Goal: Task Accomplishment & Management: Use online tool/utility

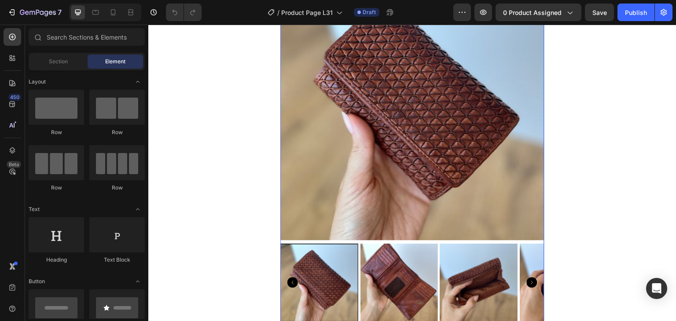
scroll to position [44, 0]
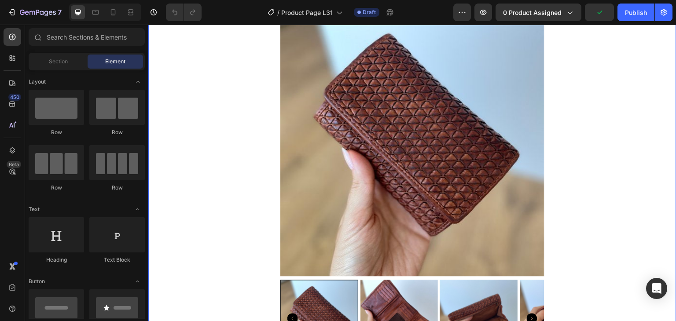
click at [579, 72] on div "Product Images Colore: Nero Classico Nero Classico Nero Classico Giallo Senape …" at bounding box center [412, 210] width 528 height 394
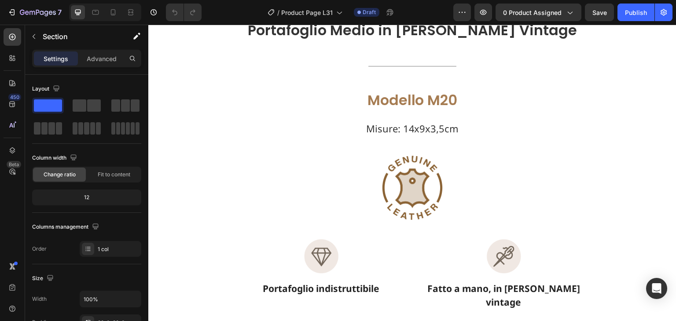
scroll to position [484, 0]
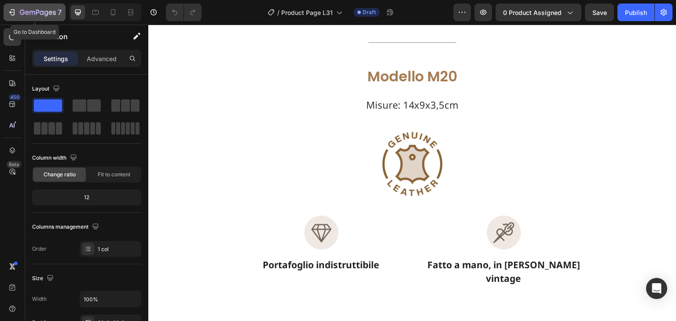
click at [20, 13] on icon "button" at bounding box center [22, 12] width 5 height 5
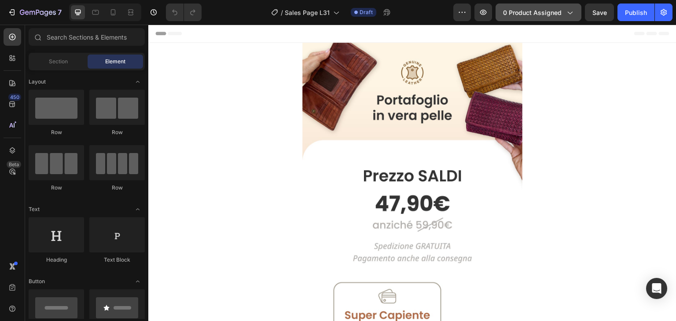
click at [518, 16] on button "0 product assigned" at bounding box center [539, 13] width 86 height 18
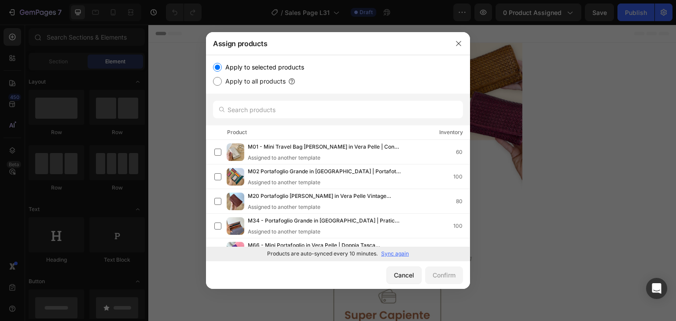
click at [393, 251] on p "Sync again" at bounding box center [395, 254] width 28 height 8
click at [261, 113] on input "text" at bounding box center [338, 110] width 250 height 18
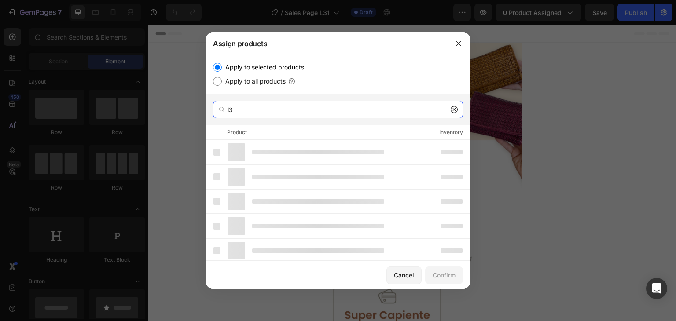
type input "l"
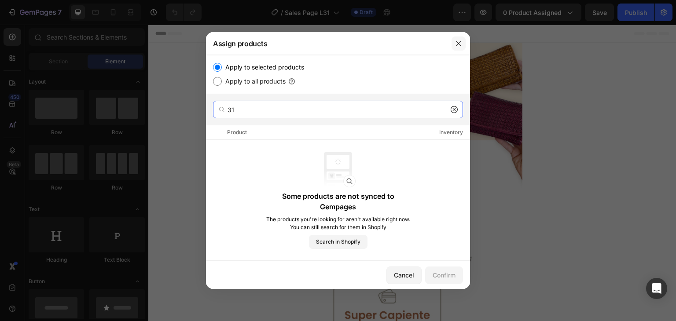
type input "31"
drag, startPoint x: 458, startPoint y: 45, endPoint x: 309, endPoint y: 21, distance: 150.3
click at [458, 45] on icon "button" at bounding box center [458, 43] width 7 height 7
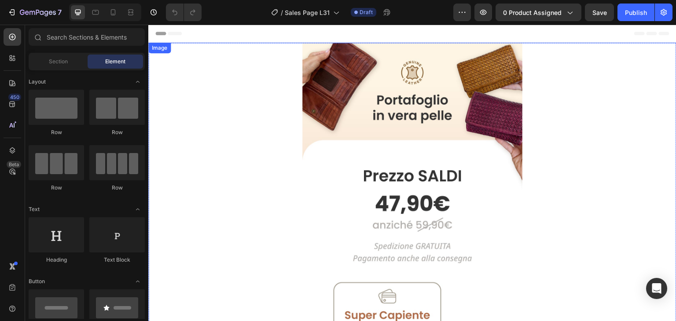
click at [518, 86] on img at bounding box center [412, 228] width 220 height 371
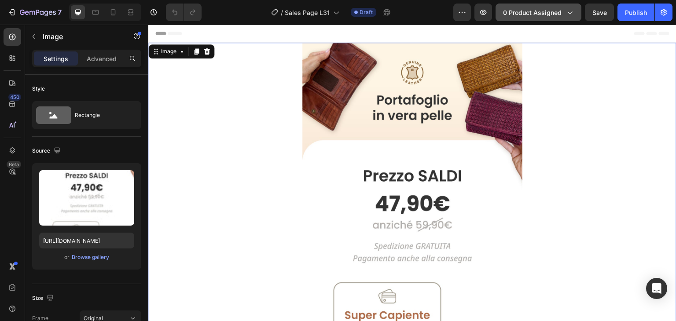
click at [553, 11] on span "0 product assigned" at bounding box center [532, 12] width 59 height 9
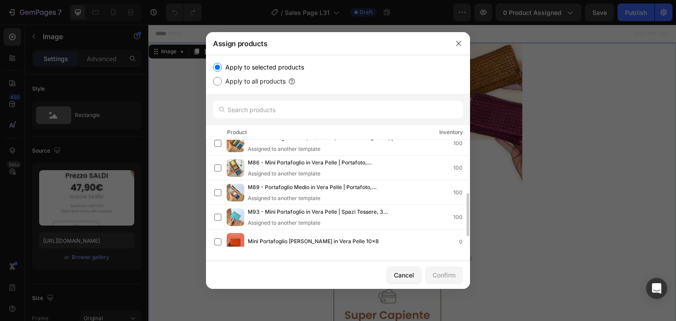
scroll to position [157, 0]
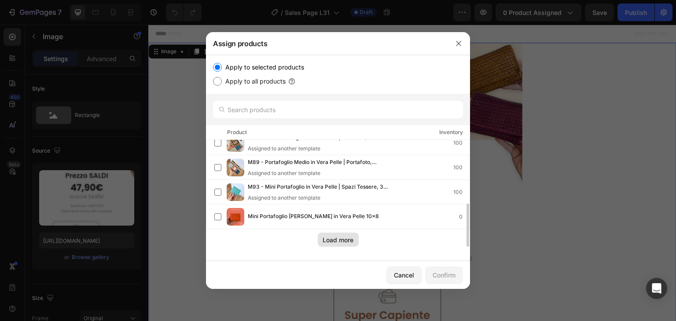
click at [345, 239] on div "Load more" at bounding box center [338, 239] width 31 height 9
click at [342, 235] on div "Load more" at bounding box center [338, 239] width 31 height 9
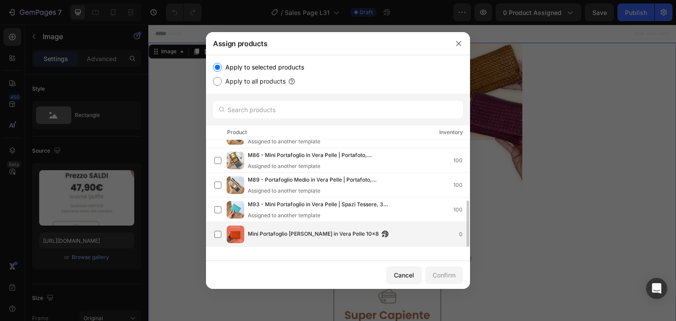
scroll to position [140, 0]
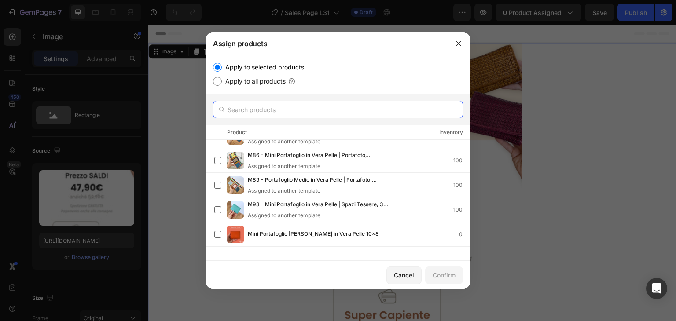
click at [253, 110] on input "text" at bounding box center [338, 110] width 250 height 18
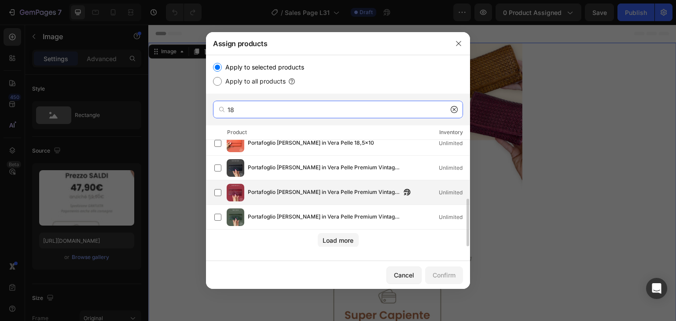
scroll to position [132, 0]
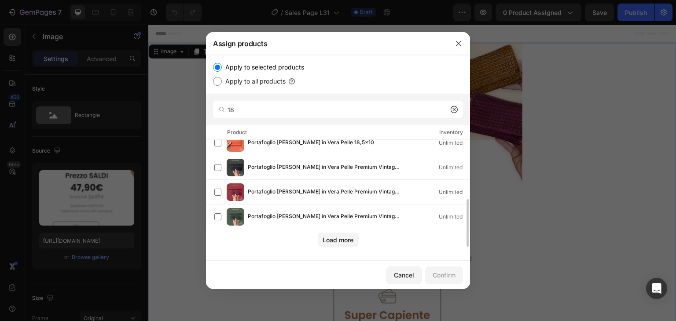
click at [338, 229] on div "Load more" at bounding box center [338, 238] width 264 height 18
click at [338, 236] on div "Load more" at bounding box center [338, 239] width 31 height 9
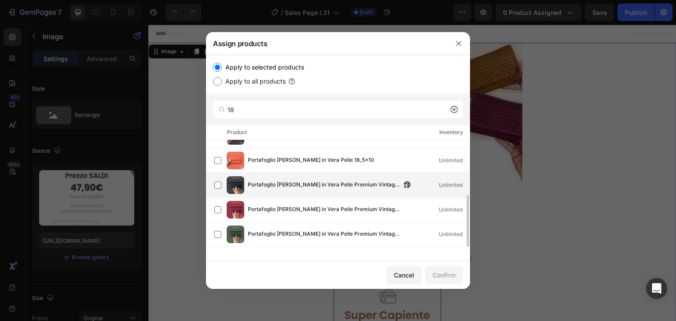
scroll to position [0, 0]
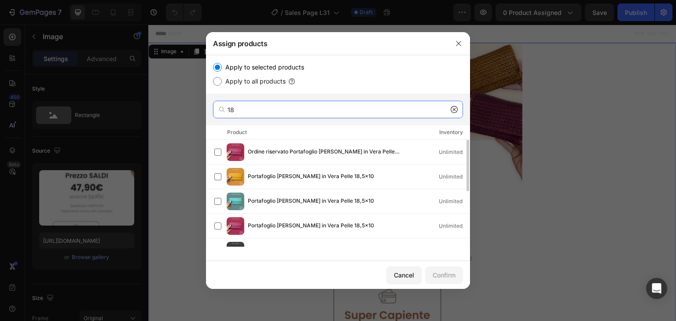
click at [268, 104] on input "18" at bounding box center [338, 110] width 250 height 18
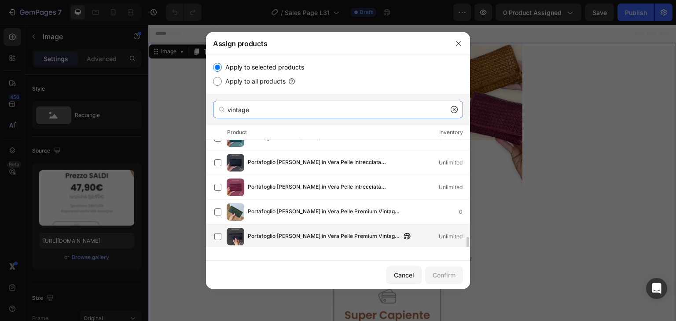
scroll to position [132, 0]
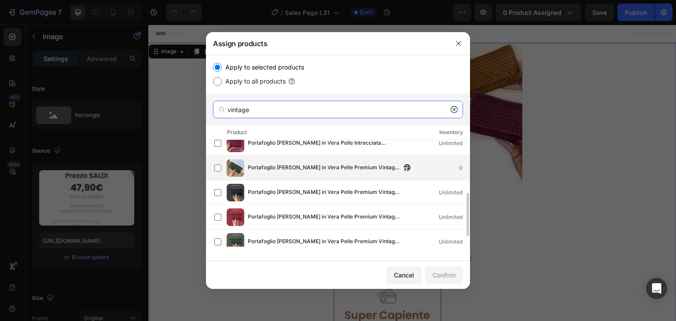
type input "vintage"
click at [307, 170] on span "Portafoglio [PERSON_NAME] in Vera Pelle Premium Vintage | 14 Tessere, Portafoto…" at bounding box center [324, 168] width 153 height 10
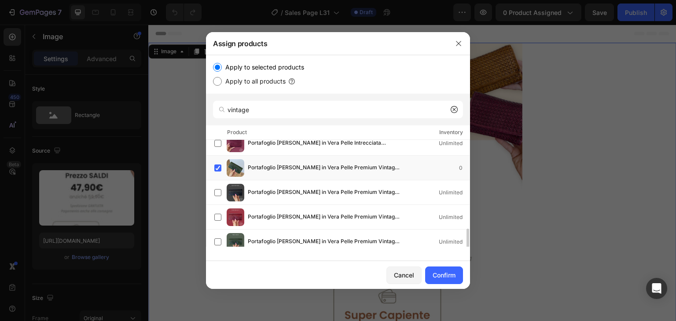
scroll to position [157, 0]
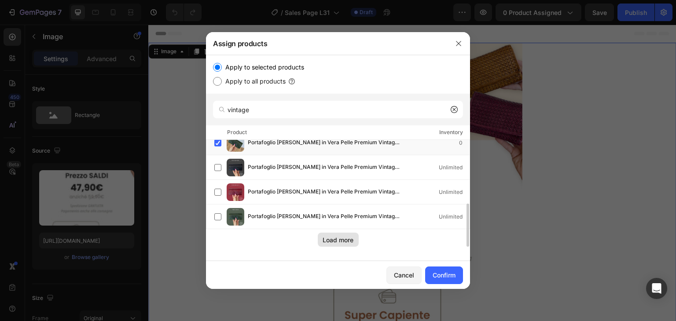
click at [342, 240] on div "Load more" at bounding box center [338, 239] width 31 height 9
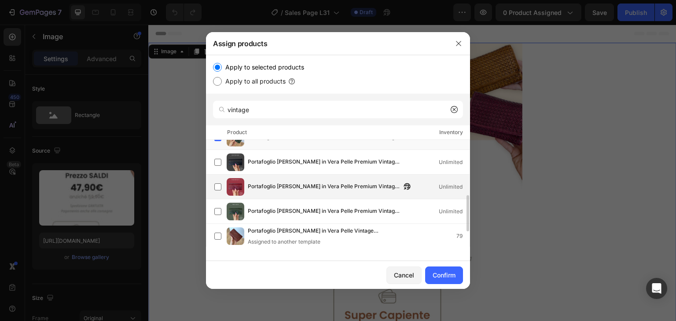
scroll to position [118, 0]
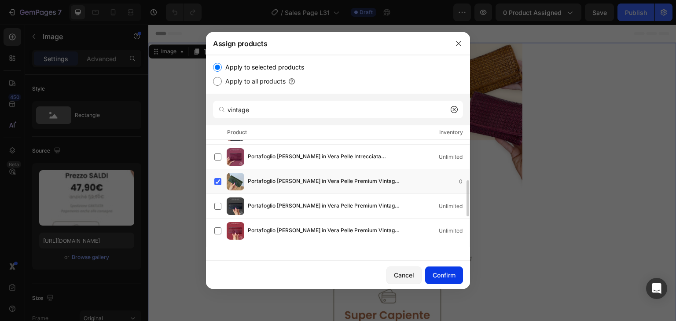
click at [449, 275] on div "Confirm" at bounding box center [444, 275] width 23 height 9
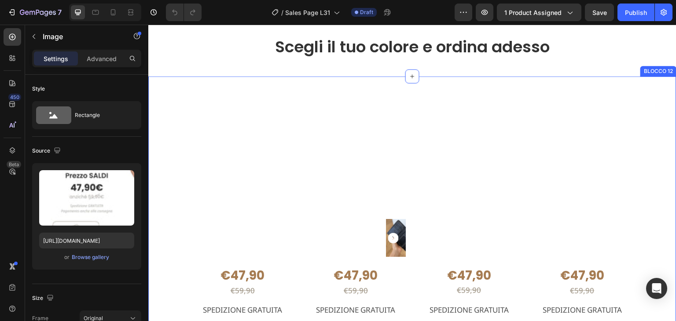
scroll to position [1144, 0]
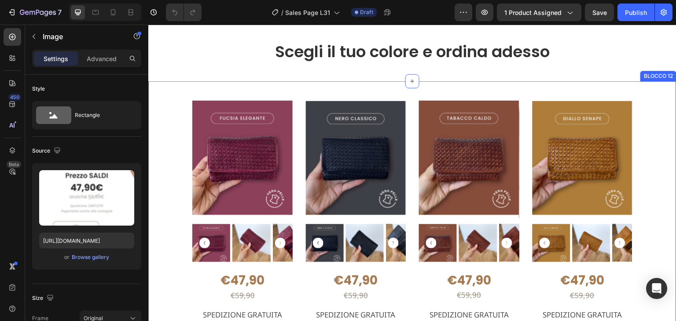
click at [349, 117] on div "Product Images €47,90 Product Price Product Price €59,90 Product Price Product …" at bounding box center [412, 244] width 528 height 326
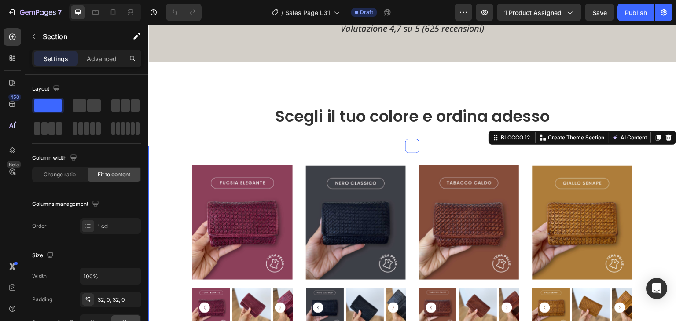
scroll to position [1100, 0]
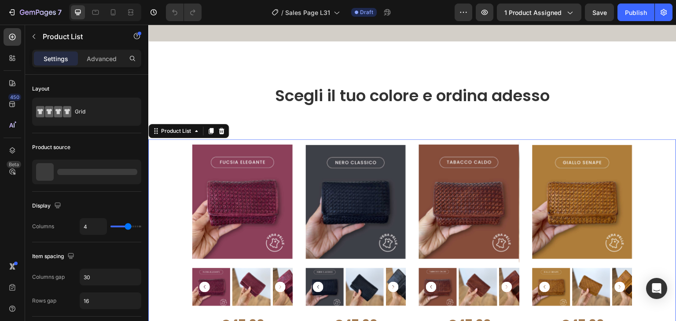
click at [298, 199] on div "Product Images €47,90 Product Price Product Price €59,90 Product Price Product …" at bounding box center [412, 271] width 440 height 262
type input "3"
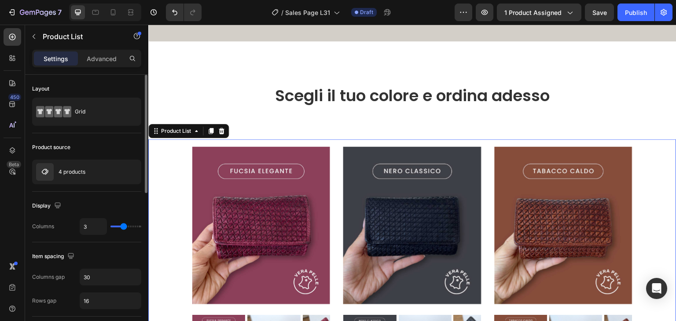
drag, startPoint x: 129, startPoint y: 227, endPoint x: 124, endPoint y: 227, distance: 4.8
type input "3"
click at [124, 227] on input "range" at bounding box center [125, 227] width 31 height 2
click at [119, 177] on div at bounding box center [121, 172] width 39 height 24
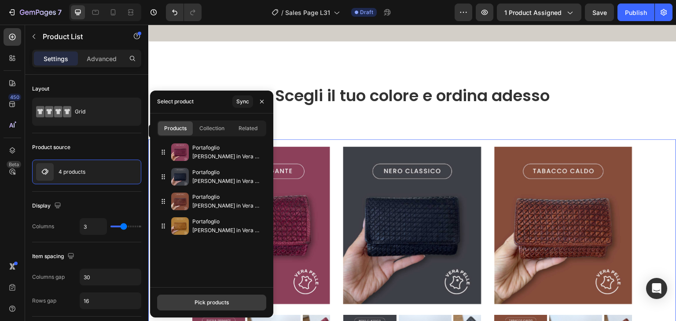
click at [218, 299] on div "Pick products" at bounding box center [212, 303] width 34 height 8
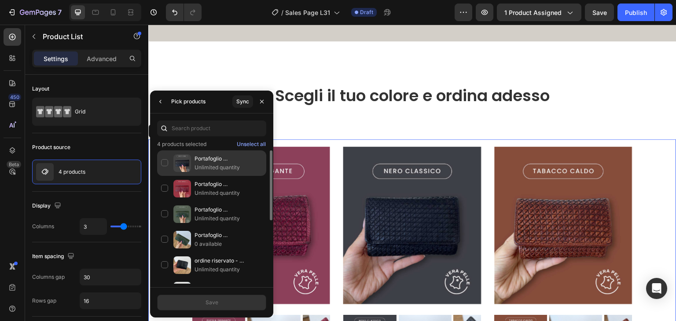
click at [163, 176] on div "Portafoglio [PERSON_NAME] in Vera Pelle Premium Vintage 18x10cm Unlimited quant…" at bounding box center [211, 189] width 109 height 26
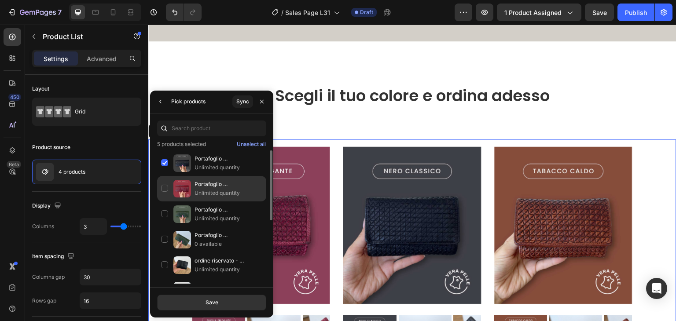
click at [162, 202] on div "Portafoglio [PERSON_NAME] in Vera Pelle Premium Vintage 18x10cm Unlimited quant…" at bounding box center [211, 215] width 109 height 26
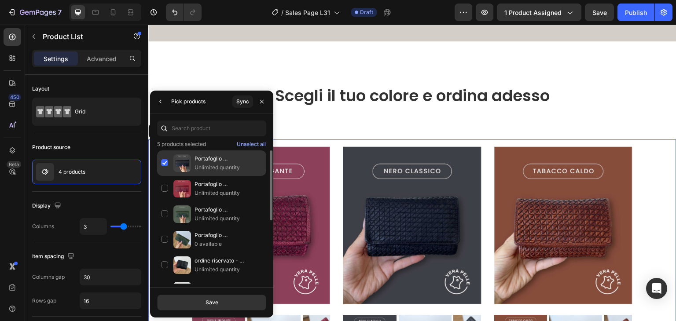
click at [160, 176] on div "Portafoglio [PERSON_NAME] in Vera Pelle Premium Vintage 18x10cm Unlimited quant…" at bounding box center [211, 189] width 109 height 26
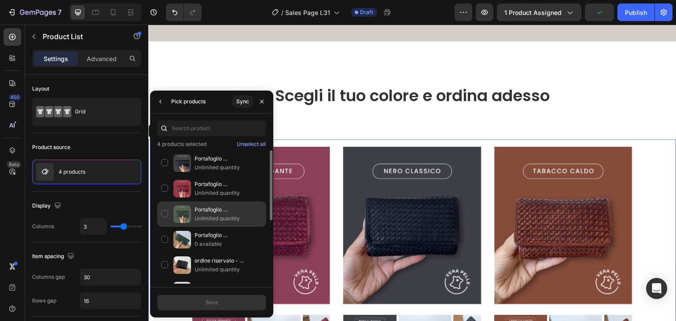
click at [162, 227] on div "Portafoglio [PERSON_NAME] in Vera Pelle Premium Vintage 18x10cm Unlimited quant…" at bounding box center [211, 240] width 109 height 26
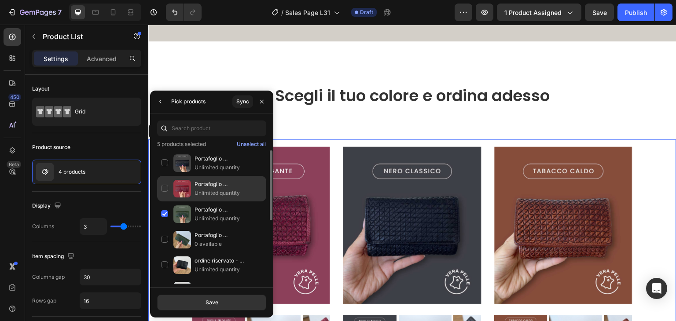
click at [164, 202] on div "Portafoglio [PERSON_NAME] in Vera Pelle Premium Vintage 18x10cm Unlimited quant…" at bounding box center [211, 215] width 109 height 26
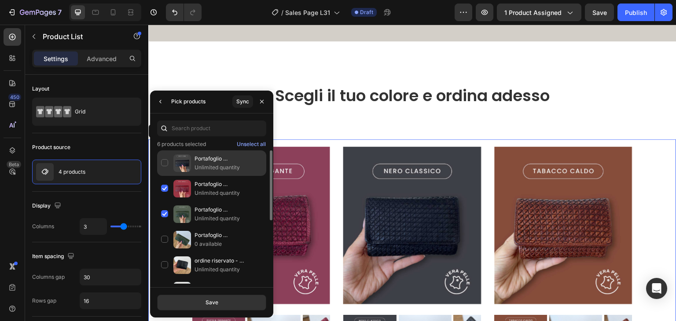
click at [162, 176] on div "Portafoglio [PERSON_NAME] in Vera Pelle Premium Vintage 18x10cm Unlimited quant…" at bounding box center [211, 189] width 109 height 26
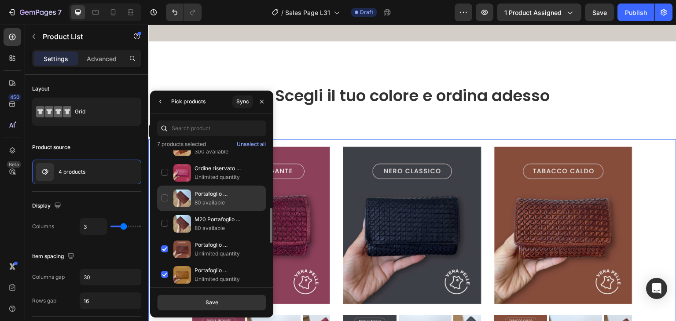
scroll to position [264, 0]
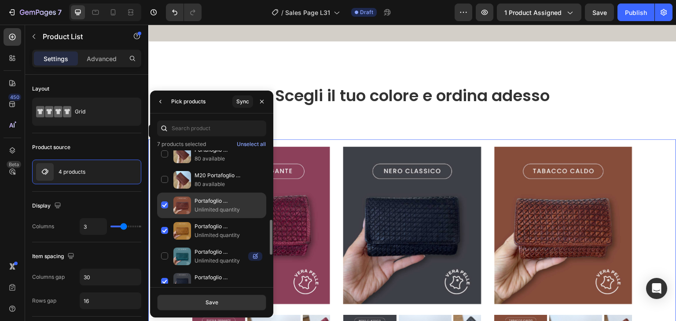
click at [162, 218] on div "Portafoglio Donna in Vera Pelle Intrecciata Vintage 14x9cm Unlimited quantity" at bounding box center [211, 231] width 109 height 26
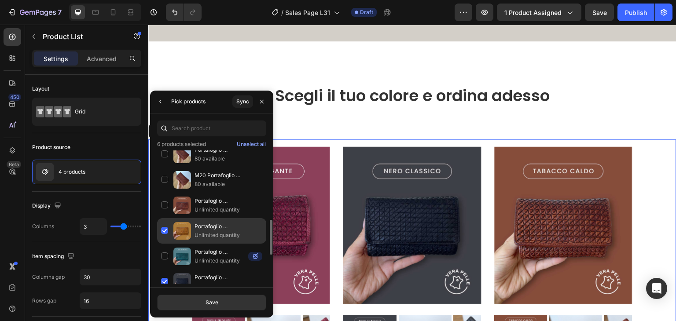
click at [163, 244] on div "Portafoglio Donna in Vera Pelle Intrecciata Vintage 14x9cm Unlimited quantity" at bounding box center [211, 257] width 109 height 26
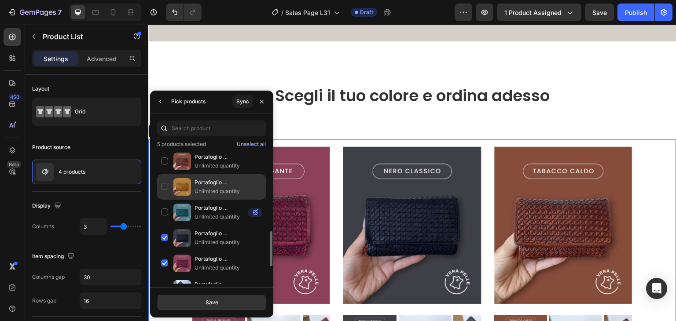
scroll to position [352, 0]
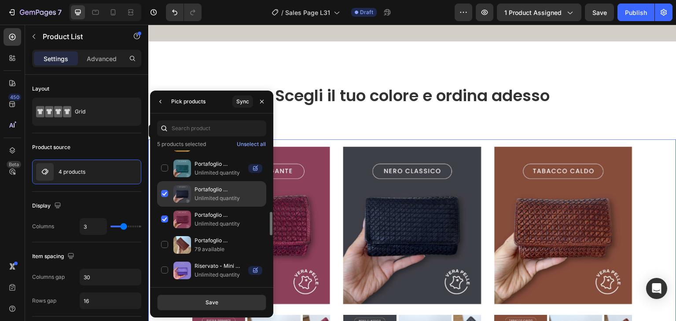
click at [166, 207] on div "Portafoglio Donna in Vera Pelle Intrecciata Vintage 14x9cm Unlimited quantity" at bounding box center [211, 220] width 109 height 26
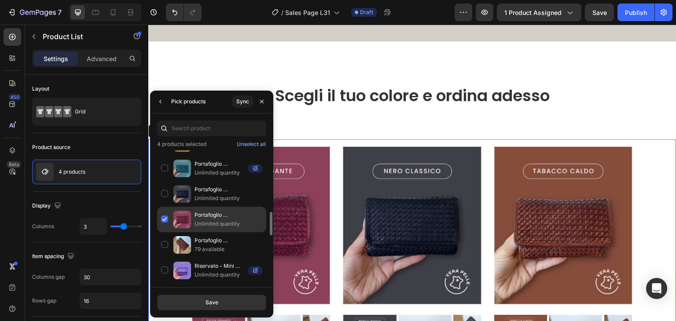
click at [164, 232] on div "Portafoglio Donna in Vera Pelle Intrecciata Vintage 14x9cm Unlimited quantity" at bounding box center [211, 245] width 109 height 26
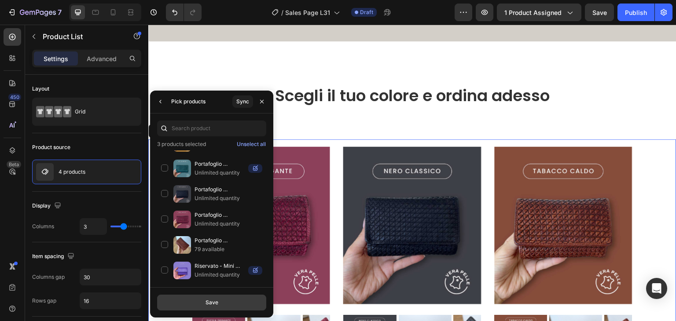
drag, startPoint x: 204, startPoint y: 301, endPoint x: 73, endPoint y: 261, distance: 136.8
click at [204, 301] on button "Save" at bounding box center [211, 303] width 109 height 16
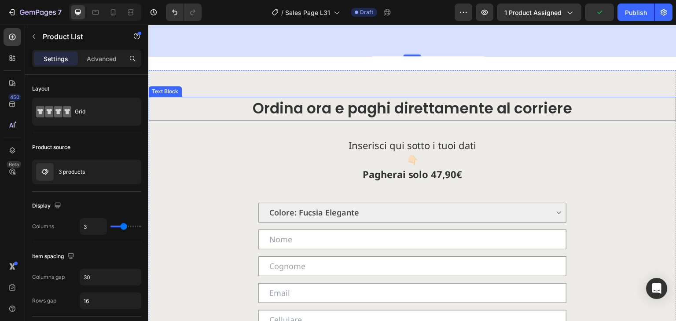
scroll to position [1584, 0]
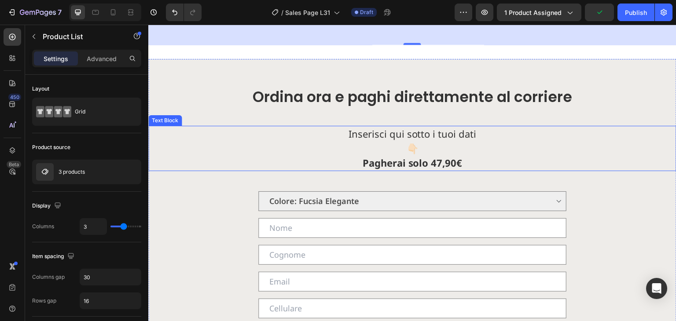
click at [426, 158] on strong "Pagherai solo 47,90€" at bounding box center [413, 162] width 100 height 13
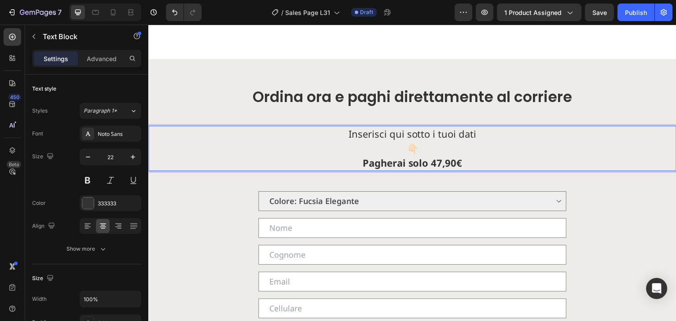
click at [437, 160] on strong "Pagherai solo 47,90€" at bounding box center [413, 162] width 100 height 13
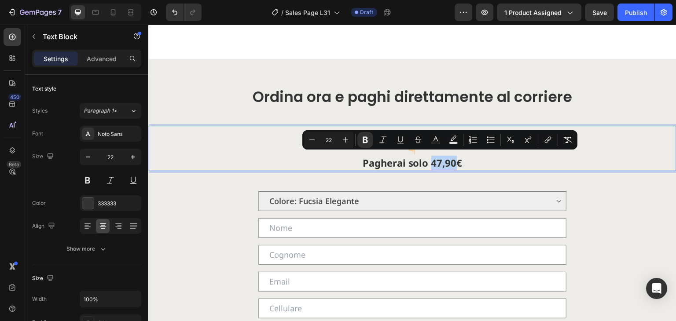
click at [428, 161] on strong "Pagherai solo 47,90€" at bounding box center [413, 162] width 100 height 13
click at [431, 162] on strong "Pagherai solo 47,90€" at bounding box center [413, 162] width 100 height 13
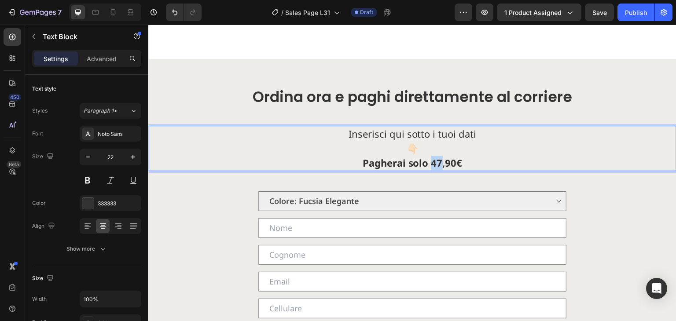
drag, startPoint x: 437, startPoint y: 160, endPoint x: 429, endPoint y: 160, distance: 8.8
click at [429, 160] on strong "Pagherai solo 47,90€" at bounding box center [413, 162] width 100 height 13
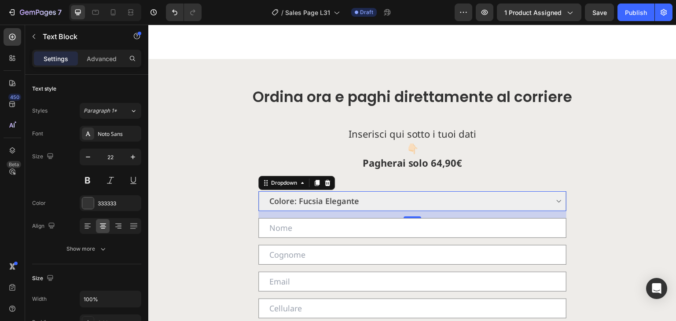
click at [352, 193] on select "Colore: Fucsia Elegante Colore: Nero Classico Colore: Giallo Senape Colore: Tab…" at bounding box center [412, 201] width 308 height 20
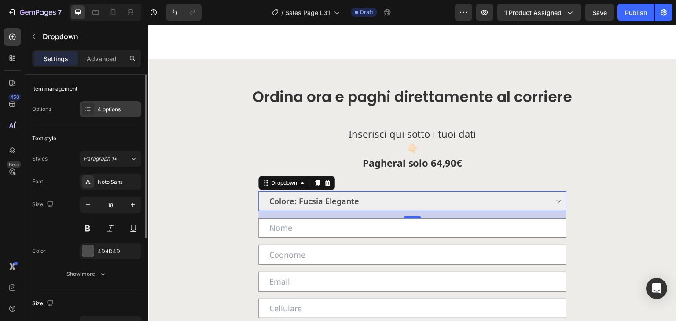
click at [113, 101] on div "4 options" at bounding box center [111, 109] width 62 height 16
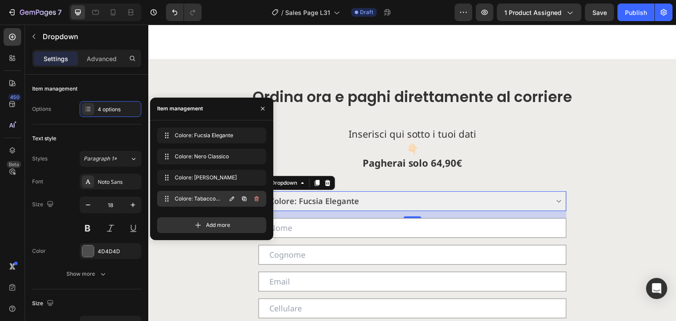
click at [259, 199] on icon "button" at bounding box center [256, 198] width 7 height 7
click at [250, 199] on div "Delete" at bounding box center [250, 199] width 16 height 8
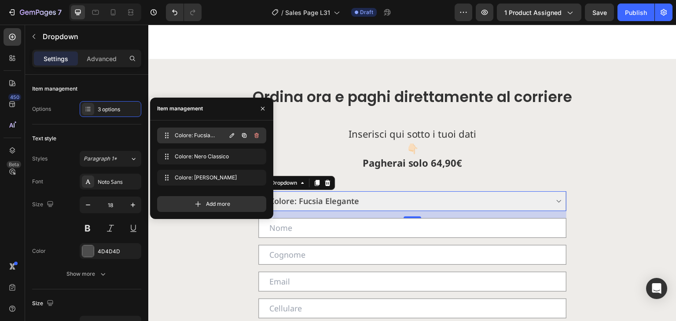
click at [201, 132] on span "Colore: Fucsia Elegante" at bounding box center [200, 136] width 50 height 8
click at [199, 134] on span "Colore: Fucsia Elegante" at bounding box center [199, 136] width 53 height 8
click at [233, 134] on icon "button" at bounding box center [231, 135] width 7 height 7
click at [205, 137] on input "Colore: Fucsia Elegante" at bounding box center [197, 136] width 78 height 14
drag, startPoint x: 180, startPoint y: 134, endPoint x: 221, endPoint y: 141, distance: 41.9
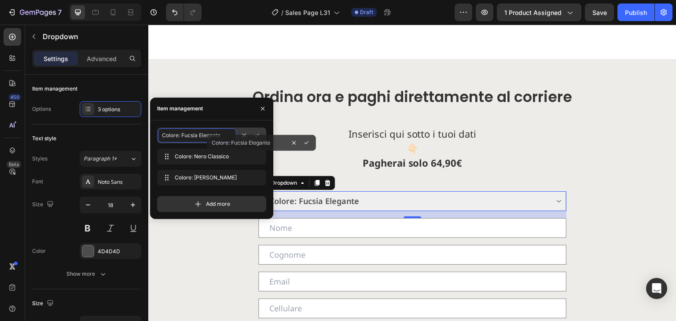
click at [227, 141] on input "Colore: Fucsia Elegante" at bounding box center [197, 136] width 78 height 14
type input "Colore: Verde Antico"
click at [257, 134] on icon "button" at bounding box center [256, 135] width 7 height 7
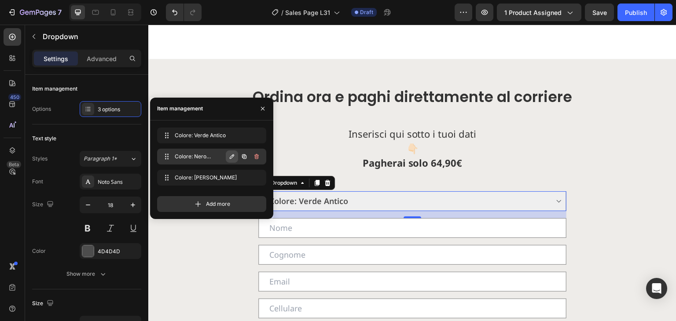
click at [227, 154] on button "button" at bounding box center [232, 157] width 12 height 12
click at [224, 155] on input "Colore: Nero Classico" at bounding box center [197, 157] width 78 height 14
drag, startPoint x: 220, startPoint y: 157, endPoint x: 186, endPoint y: 150, distance: 35.1
click at [186, 150] on input "Colore: Nero Classico" at bounding box center [197, 157] width 78 height 14
type input "Colore: Nero Profondo"
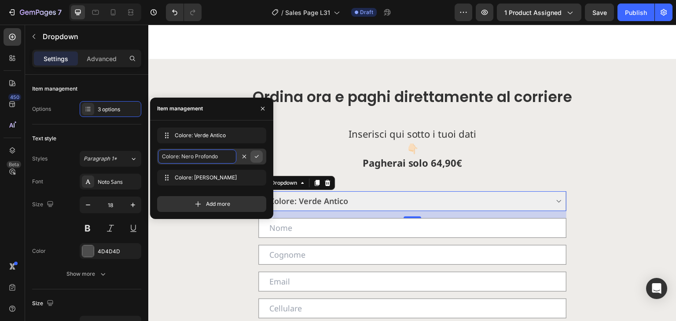
click at [256, 157] on icon "button" at bounding box center [257, 156] width 4 height 3
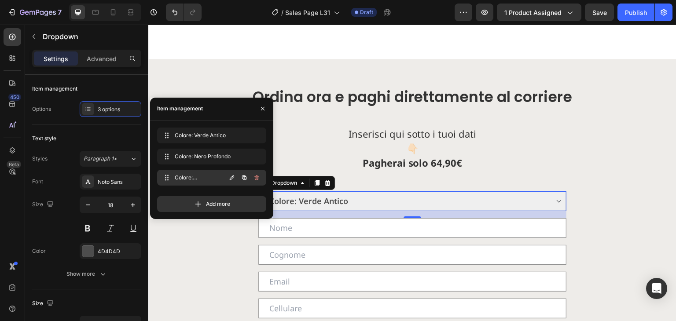
click at [227, 170] on div at bounding box center [244, 178] width 37 height 16
click at [230, 175] on icon "button" at bounding box center [231, 177] width 7 height 7
click at [200, 176] on input "Colore: Giallo Senape" at bounding box center [197, 178] width 78 height 14
drag, startPoint x: 183, startPoint y: 177, endPoint x: 235, endPoint y: 182, distance: 52.6
click at [235, 182] on input "Colore: Giallo Senape" at bounding box center [197, 178] width 78 height 14
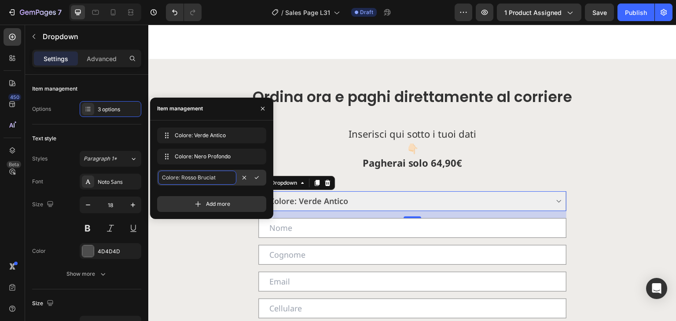
type input "Colore: Rosso Bruciato"
click at [259, 180] on icon "button" at bounding box center [256, 177] width 7 height 7
click at [262, 106] on icon "button" at bounding box center [262, 108] width 7 height 7
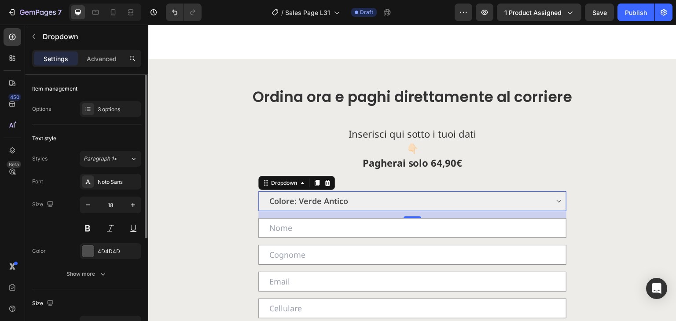
scroll to position [179, 0]
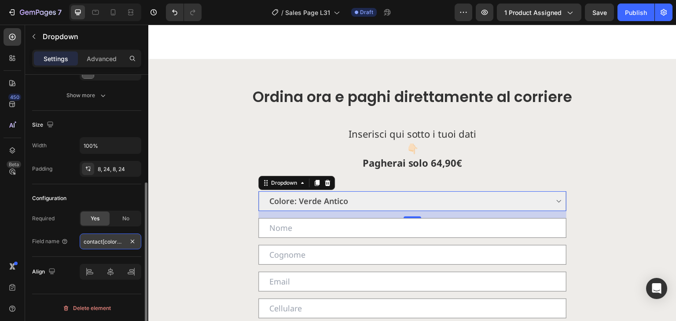
click at [114, 238] on input "contact[colore M20]" at bounding box center [111, 242] width 62 height 16
type input "contact[colore L31]"
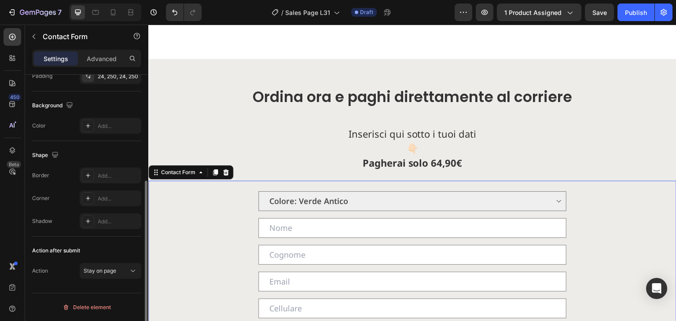
scroll to position [0, 0]
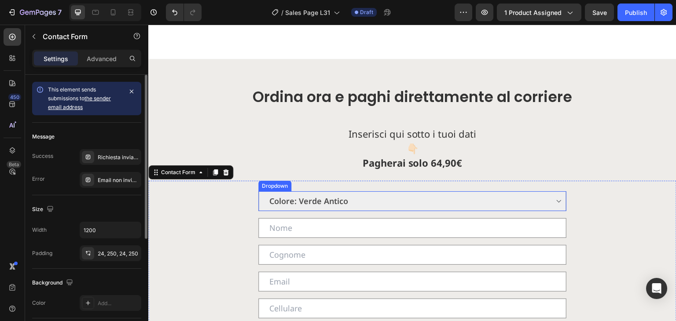
click at [312, 202] on select "Colore: Verde Antico Colore: Nero Profondo Colore: Rosso Bruciato" at bounding box center [412, 201] width 308 height 20
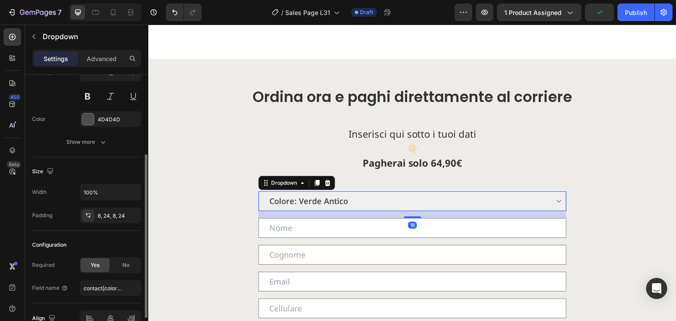
scroll to position [176, 0]
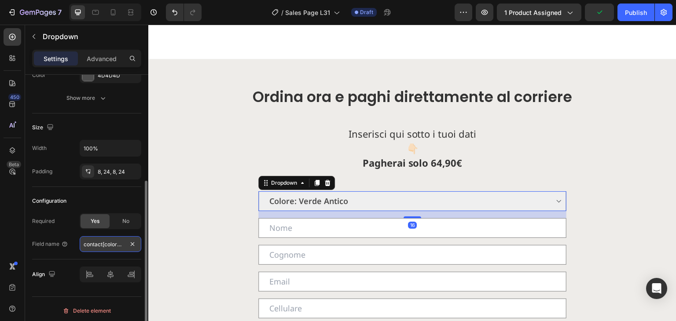
click at [102, 241] on input "contact[colore L31]" at bounding box center [111, 244] width 62 height 16
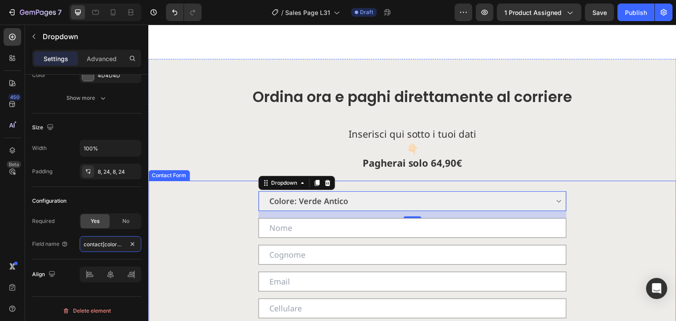
scroll to position [0, 8]
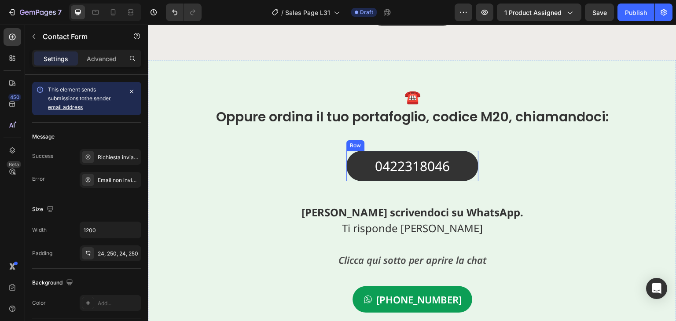
scroll to position [2068, 0]
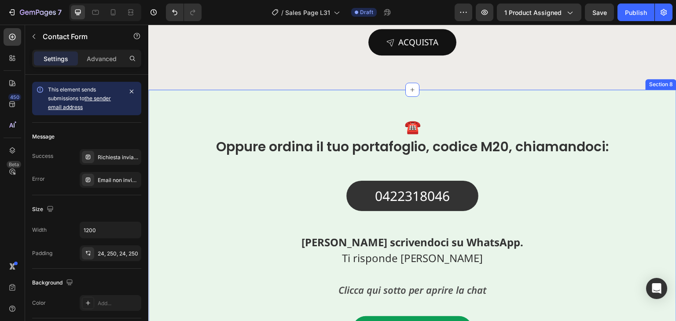
click at [495, 144] on p "Oppure ordina il tuo portafoglio, codice M20, chiamandoci:" at bounding box center [412, 147] width 526 height 20
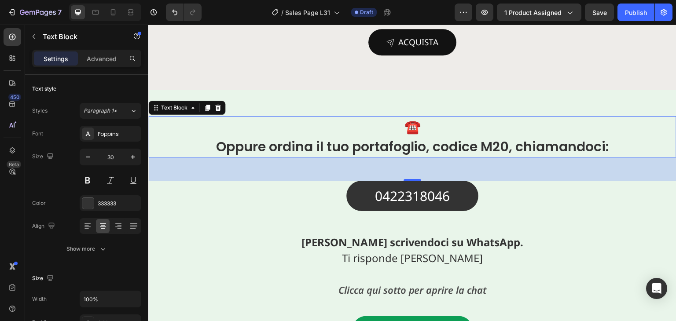
click at [495, 144] on p "Oppure ordina il tuo portafoglio, codice M20, chiamandoci:" at bounding box center [412, 147] width 526 height 20
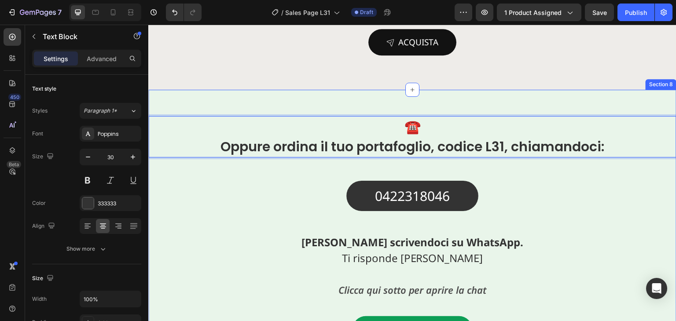
click at [542, 191] on div "☎️ Oppure ordina il tuo portafoglio, codice L31, chiamandoci: Text Block 53 042…" at bounding box center [412, 239] width 528 height 246
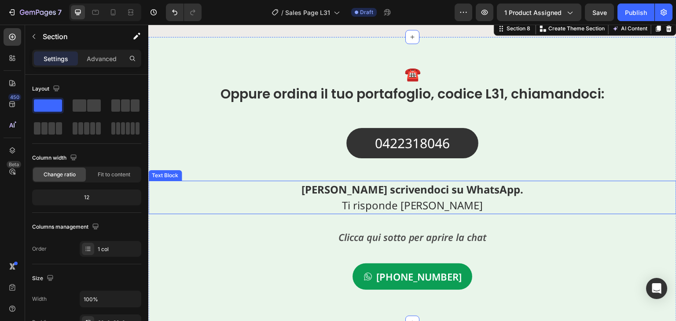
scroll to position [2245, 0]
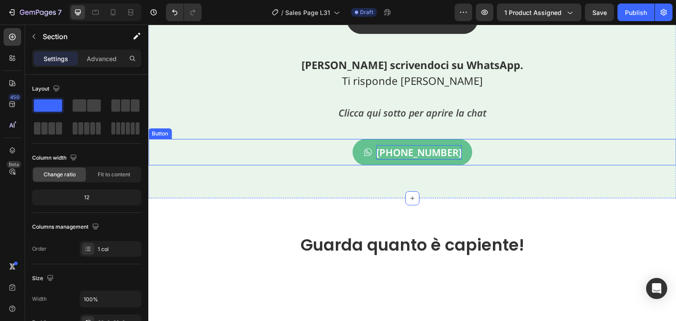
click at [435, 154] on p "[PHONE_NUMBER]" at bounding box center [418, 152] width 85 height 15
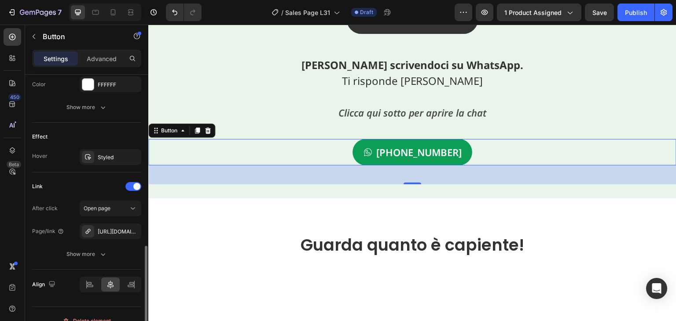
scroll to position [496, 0]
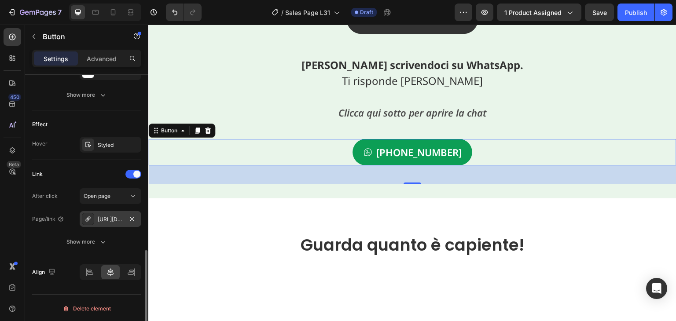
click at [110, 218] on div "https://wa.me/393519941132?text=Ciao!%20Vorrei%20informazioni%20su%20il%20porta…" at bounding box center [111, 220] width 26 height 8
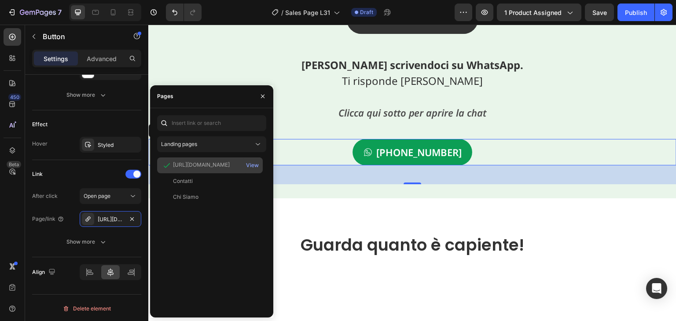
click at [230, 164] on div "https://wa.me/393519941132?text=Ciao!%20Vorrei%20informazioni%20su%20il%20porta…" at bounding box center [201, 165] width 57 height 8
click at [252, 163] on div "View" at bounding box center [252, 166] width 13 height 8
click at [229, 165] on div "https://wa.me/393519941132?text=Ciao!%20Vorrei%20informazioni%20su%20il%20porta…" at bounding box center [201, 165] width 57 height 8
click at [217, 166] on div "https://wa.me/393519941132?text=Ciao!%20Vorrei%20informazioni%20su%20il%20porta…" at bounding box center [201, 165] width 57 height 8
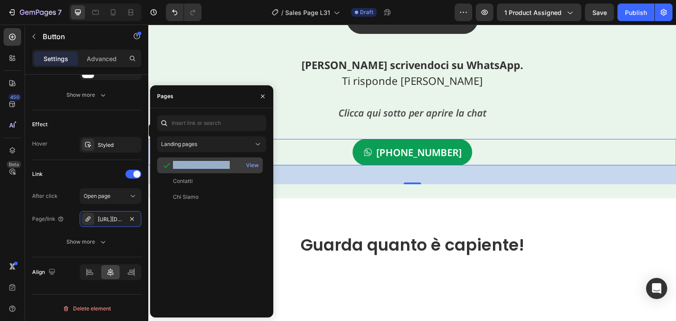
click at [217, 166] on div "https://wa.me/393519941132?text=Ciao!%20Vorrei%20informazioni%20su%20il%20porta…" at bounding box center [201, 165] width 57 height 8
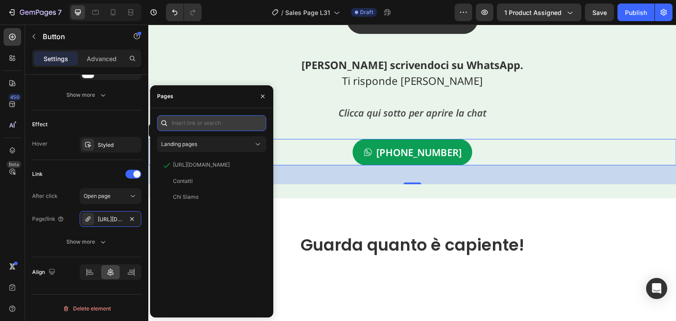
click at [195, 124] on input "text" at bounding box center [211, 123] width 109 height 16
paste input "https://wa.me/393519941132?text=Ciao!%20Vorrei%20informazioni%20su%20il%20porta…"
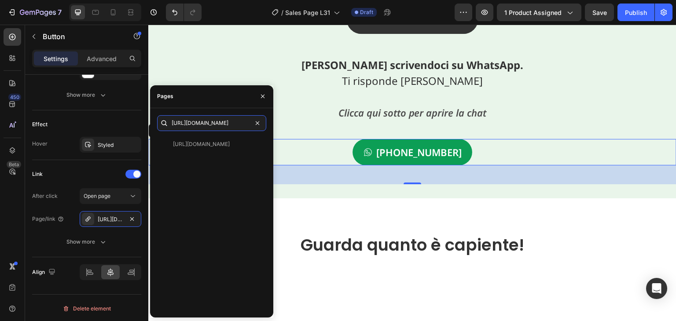
type input "https://wa.me/393519941132?text=Ciao!%20Vorrei%20informazioni%20su%20il%20porta…"
click at [171, 159] on div "https://wa.me/393519941132?text=Ciao!%20Vorrei%20informazioni%20su%20il%20porta…" at bounding box center [211, 223] width 109 height 174
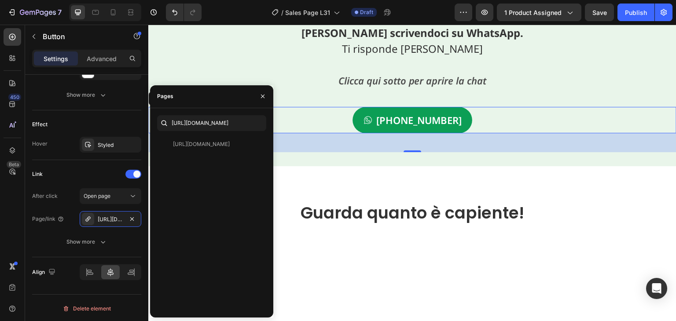
scroll to position [2289, 0]
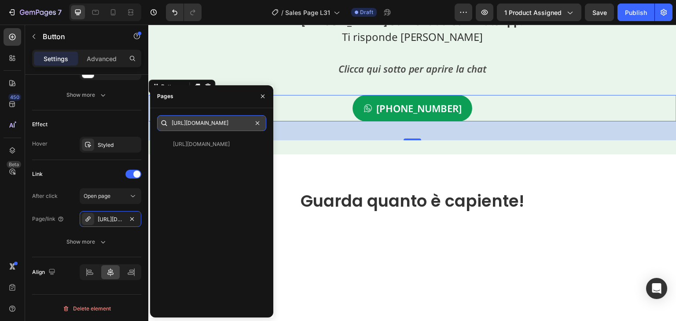
click at [215, 122] on input "https://wa.me/393519941132?text=Ciao!%20Vorrei%20informazioni%20su%20il%20porta…" at bounding box center [211, 123] width 109 height 16
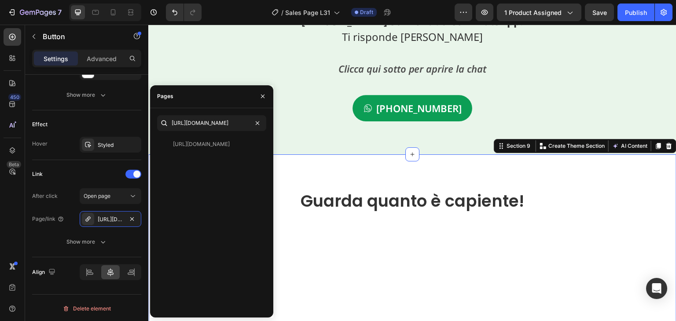
click at [353, 162] on div "Guarda quanto è capiente! Heading Il tuo browser non supporta il video. Custom …" at bounding box center [412, 313] width 528 height 318
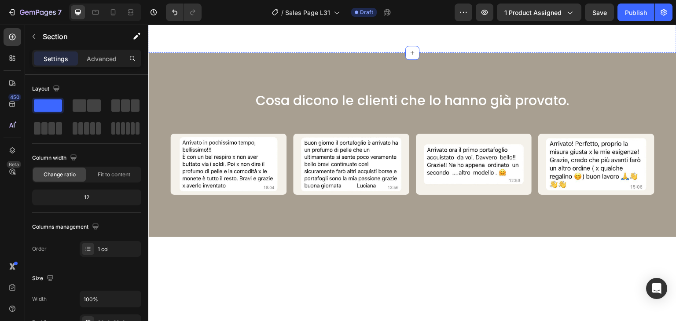
scroll to position [2729, 0]
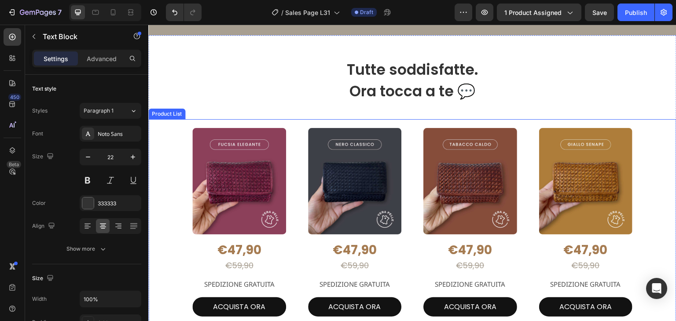
scroll to position [3125, 0]
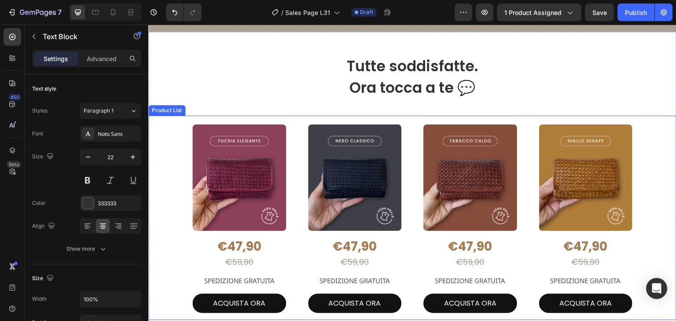
click at [410, 146] on div "Product Images €47,90 Product Price Product Price €59,90 Product Price Product …" at bounding box center [412, 218] width 440 height 205
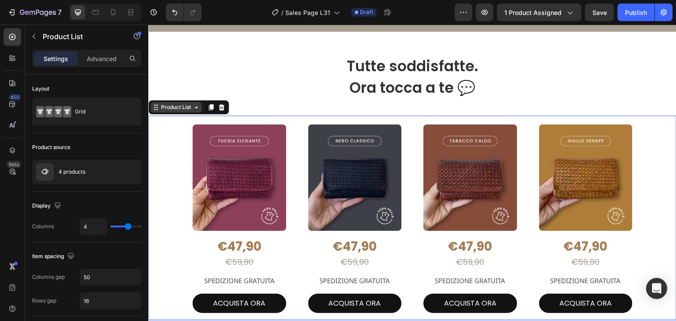
click at [178, 110] on div "Product List" at bounding box center [176, 107] width 51 height 11
type input "3"
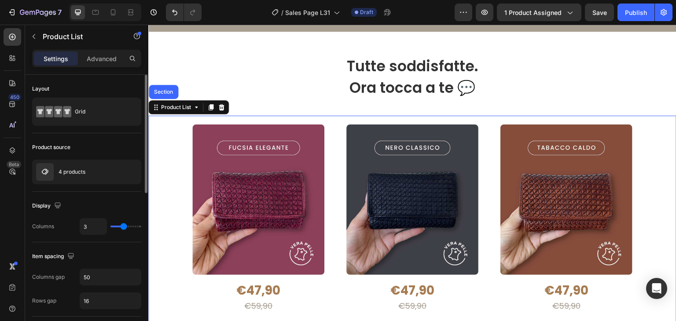
type input "3"
click at [123, 226] on input "range" at bounding box center [125, 227] width 31 height 2
click at [131, 173] on icon "button" at bounding box center [132, 172] width 7 height 7
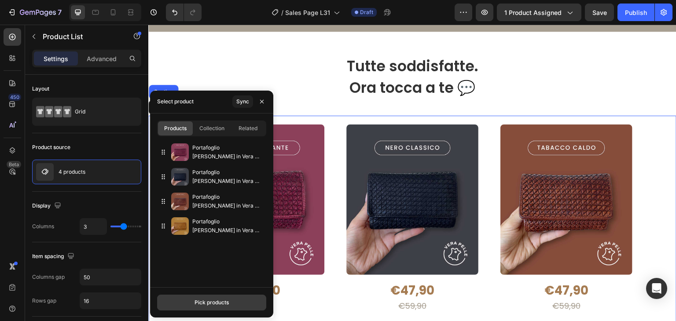
click at [224, 309] on button "Pick products" at bounding box center [211, 303] width 109 height 16
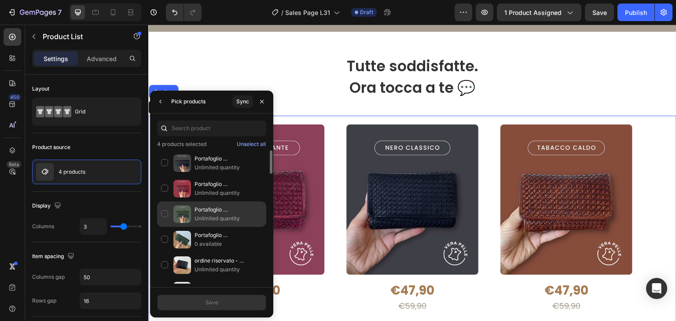
click at [166, 227] on div "Portafoglio [PERSON_NAME] in Vera Pelle Premium Vintage 18x10cm Unlimited quant…" at bounding box center [211, 240] width 109 height 26
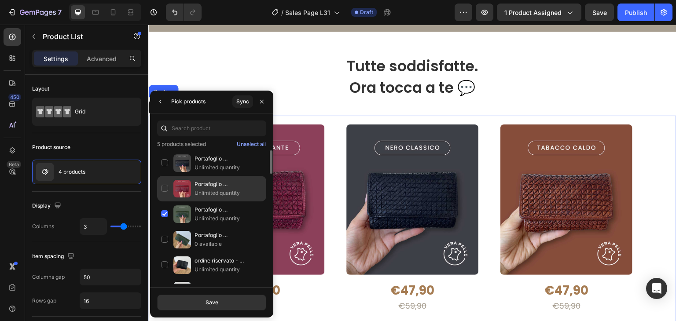
click at [166, 202] on div "Portafoglio [PERSON_NAME] in Vera Pelle Premium Vintage 18x10cm Unlimited quant…" at bounding box center [211, 215] width 109 height 26
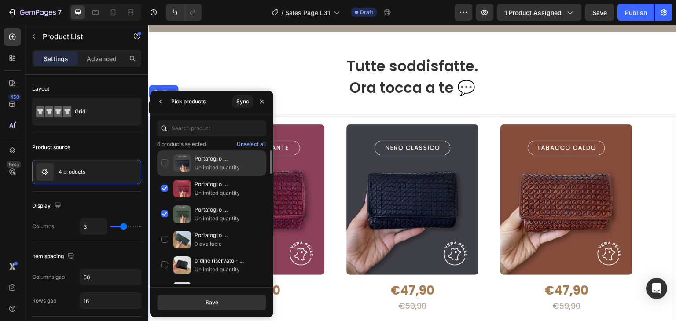
click at [164, 176] on div "Portafoglio [PERSON_NAME] in Vera Pelle Premium Vintage 18x10cm Unlimited quant…" at bounding box center [211, 189] width 109 height 26
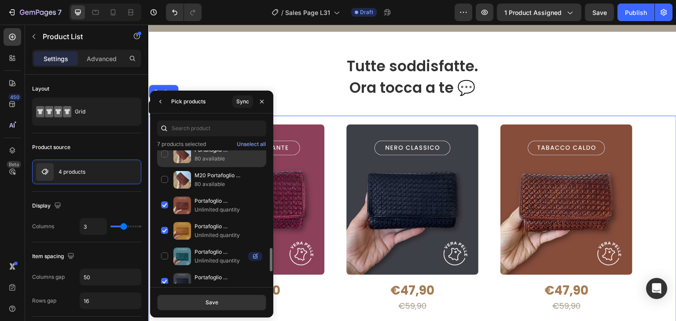
scroll to position [308, 0]
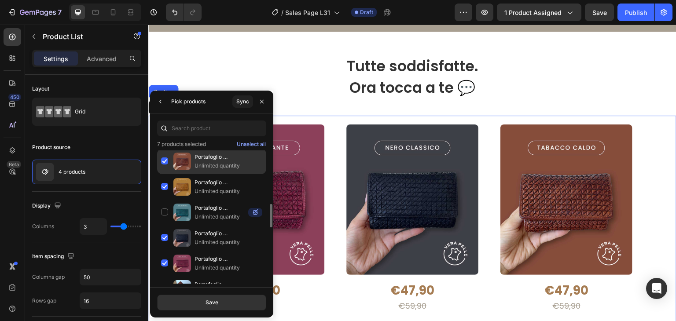
click at [162, 174] on div "Portafoglio Donna in Vera Pelle Intrecciata Vintage 14x9cm Unlimited quantity" at bounding box center [211, 187] width 109 height 26
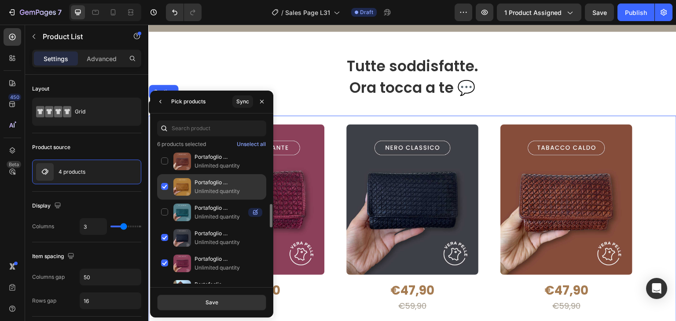
click at [165, 200] on div "Portafoglio Donna in Vera Pelle Intrecciata Vintage 14x9cm Unlimited quantity" at bounding box center [211, 213] width 109 height 26
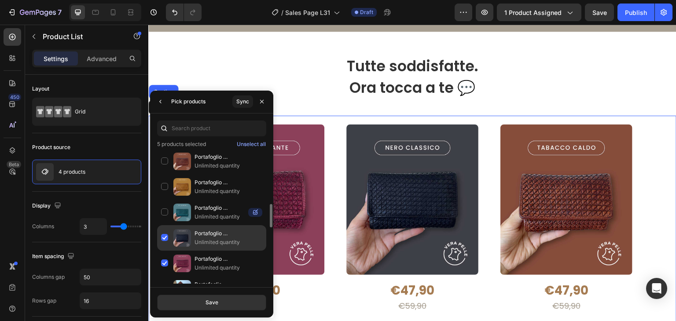
click at [168, 251] on div "Portafoglio Donna in Vera Pelle Intrecciata Vintage 14x9cm Unlimited quantity" at bounding box center [211, 264] width 109 height 26
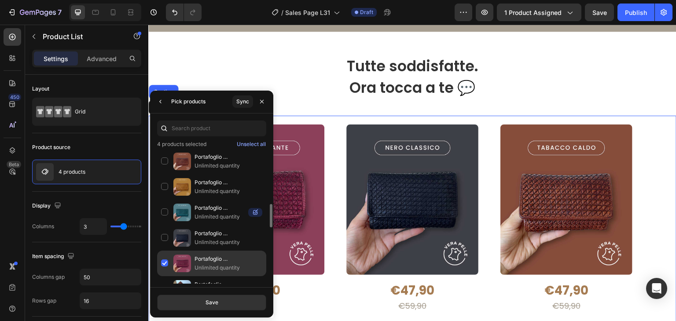
click at [165, 276] on div "Portafoglio Donna in Vera Pelle Intrecciata Vintage 14x9cm Unlimited quantity" at bounding box center [211, 289] width 109 height 26
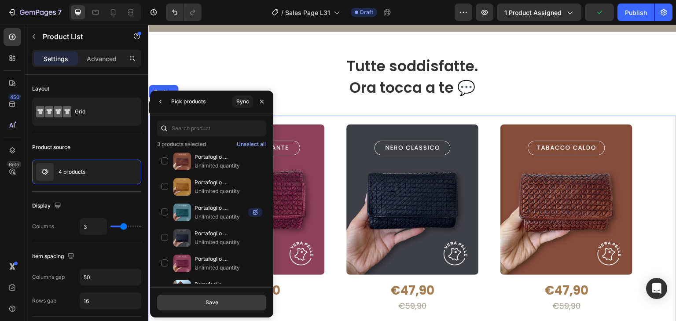
click at [201, 305] on button "Save" at bounding box center [211, 303] width 109 height 16
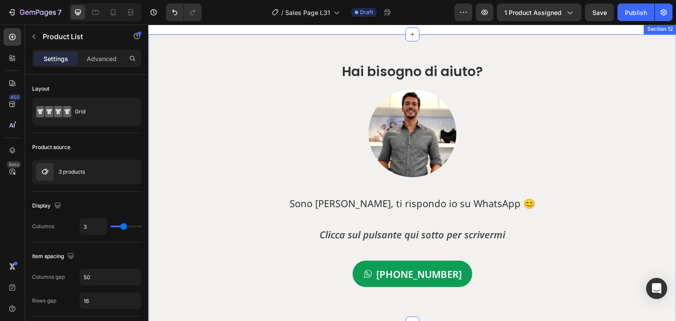
scroll to position [3521, 0]
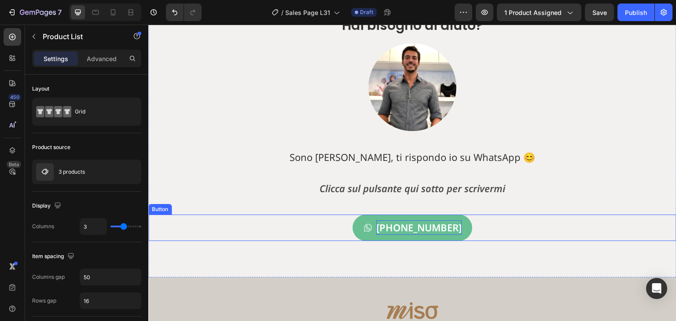
click at [416, 228] on p "[PHONE_NUMBER]" at bounding box center [418, 227] width 85 height 15
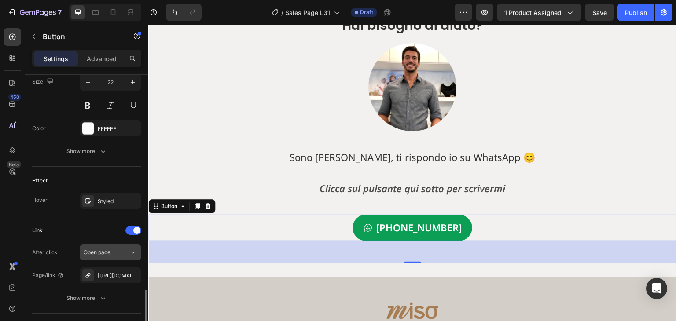
scroll to position [484, 0]
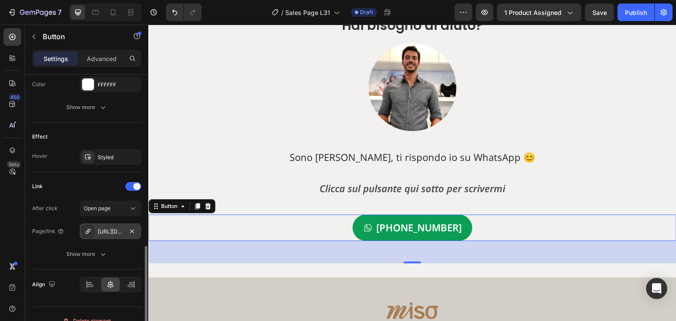
click at [100, 228] on div "https://wa.me/393519941132?text=Ciao!%20Vorrei%20informazioni%20su%20il%20porta…" at bounding box center [111, 232] width 26 height 8
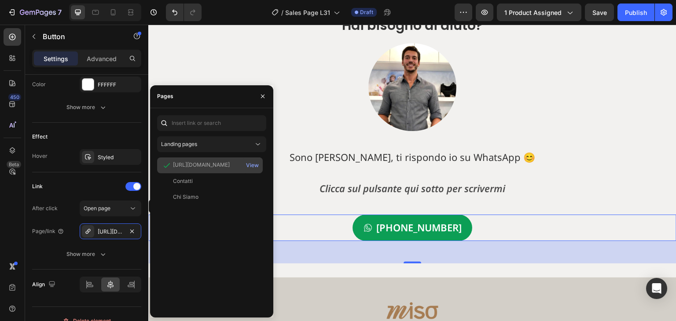
click at [205, 165] on div "https://wa.me/393519941132?text=Ciao!%20Vorrei%20informazioni%20su%20il%20porta…" at bounding box center [201, 165] width 57 height 8
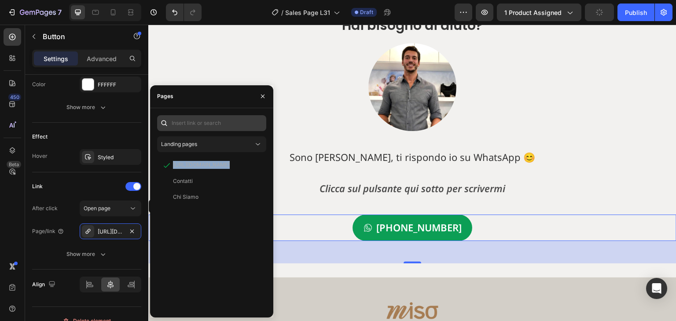
copy div "https://wa.me/393519941132?text=Ciao!%20Vorrei%20informazioni%20su%20il%20porta…"
click at [201, 122] on input "text" at bounding box center [211, 123] width 109 height 16
paste input "https://wa.me/393519941132?text=Ciao!%20Vorrei%20informazioni%20su%20il%20porta…"
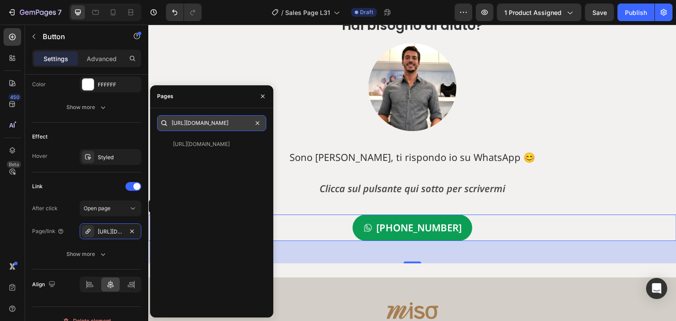
scroll to position [0, 184]
type input "https://wa.me/393519941132?text=Ciao!%20Vorrei%20informazioni%20su%20il%20porta…"
click at [244, 180] on div "https://wa.me/393519941132?text=Ciao!%20Vorrei%20informazioni%20su%20il%20porta…" at bounding box center [211, 223] width 109 height 174
click at [606, 160] on p "Sono [PERSON_NAME], ti rispondo io su WhatsApp 😊" at bounding box center [412, 157] width 526 height 15
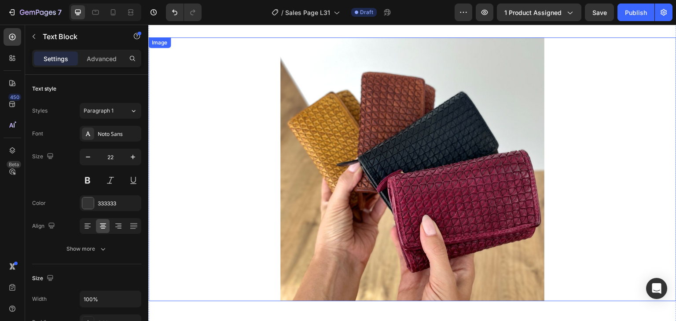
scroll to position [352, 0]
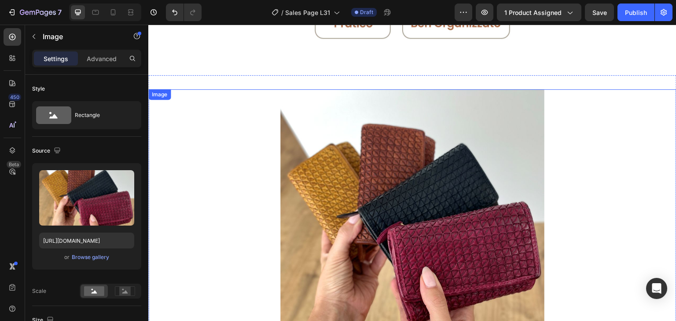
click at [409, 157] on img at bounding box center [412, 221] width 264 height 264
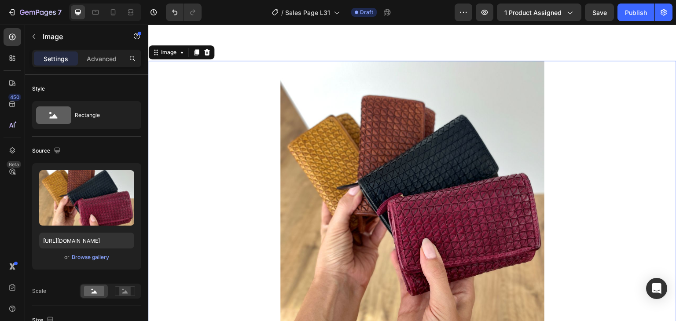
scroll to position [396, 0]
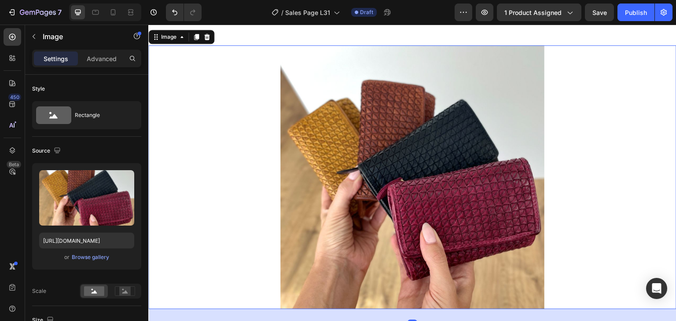
click at [408, 147] on img at bounding box center [412, 177] width 264 height 264
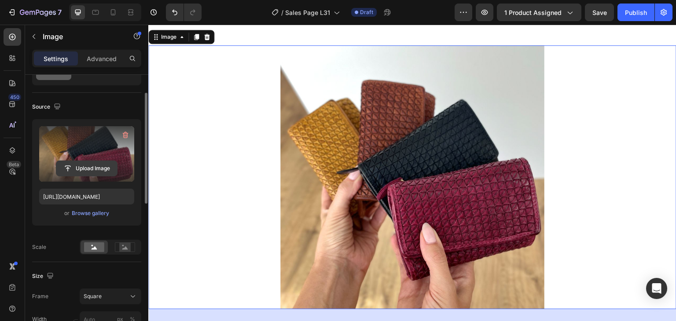
click at [93, 164] on input "file" at bounding box center [86, 168] width 61 height 15
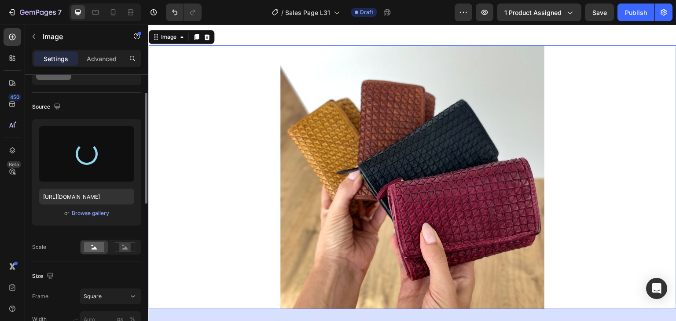
type input "[URL][DOMAIN_NAME]"
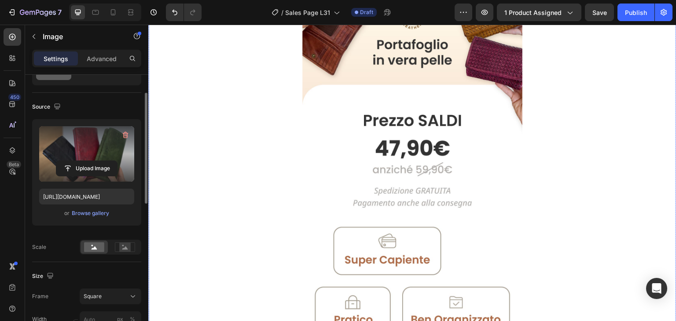
scroll to position [0, 0]
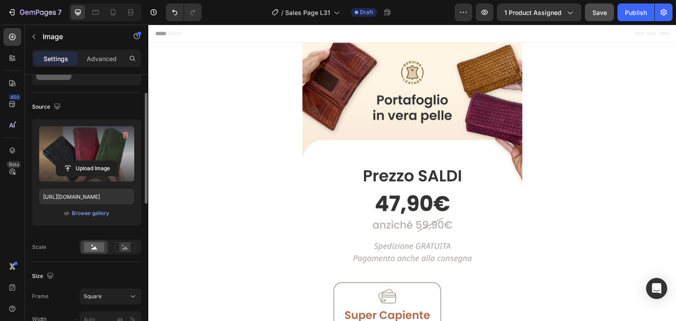
click at [603, 18] on button "Save" at bounding box center [599, 13] width 29 height 18
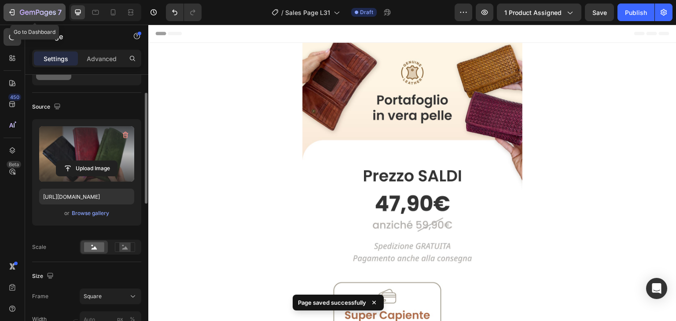
click at [7, 9] on button "7" at bounding box center [35, 13] width 62 height 18
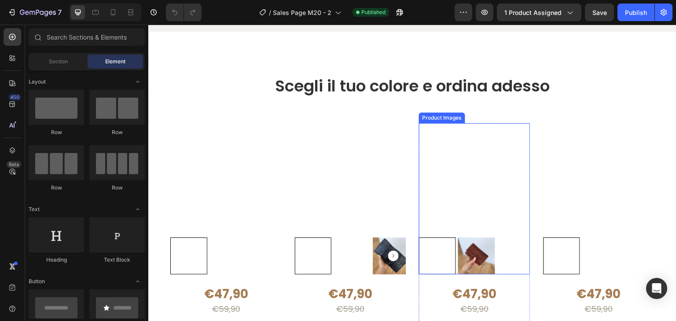
scroll to position [379, 0]
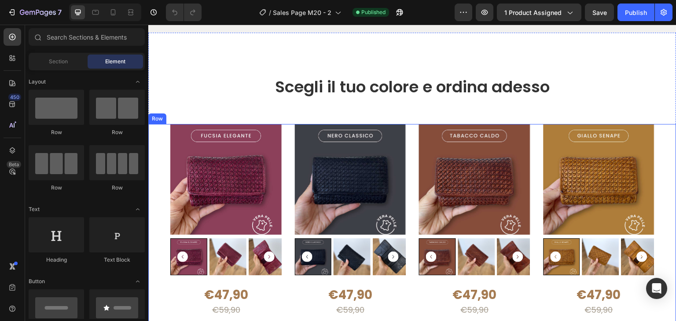
click at [407, 131] on div "Product Images €47,90 Product Price Product Price €59,90 Product Price Product …" at bounding box center [412, 243] width 528 height 238
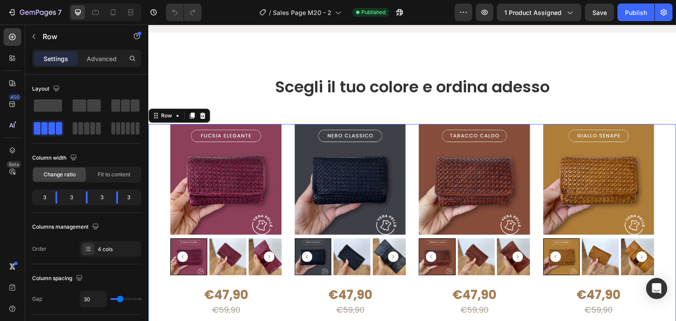
click at [275, 143] on img at bounding box center [225, 179] width 111 height 111
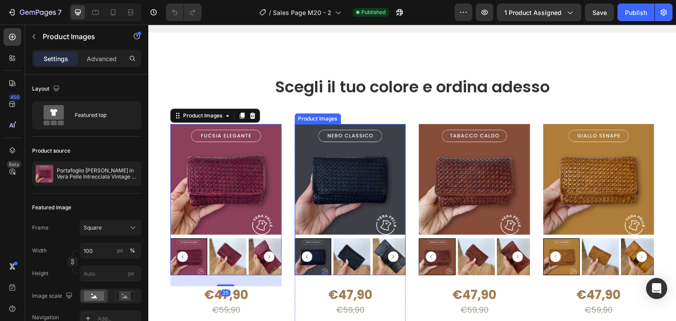
click at [334, 151] on img at bounding box center [350, 179] width 111 height 111
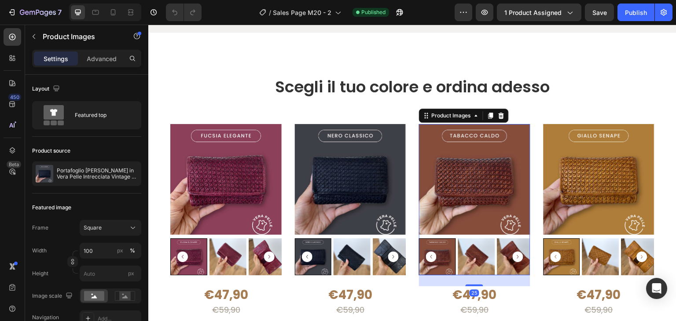
click at [441, 157] on img at bounding box center [474, 179] width 111 height 111
click at [545, 170] on img at bounding box center [599, 179] width 111 height 111
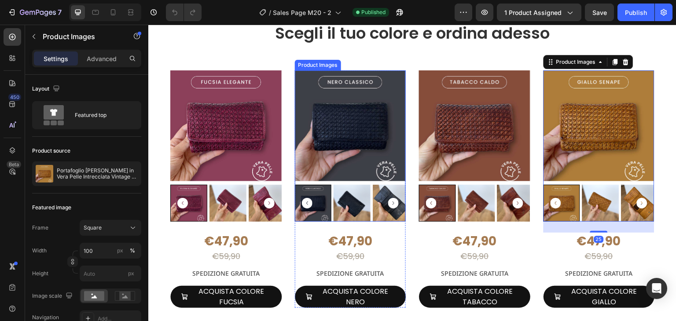
scroll to position [423, 0]
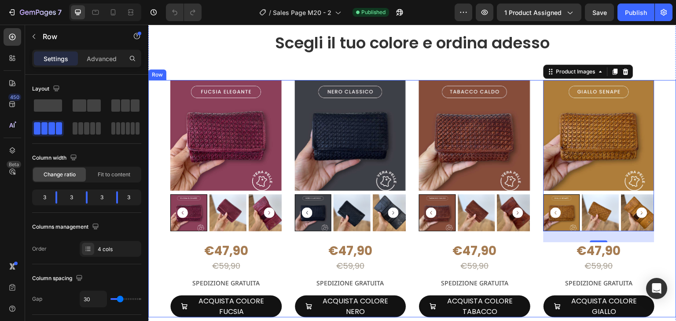
click at [287, 102] on div "Product Images €47,90 Product Price Product Price €59,90 Product Price Product …" at bounding box center [412, 199] width 528 height 238
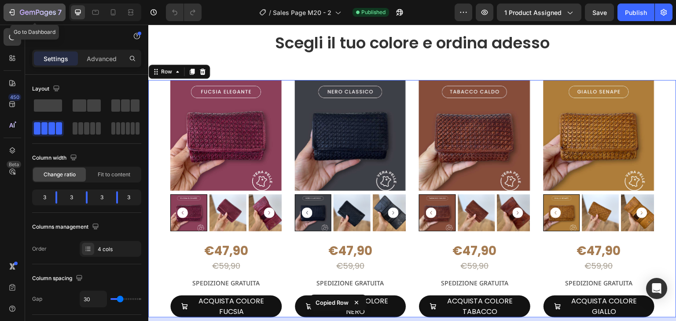
click at [9, 9] on icon "button" at bounding box center [11, 12] width 9 height 9
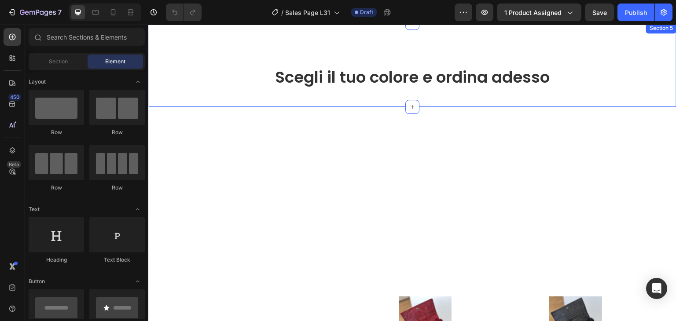
scroll to position [1100, 0]
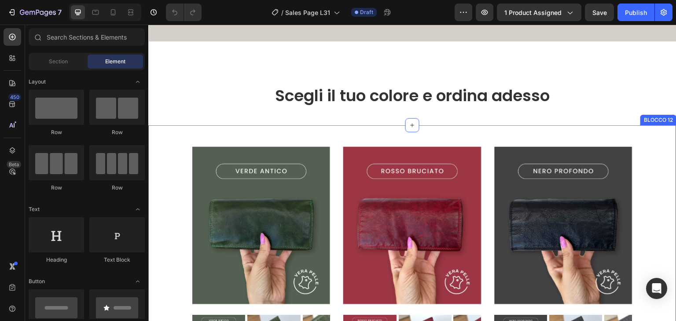
click at [342, 158] on div "Product Images €64,90 Product Price Product Price €79,90 Product Price Product …" at bounding box center [412, 319] width 528 height 388
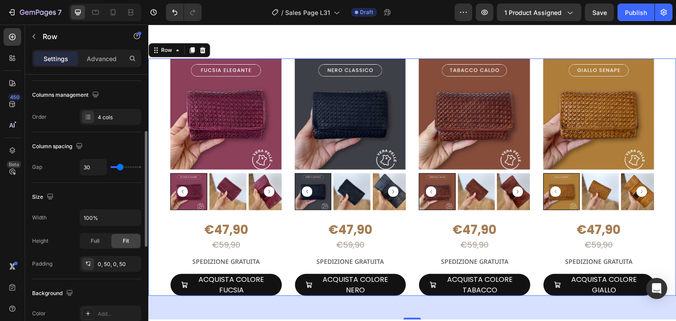
scroll to position [0, 0]
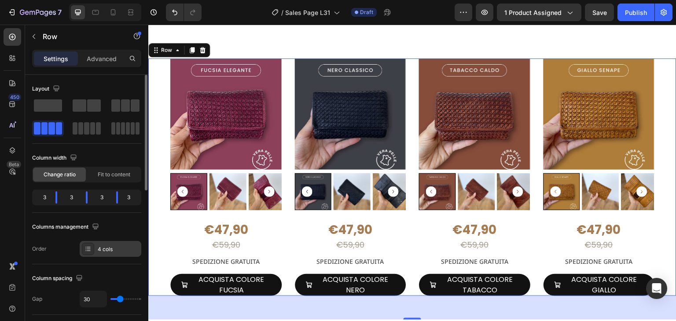
click at [108, 248] on div "4 cols" at bounding box center [118, 250] width 41 height 8
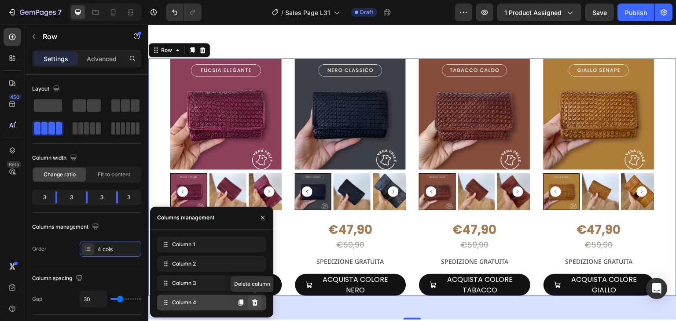
click at [253, 303] on icon at bounding box center [255, 302] width 6 height 6
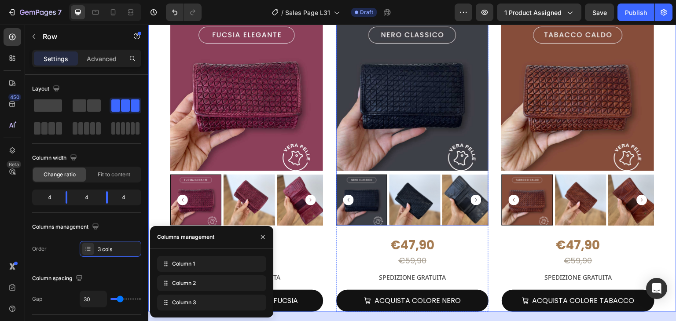
scroll to position [1659, 0]
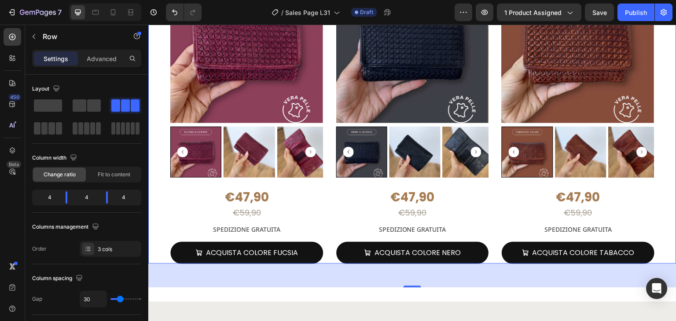
click at [655, 211] on div "Product Images €47,90 Product Price Product Price €59,90 Product Price Product …" at bounding box center [412, 118] width 528 height 294
click at [113, 9] on icon at bounding box center [113, 12] width 9 height 9
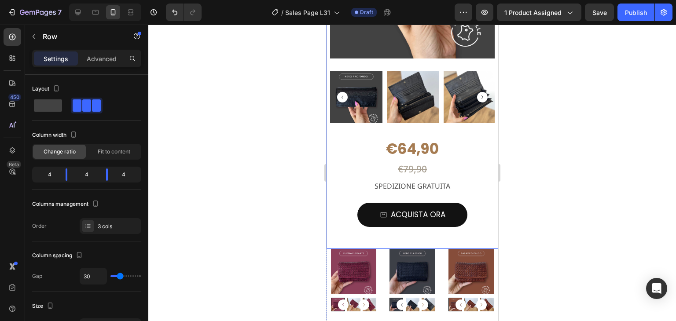
scroll to position [2861, 0]
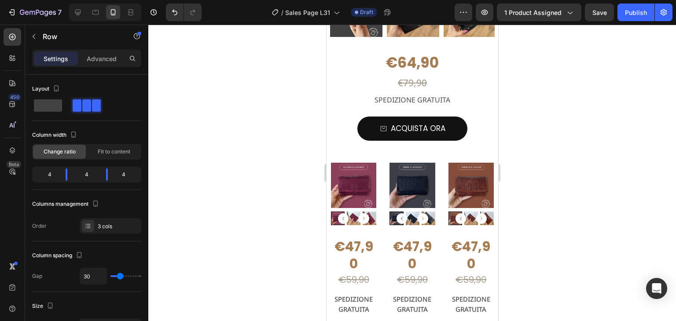
click at [382, 163] on div "Product Images €47,90 Product Price Product Price €59,90 Product Price Product …" at bounding box center [412, 263] width 172 height 201
click at [51, 107] on span at bounding box center [48, 105] width 28 height 12
type input "0"
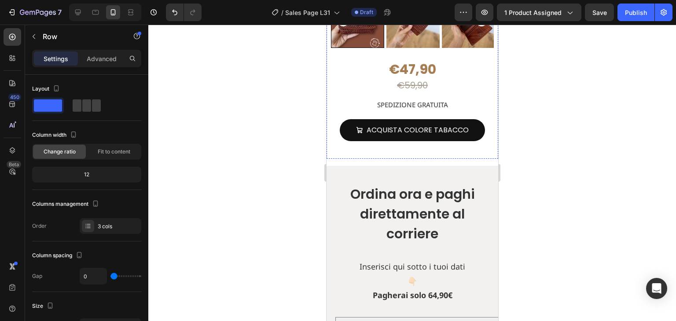
scroll to position [3741, 0]
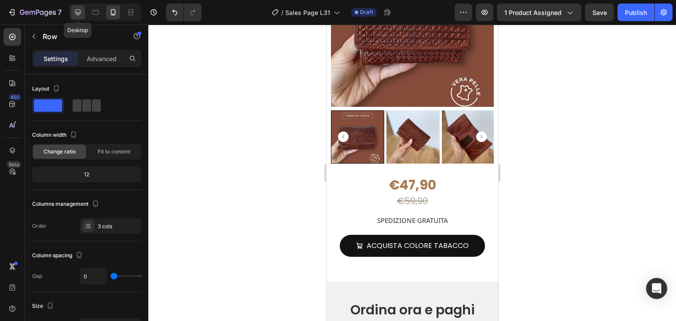
click at [76, 14] on icon at bounding box center [77, 12] width 9 height 9
type input "30"
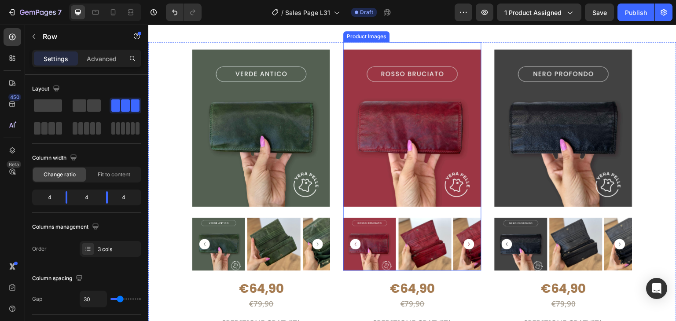
scroll to position [1232, 0]
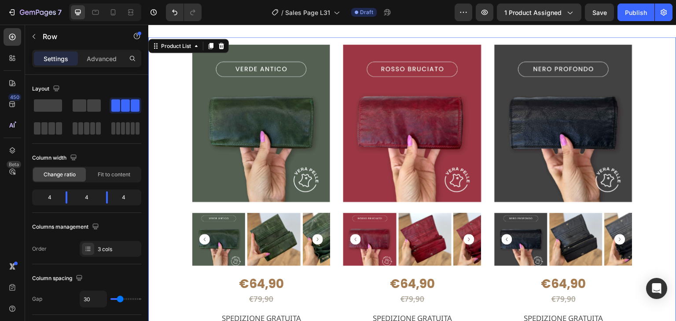
click at [334, 79] on div "Product Images €64,90 Product Price Product Price €79,90 Product Price Product …" at bounding box center [412, 199] width 440 height 324
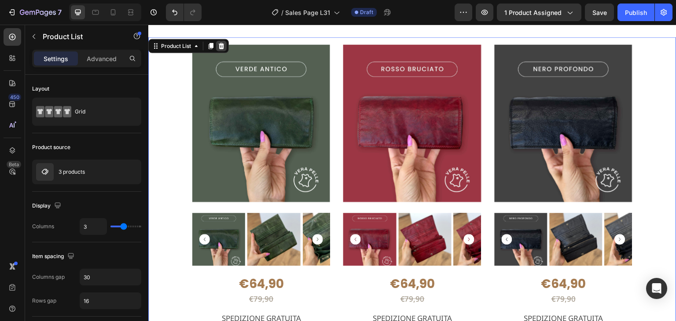
click at [220, 46] on icon at bounding box center [221, 45] width 7 height 7
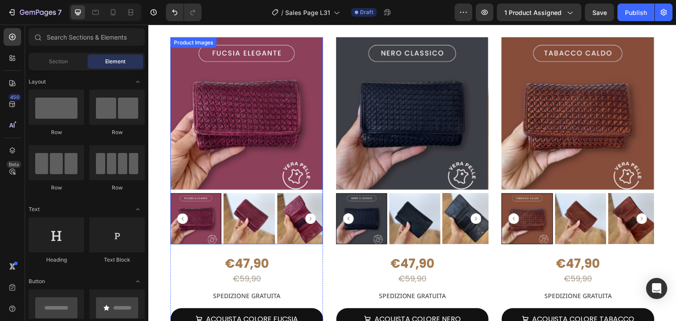
click at [289, 125] on img at bounding box center [246, 113] width 153 height 153
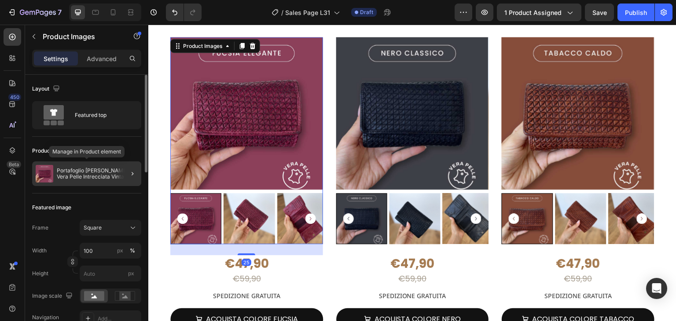
click at [102, 176] on p "Portafoglio [PERSON_NAME] in Vera Pelle Intrecciata Vintage 14x9cm" at bounding box center [97, 174] width 81 height 12
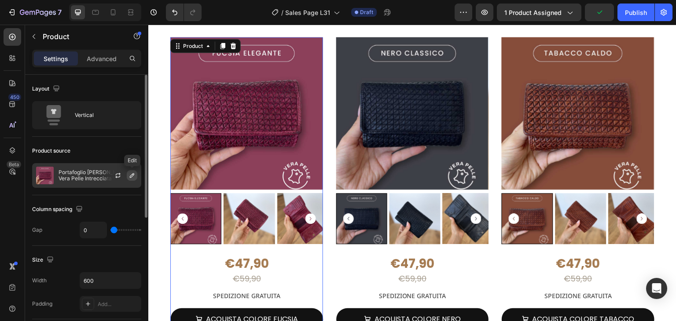
click at [129, 174] on icon "button" at bounding box center [132, 175] width 7 height 7
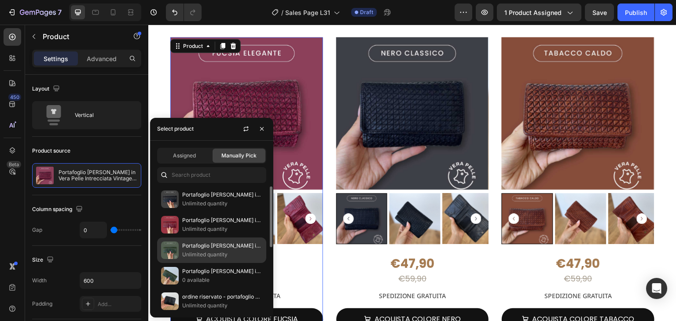
click at [199, 249] on p "Portafoglio [PERSON_NAME] in Vera Pelle Premium Vintage 18x10cm" at bounding box center [222, 246] width 80 height 9
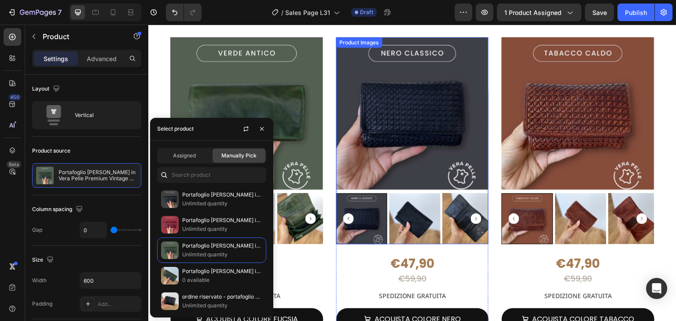
click at [404, 170] on img at bounding box center [412, 113] width 153 height 153
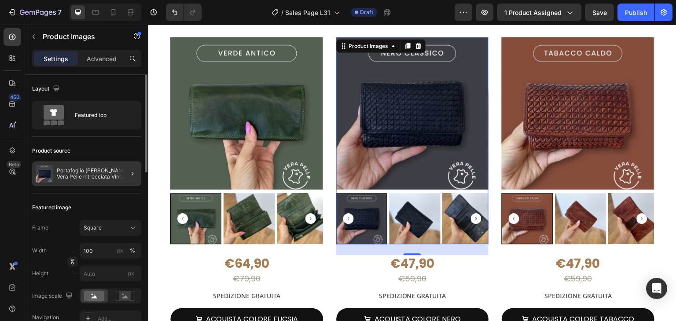
click at [118, 176] on div at bounding box center [129, 174] width 25 height 25
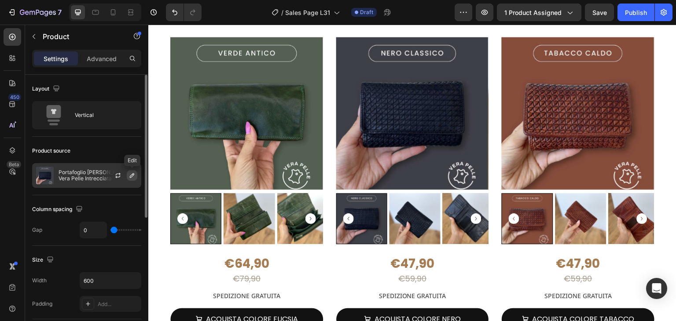
click at [131, 175] on icon "button" at bounding box center [132, 175] width 4 height 4
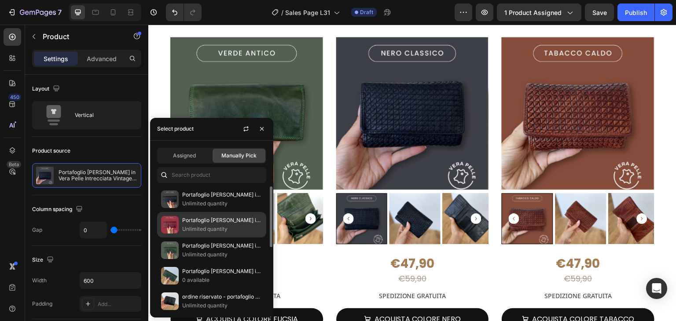
click at [198, 225] on p "Unlimited quantity" at bounding box center [222, 229] width 80 height 9
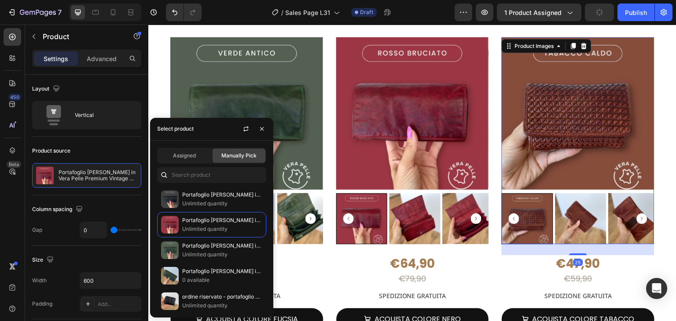
click at [556, 154] on img at bounding box center [578, 113] width 153 height 153
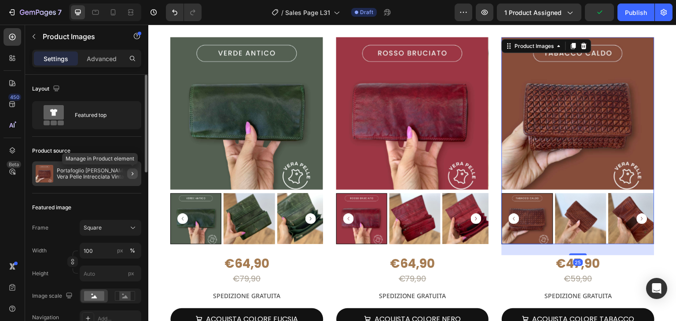
click at [128, 175] on button "button" at bounding box center [132, 174] width 11 height 11
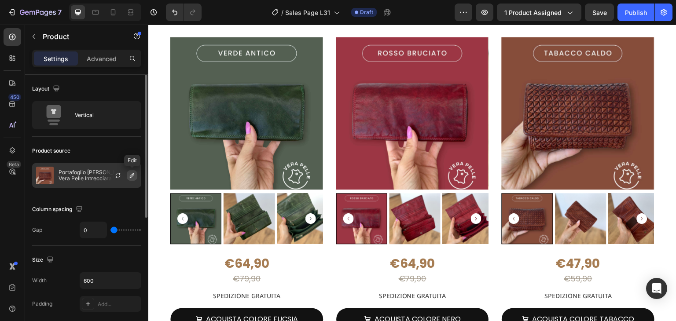
click at [132, 177] on icon "button" at bounding box center [132, 175] width 7 height 7
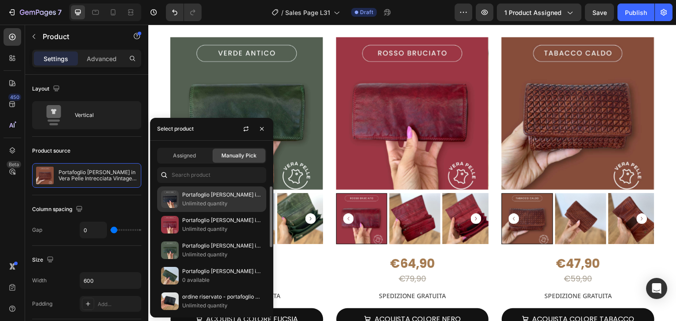
click at [198, 212] on div "Portafoglio [PERSON_NAME] in Vera Pelle Premium Vintage 18x10cm Unlimited quant…" at bounding box center [211, 225] width 109 height 26
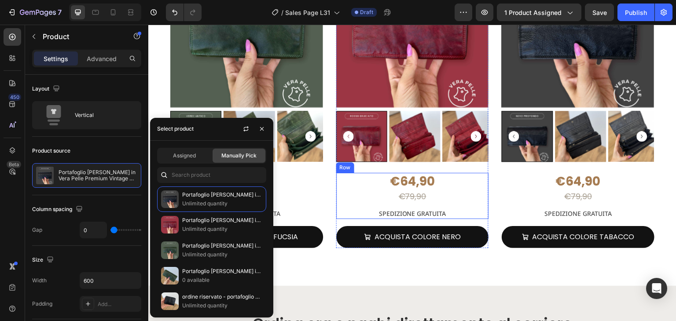
scroll to position [1320, 0]
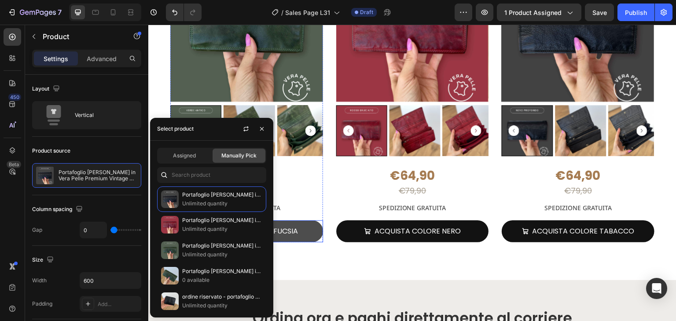
click at [289, 223] on button "ACQUISTA COLORE FUCSIA" at bounding box center [246, 231] width 153 height 22
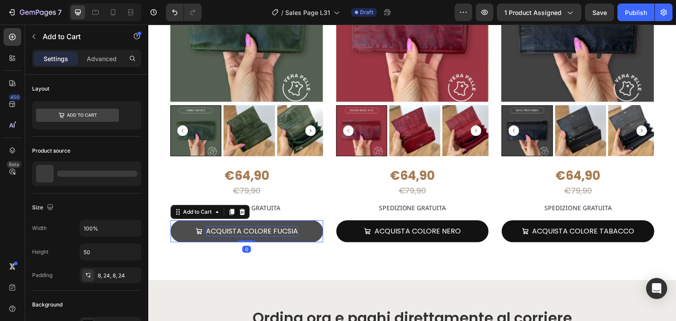
click at [280, 228] on div "ACQUISTA COLORE FUCSIA" at bounding box center [252, 231] width 92 height 11
click at [280, 228] on p "ACQUISTA COLORE FUCSIA" at bounding box center [252, 231] width 92 height 11
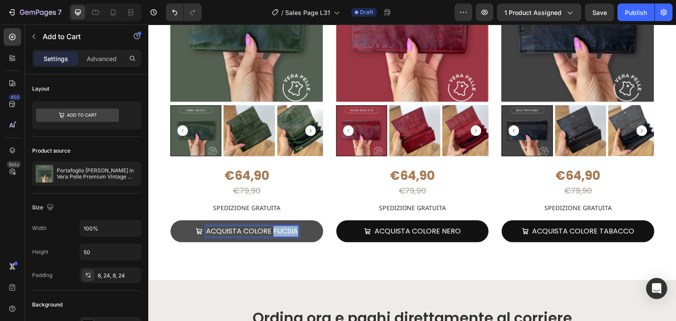
click at [279, 226] on p "ACQUISTA COLORE FUCSIA" at bounding box center [252, 231] width 92 height 11
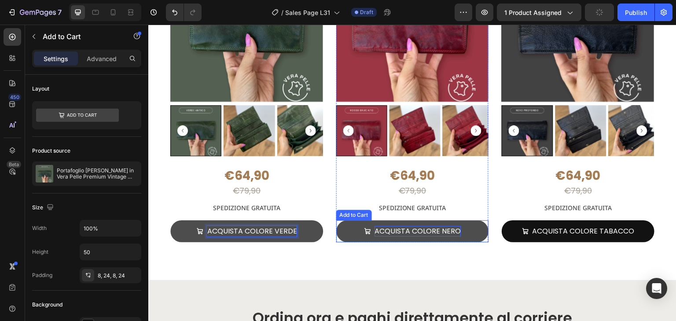
click at [437, 227] on div "ACQUISTA COLORE NERO" at bounding box center [418, 231] width 86 height 11
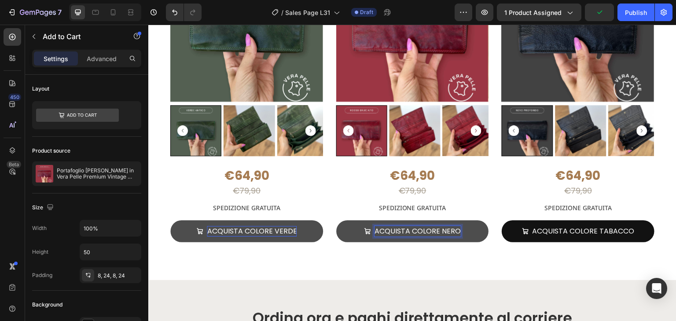
click at [452, 229] on p "ACQUISTA COLORE NERO" at bounding box center [418, 231] width 86 height 11
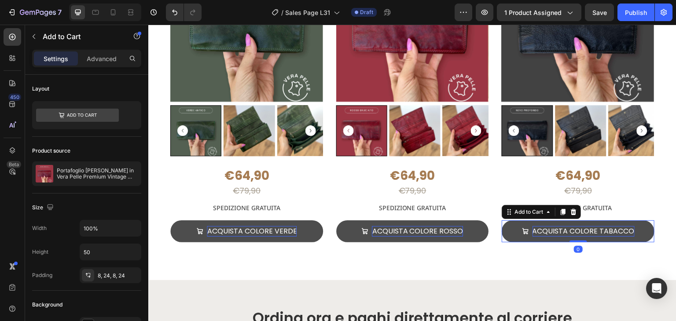
click at [621, 226] on div "ACQUISTA COLORE TABACCO" at bounding box center [584, 231] width 102 height 11
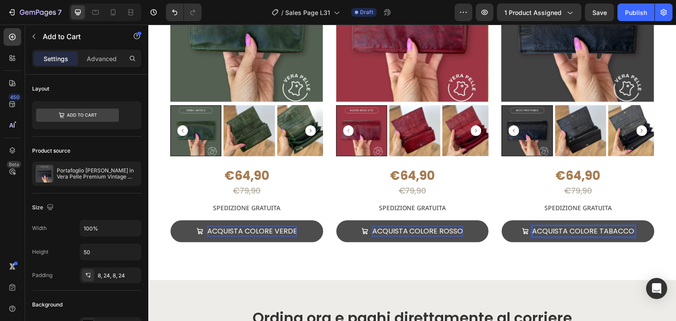
click at [613, 230] on p "ACQUISTA COLORE TABACCO" at bounding box center [584, 231] width 102 height 11
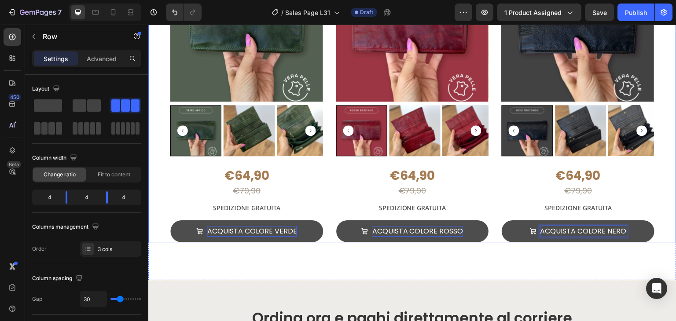
click at [657, 158] on div "Product Images €64,90 Product Price Product Price €79,90 Product Price Product …" at bounding box center [412, 96] width 528 height 294
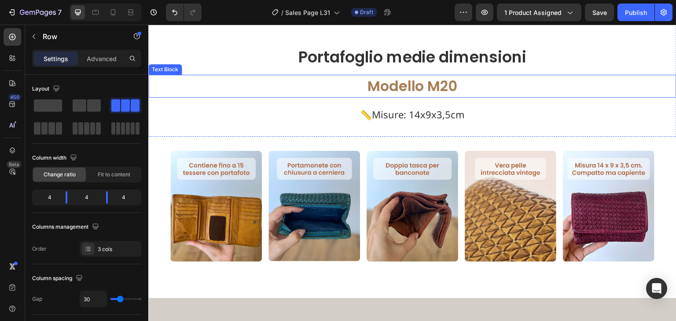
scroll to position [704, 0]
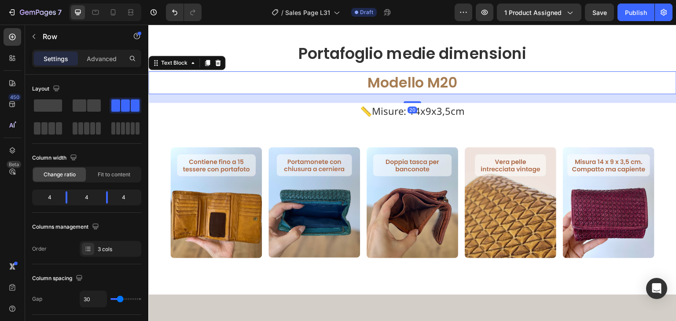
click at [439, 74] on p "Modello M20" at bounding box center [412, 82] width 526 height 21
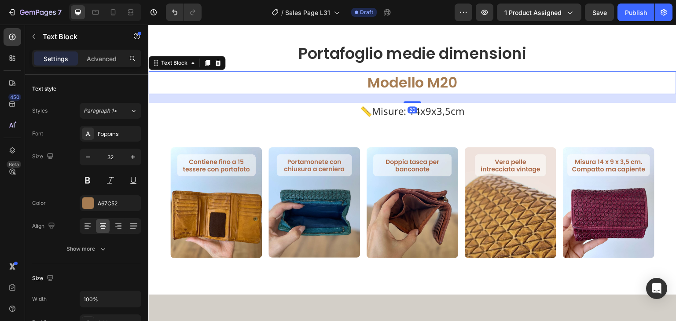
click at [439, 74] on p "Modello M20" at bounding box center [412, 82] width 526 height 21
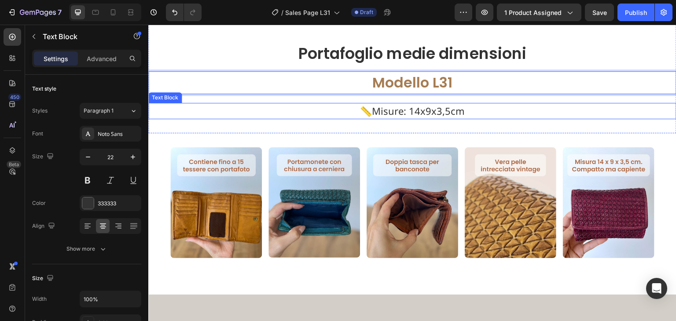
click at [413, 104] on p "📏Misure: 14x9x3,5cm" at bounding box center [412, 111] width 526 height 15
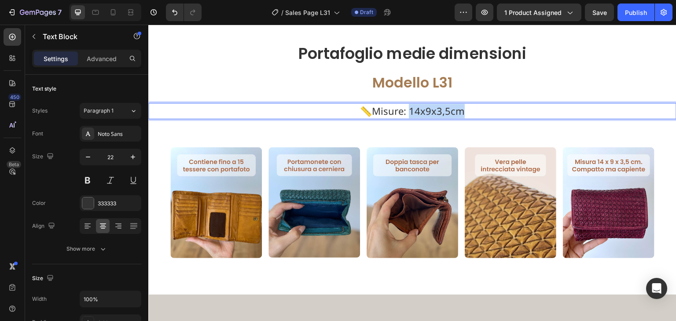
click at [413, 104] on p "📏Misure: 14x9x3,5cm" at bounding box center [412, 111] width 526 height 15
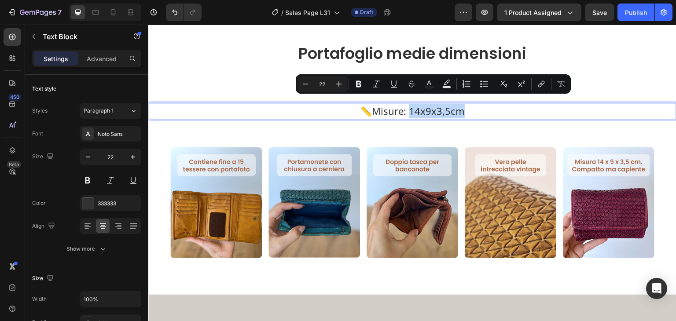
click at [418, 104] on p "📏Misure: 14x9x3,5cm" at bounding box center [412, 111] width 526 height 15
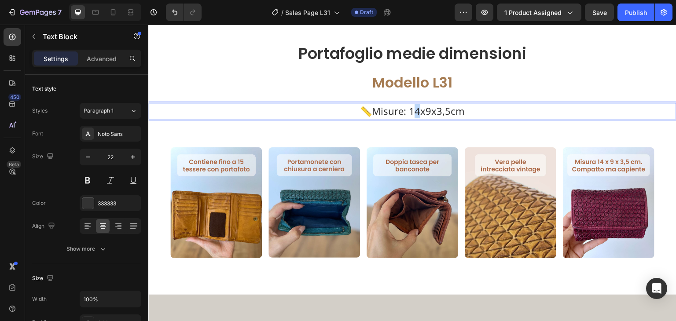
click at [418, 106] on p "📏Misure: 14x9x3,5cm" at bounding box center [412, 111] width 526 height 15
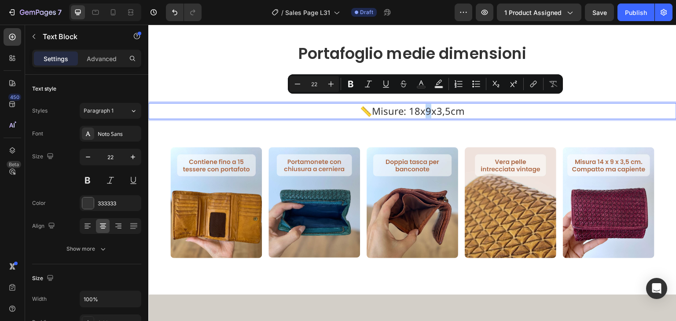
drag, startPoint x: 422, startPoint y: 104, endPoint x: 427, endPoint y: 107, distance: 5.9
click at [427, 107] on p "📏Misure: 18x9x3,5cm" at bounding box center [412, 111] width 526 height 15
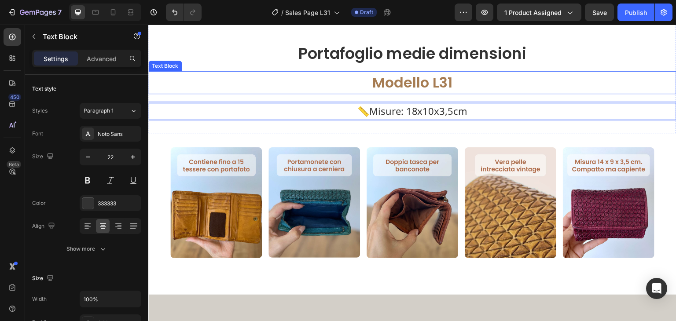
click at [481, 82] on p "Modello L31" at bounding box center [412, 82] width 526 height 21
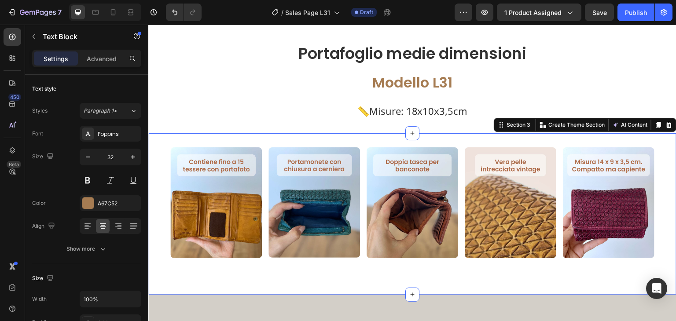
click at [519, 272] on div "Image Image Image Image Image Row" at bounding box center [412, 213] width 528 height 133
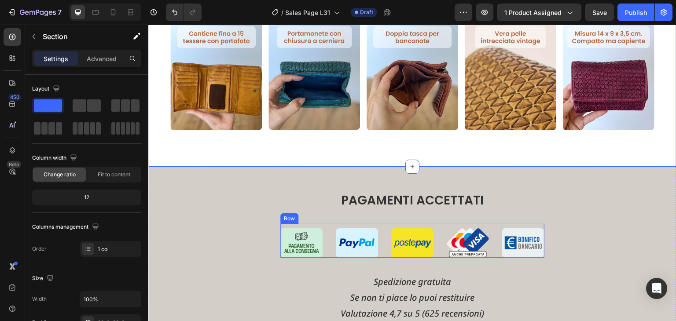
scroll to position [748, 0]
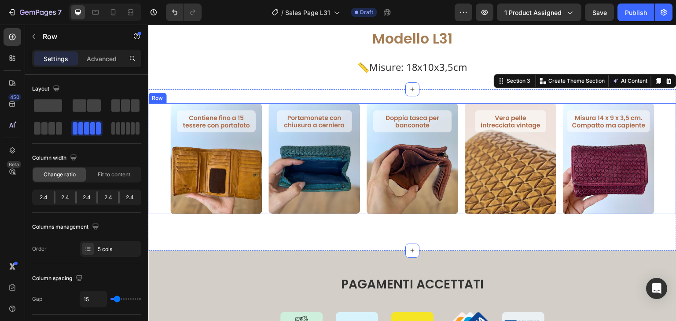
click at [266, 113] on div "Image Image Image Image Image Row" at bounding box center [412, 158] width 528 height 111
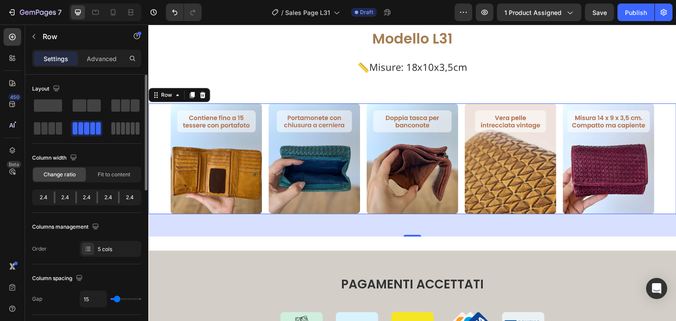
click at [136, 129] on span at bounding box center [138, 128] width 4 height 12
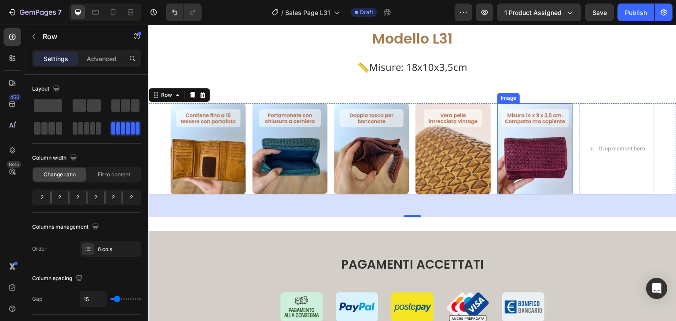
click at [551, 135] on img at bounding box center [534, 148] width 75 height 91
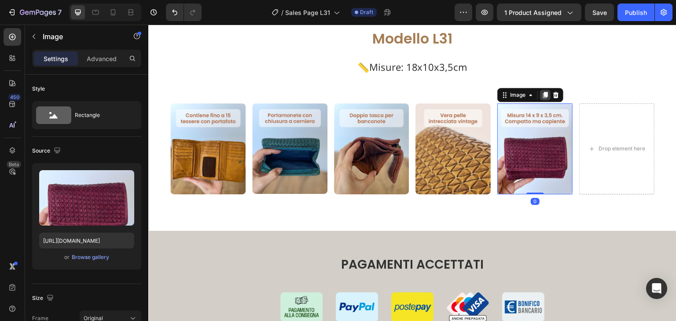
click at [542, 92] on icon at bounding box center [545, 95] width 7 height 7
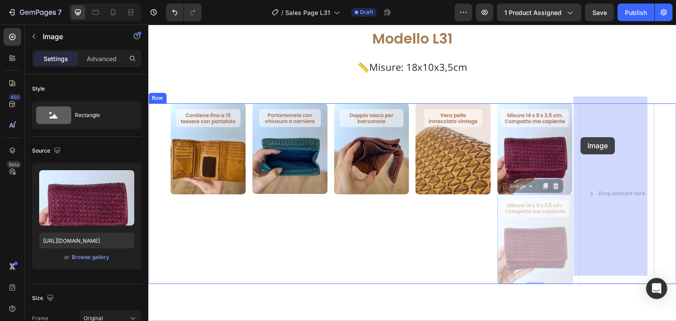
drag, startPoint x: 500, startPoint y: 181, endPoint x: 581, endPoint y: 137, distance: 92.6
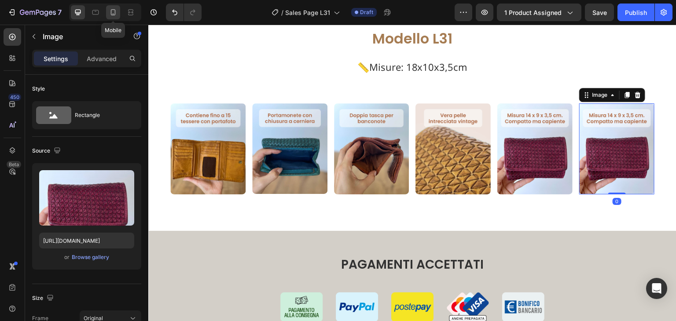
click at [111, 12] on icon at bounding box center [113, 12] width 5 height 6
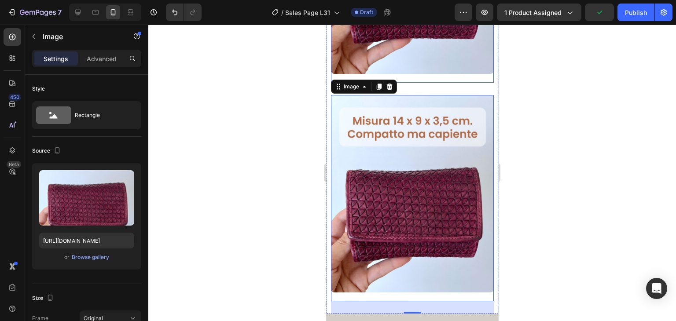
scroll to position [1567, 0]
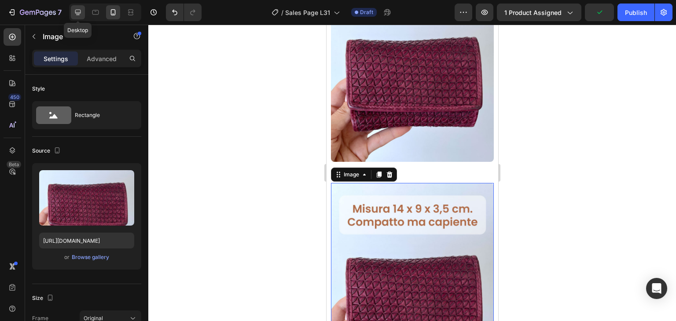
click at [79, 12] on icon at bounding box center [78, 13] width 6 height 6
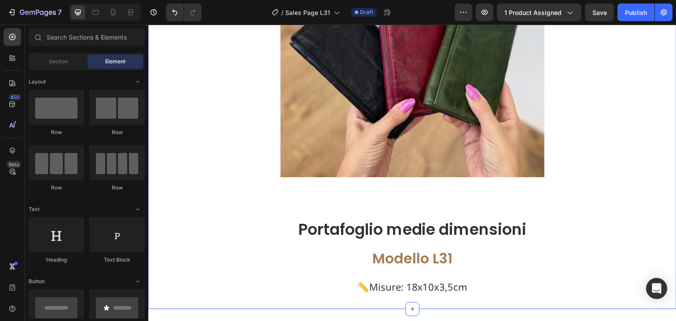
scroll to position [792, 0]
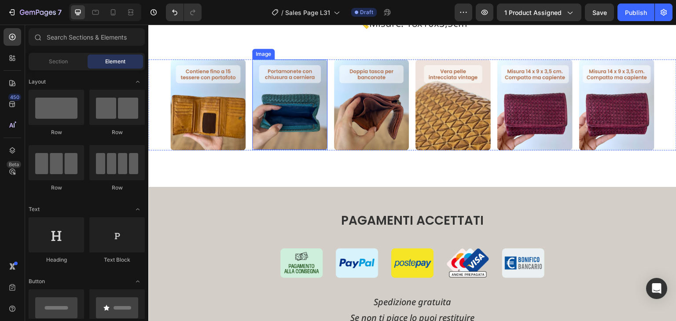
click at [238, 100] on img at bounding box center [207, 104] width 75 height 91
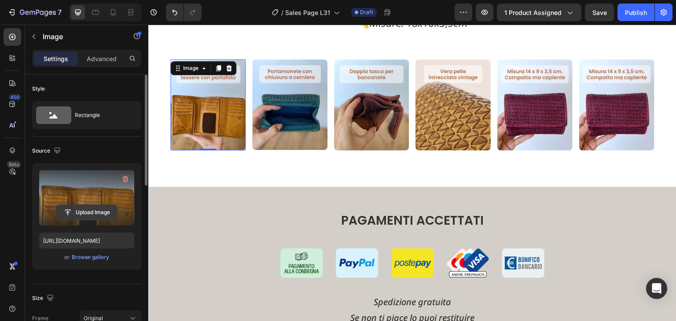
click at [85, 211] on input "file" at bounding box center [86, 212] width 61 height 15
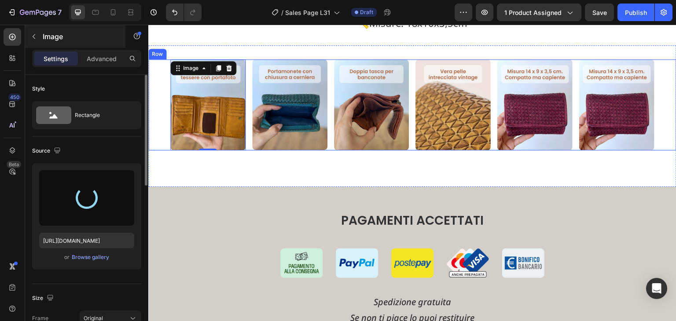
type input "[URL][DOMAIN_NAME]"
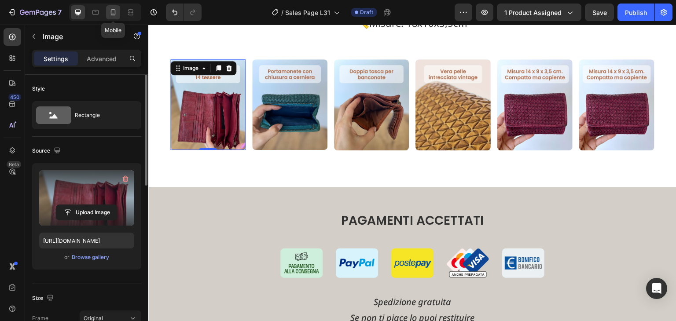
click at [113, 12] on icon at bounding box center [113, 12] width 9 height 9
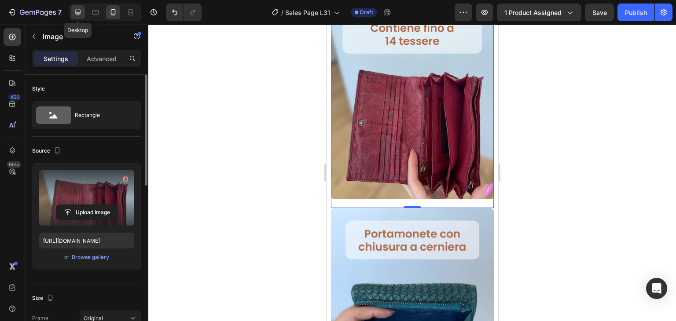
click at [73, 9] on icon at bounding box center [77, 12] width 9 height 9
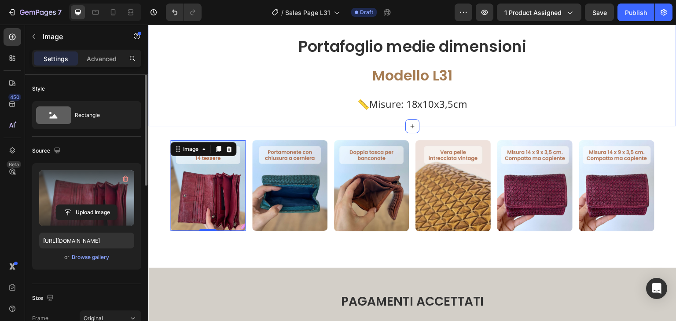
scroll to position [710, 0]
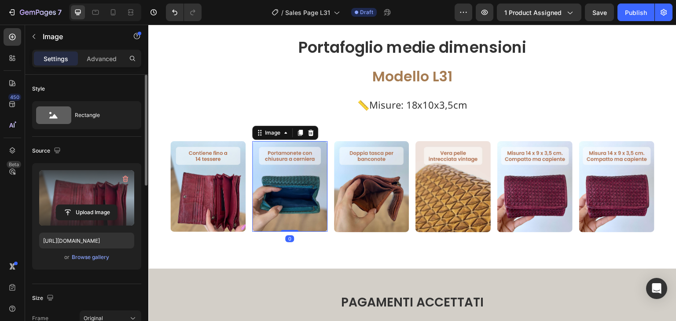
click at [290, 157] on img at bounding box center [289, 186] width 75 height 91
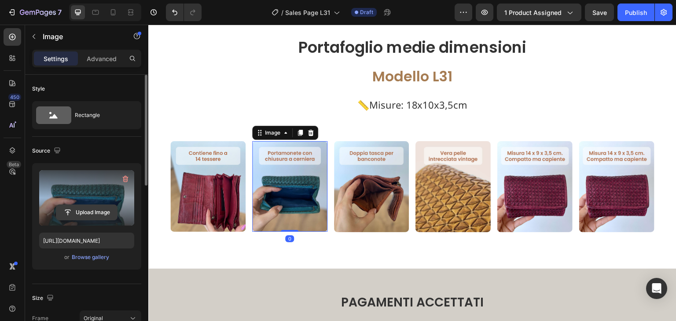
click at [92, 213] on input "file" at bounding box center [86, 212] width 61 height 15
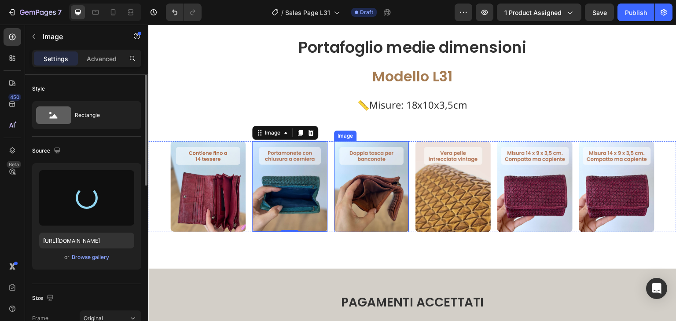
type input "[URL][DOMAIN_NAME]"
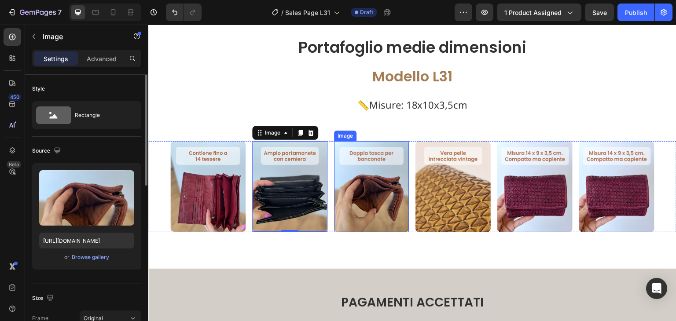
click at [359, 190] on img at bounding box center [371, 186] width 75 height 91
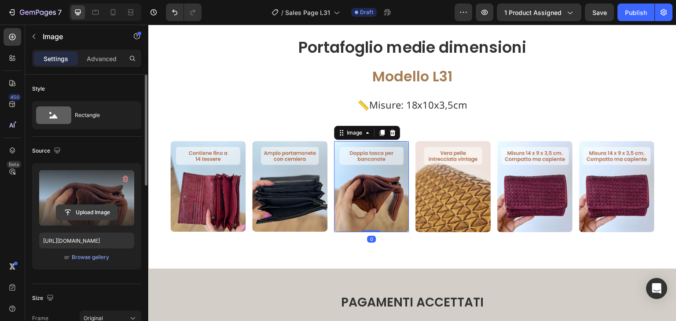
click at [88, 209] on input "file" at bounding box center [86, 212] width 61 height 15
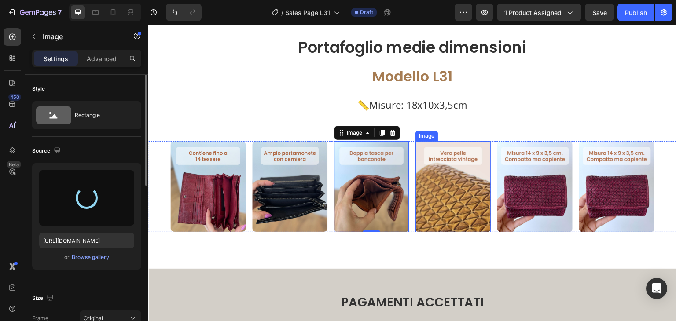
type input "[URL][DOMAIN_NAME]"
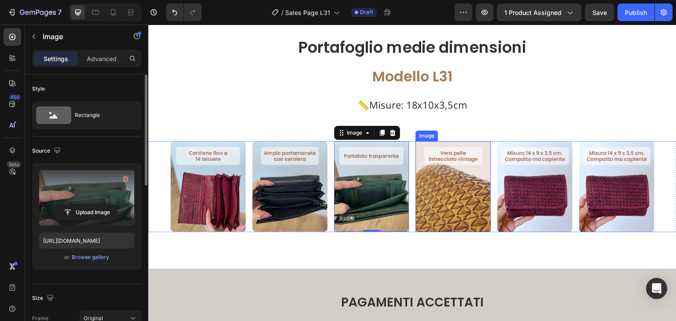
click at [446, 193] on img at bounding box center [452, 186] width 75 height 91
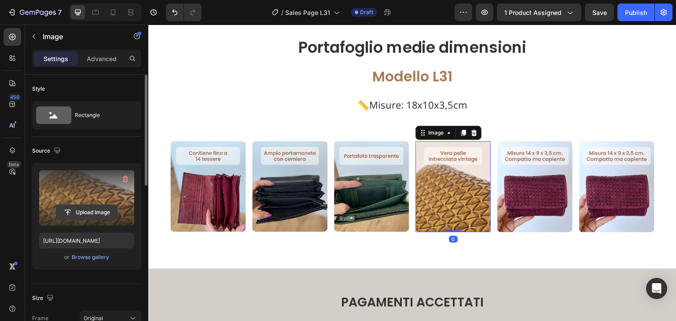
click at [104, 213] on input "file" at bounding box center [86, 212] width 61 height 15
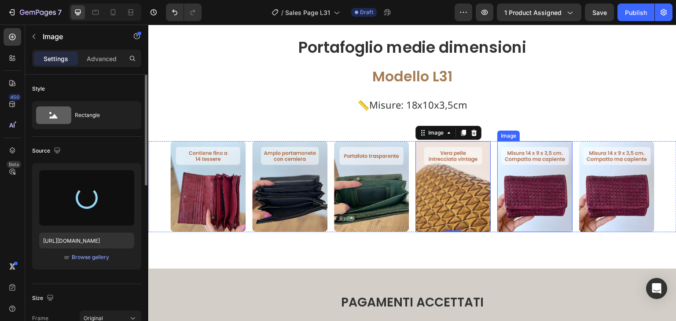
type input "[URL][DOMAIN_NAME]"
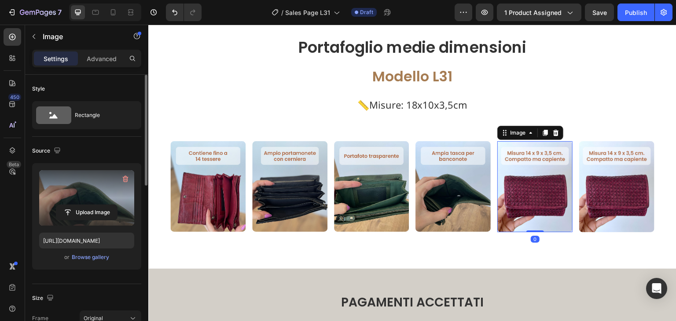
click at [522, 180] on img at bounding box center [534, 186] width 75 height 91
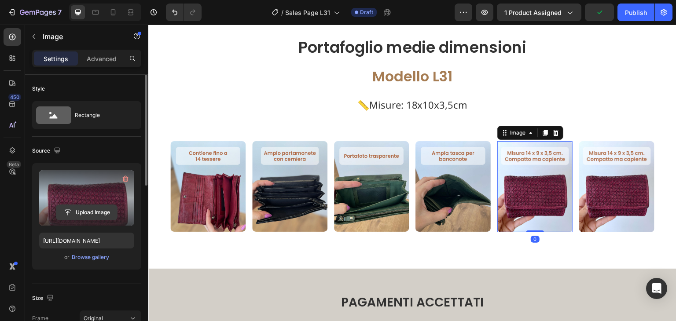
click at [92, 212] on input "file" at bounding box center [86, 212] width 61 height 15
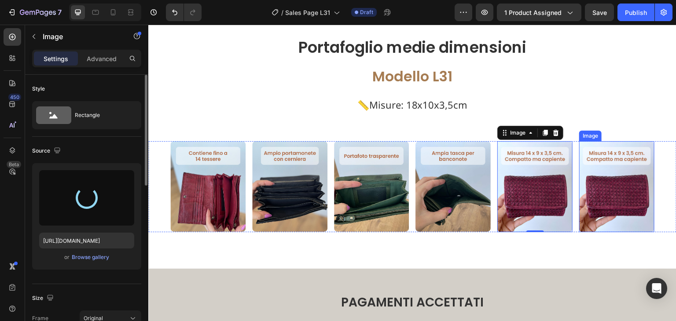
type input "[URL][DOMAIN_NAME]"
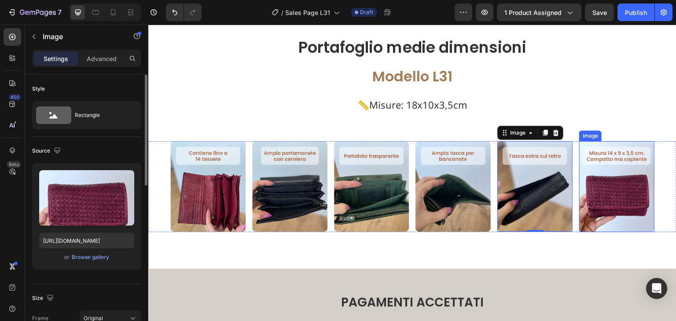
click at [596, 183] on img at bounding box center [616, 186] width 75 height 91
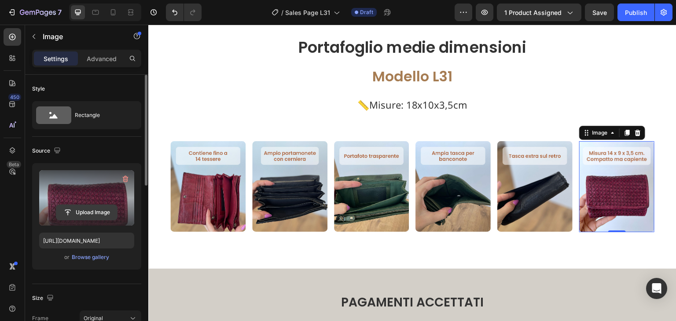
click at [100, 211] on input "file" at bounding box center [86, 212] width 61 height 15
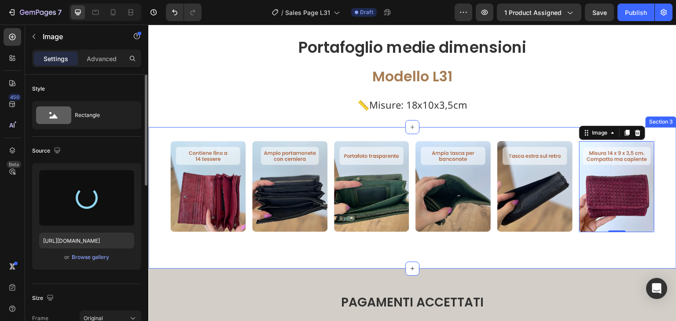
type input "[URL][DOMAIN_NAME]"
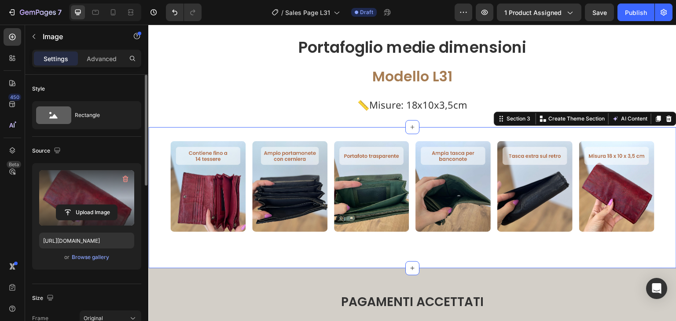
click at [477, 244] on div "Image Image Image Image Image Image Row" at bounding box center [412, 198] width 528 height 114
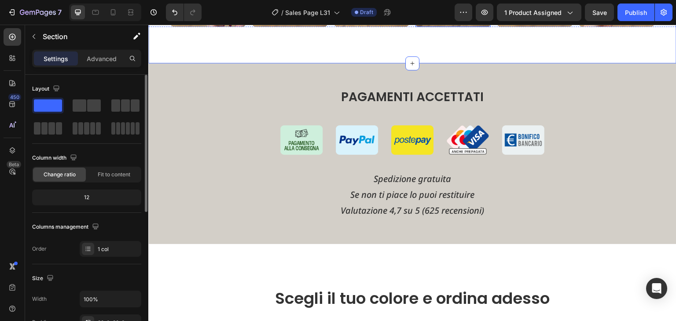
scroll to position [930, 0]
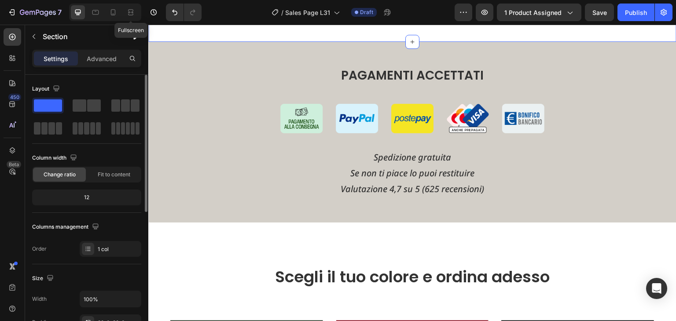
drag, startPoint x: 127, startPoint y: 11, endPoint x: 135, endPoint y: 25, distance: 15.4
click at [125, 12] on div at bounding box center [131, 12] width 14 height 14
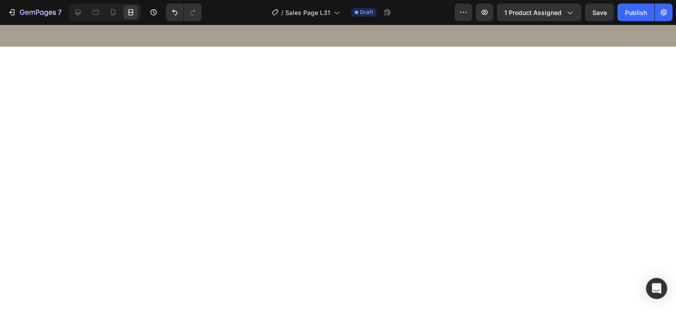
scroll to position [3131, 0]
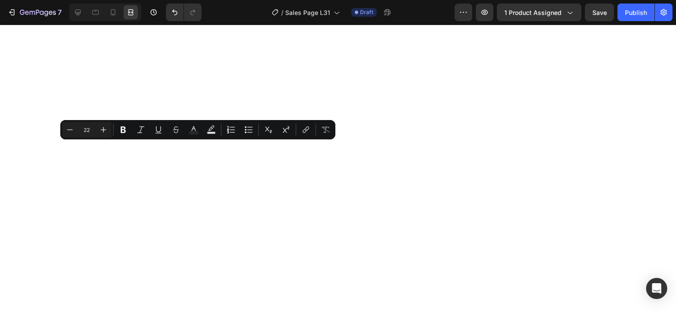
drag, startPoint x: 162, startPoint y: 150, endPoint x: 208, endPoint y: 147, distance: 45.5
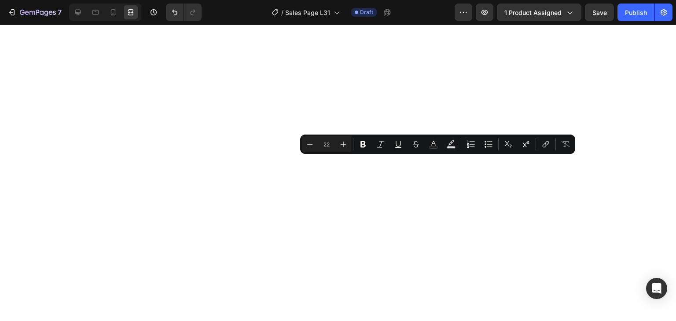
drag, startPoint x: 515, startPoint y: 166, endPoint x: 356, endPoint y: 166, distance: 158.9
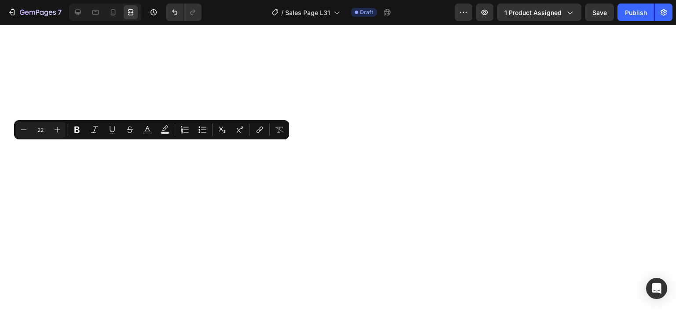
drag, startPoint x: 158, startPoint y: 151, endPoint x: 144, endPoint y: 150, distance: 13.2
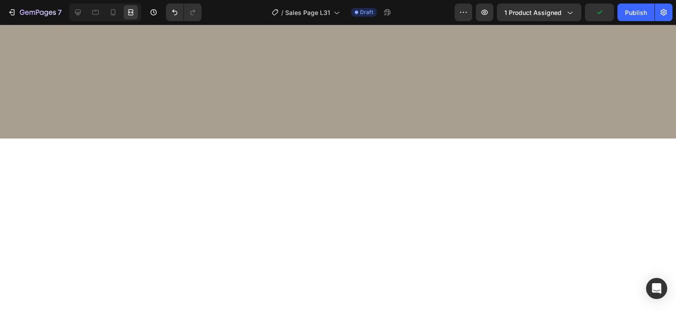
scroll to position [3175, 0]
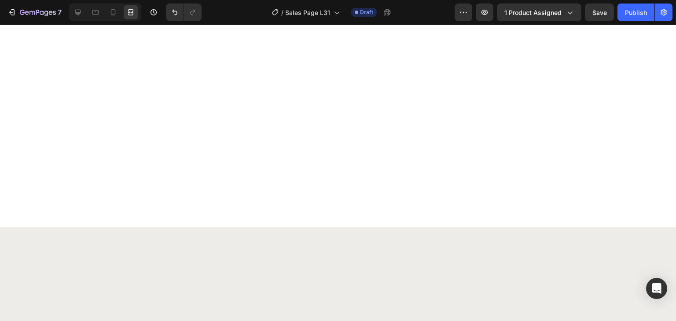
scroll to position [0, 0]
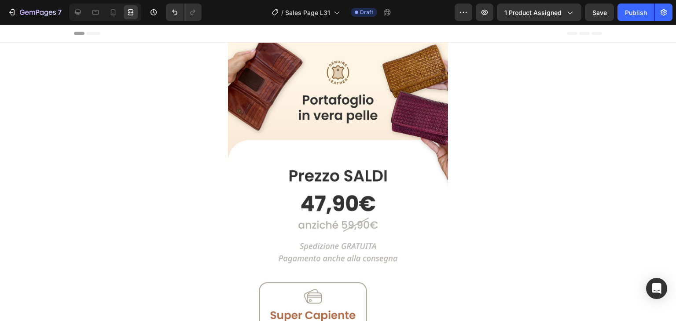
drag, startPoint x: 674, startPoint y: 303, endPoint x: 670, endPoint y: 49, distance: 254.4
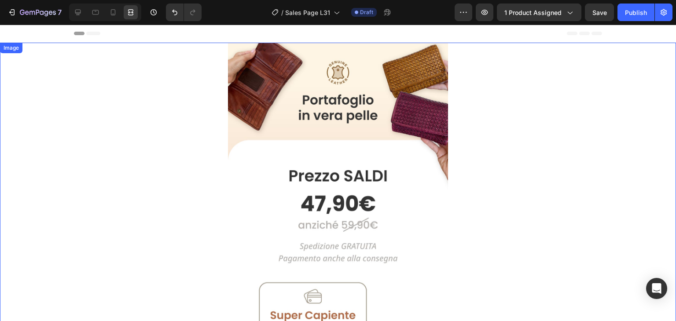
click at [331, 96] on img at bounding box center [338, 228] width 220 height 371
click at [325, 82] on img at bounding box center [338, 228] width 220 height 371
click at [76, 15] on icon at bounding box center [77, 12] width 9 height 9
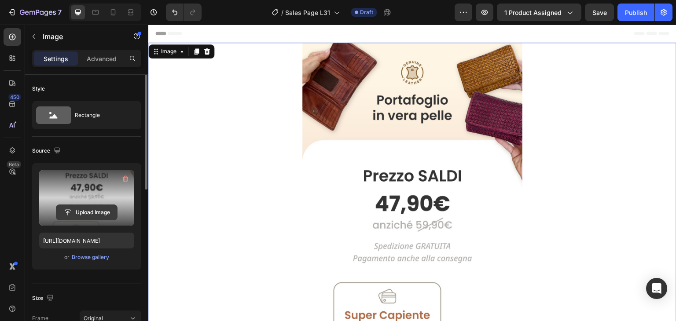
click at [82, 214] on input "file" at bounding box center [86, 212] width 61 height 15
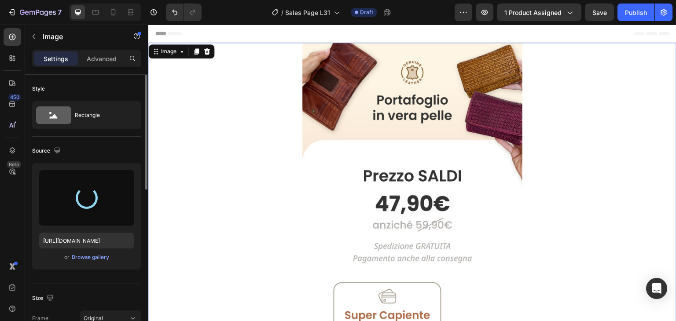
type input "[URL][DOMAIN_NAME]"
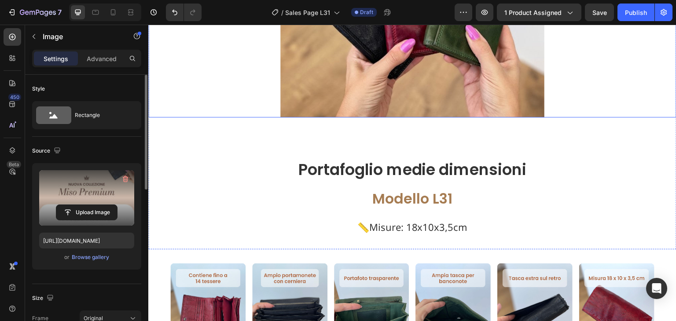
scroll to position [528, 0]
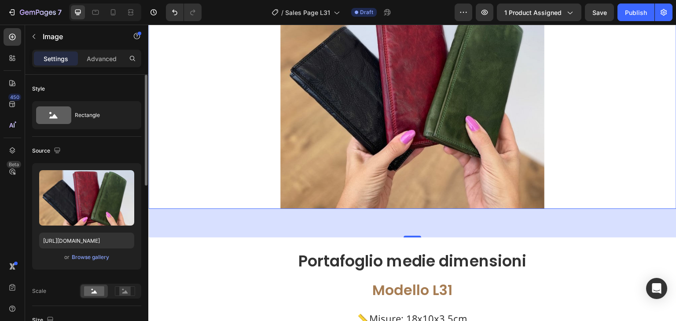
scroll to position [352, 0]
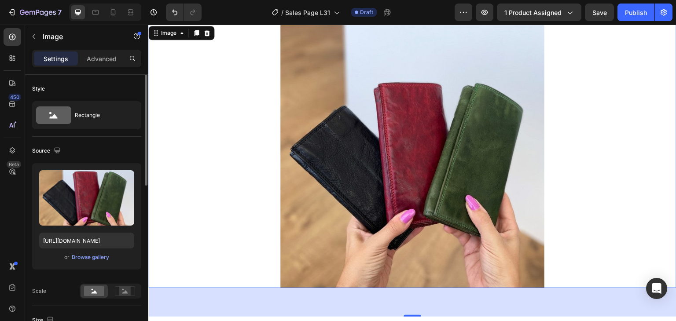
click at [419, 132] on img at bounding box center [412, 156] width 264 height 264
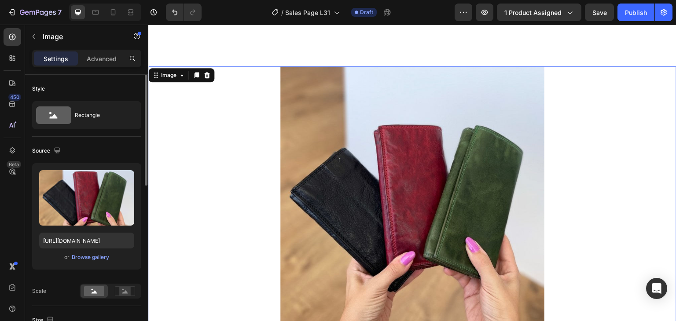
scroll to position [220, 0]
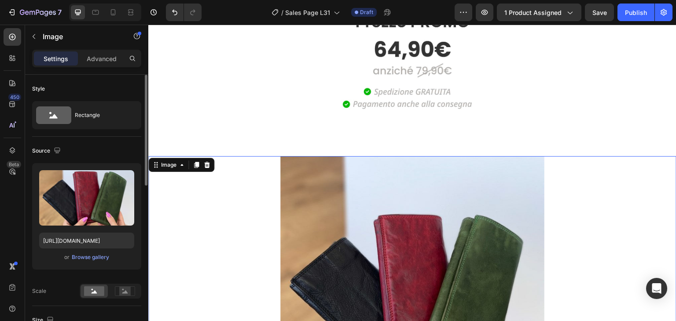
click at [553, 177] on div "Image 65" at bounding box center [412, 288] width 528 height 264
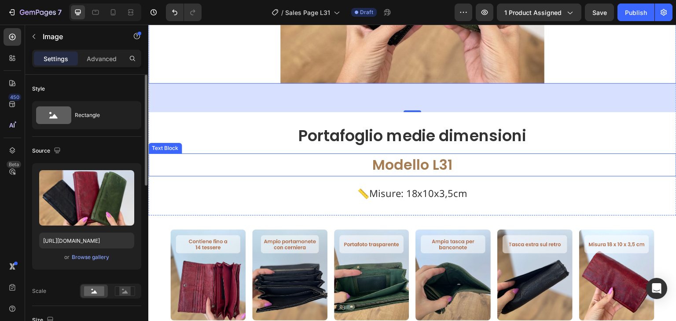
scroll to position [572, 0]
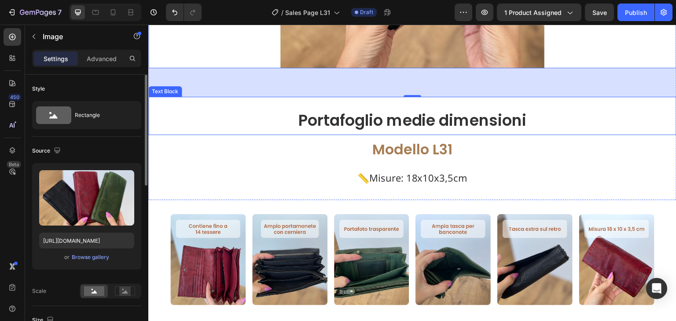
click at [305, 117] on p "Portafoglio medie dimensioni" at bounding box center [412, 121] width 526 height 28
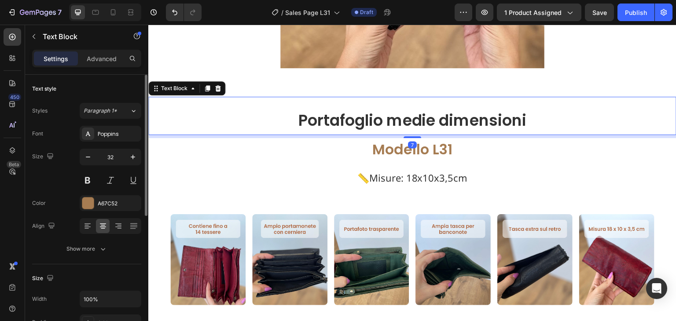
click at [270, 143] on p "Modello L31" at bounding box center [412, 149] width 526 height 21
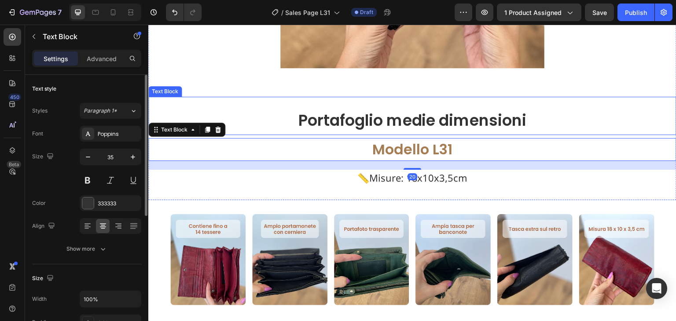
click at [475, 97] on div "Portafoglio medie dimensioni Text Block" at bounding box center [412, 116] width 528 height 38
click at [570, 148] on p "Modello L31" at bounding box center [412, 149] width 526 height 21
click at [555, 173] on p "📏Misure: 18x10x3,5cm" at bounding box center [412, 178] width 526 height 15
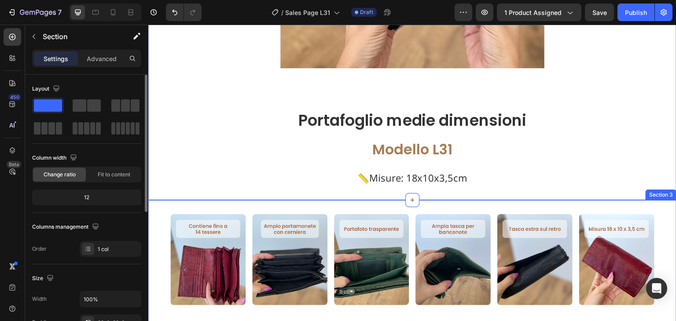
click at [556, 200] on div "Image Image Image Image Image Image Row Section 3" at bounding box center [412, 271] width 528 height 142
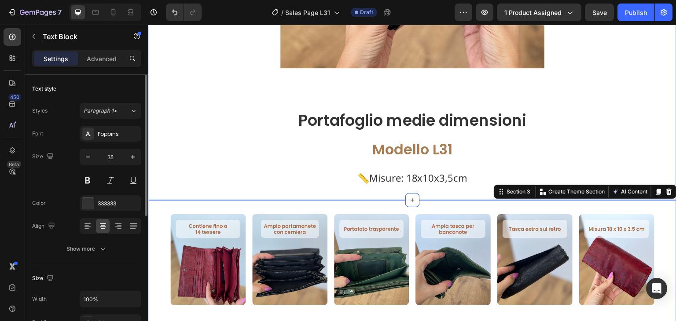
click at [536, 116] on p "Portafoglio medie dimensioni" at bounding box center [412, 121] width 526 height 28
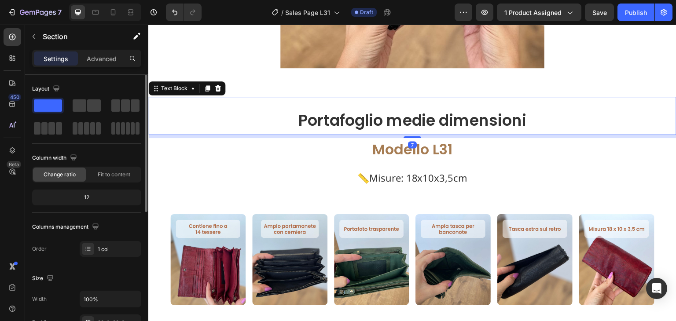
click at [541, 107] on p "Portafoglio medie dimensioni" at bounding box center [412, 121] width 526 height 28
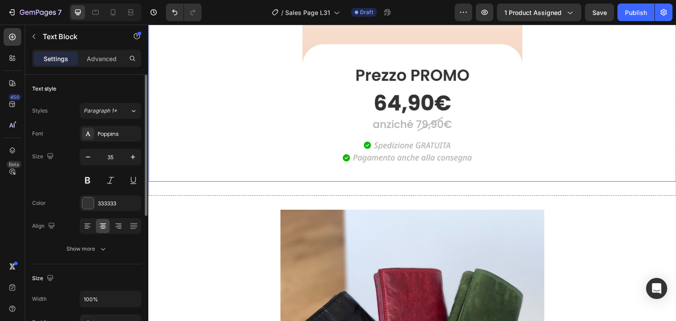
scroll to position [217, 0]
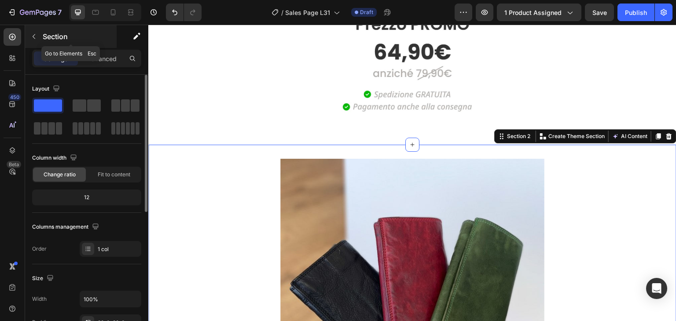
click at [33, 36] on icon "button" at bounding box center [34, 36] width 3 height 5
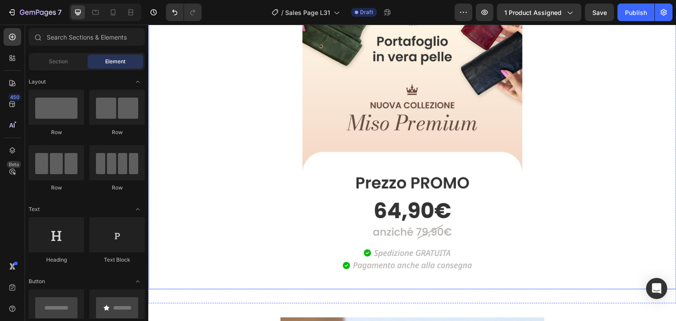
scroll to position [41, 0]
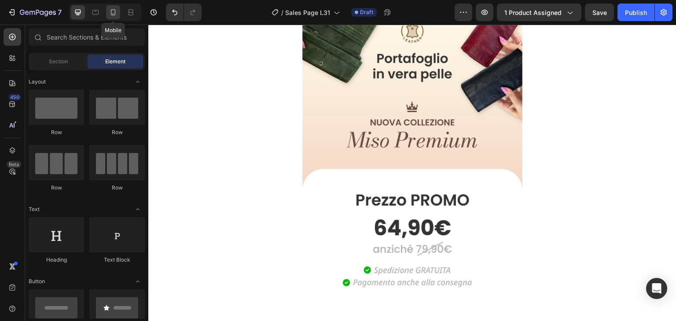
click at [109, 11] on icon at bounding box center [113, 12] width 9 height 9
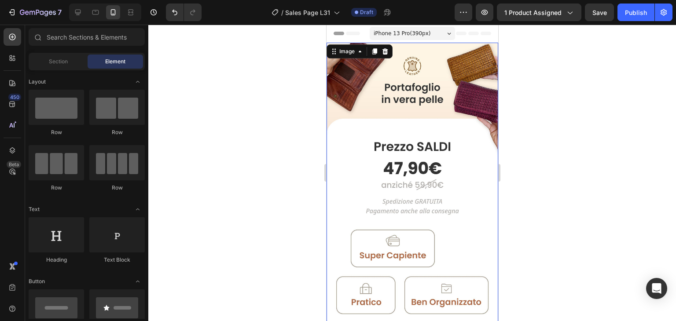
click at [411, 110] on img at bounding box center [412, 187] width 172 height 289
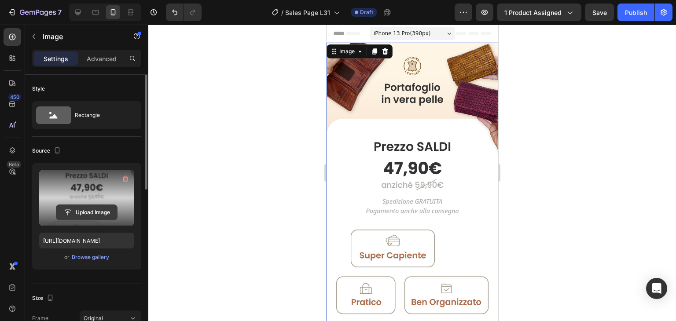
click at [94, 209] on input "file" at bounding box center [86, 212] width 61 height 15
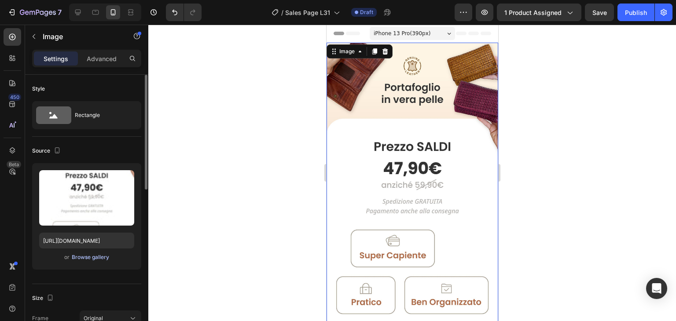
click at [100, 259] on div "Browse gallery" at bounding box center [90, 257] width 37 height 8
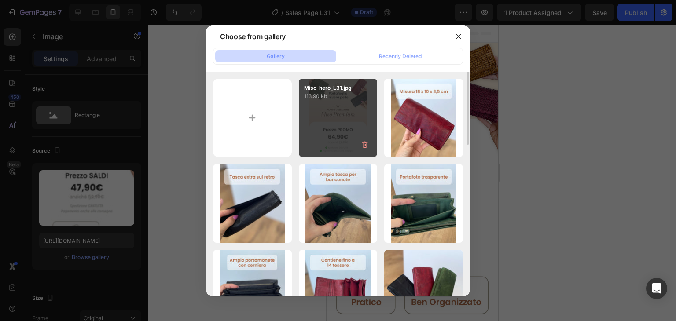
click at [328, 128] on div "Miso-hero_L31.jpg 113.90 kb" at bounding box center [338, 118] width 79 height 79
type input "[URL][DOMAIN_NAME]"
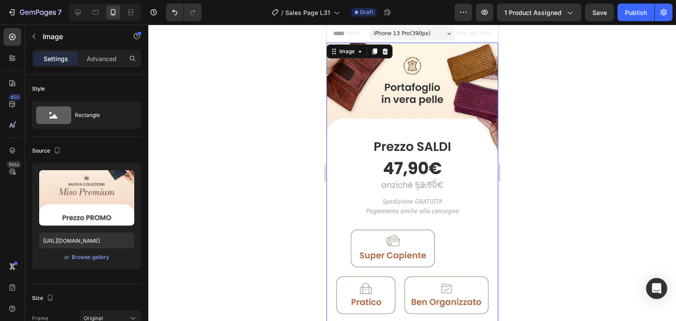
click at [306, 164] on div at bounding box center [412, 173] width 528 height 297
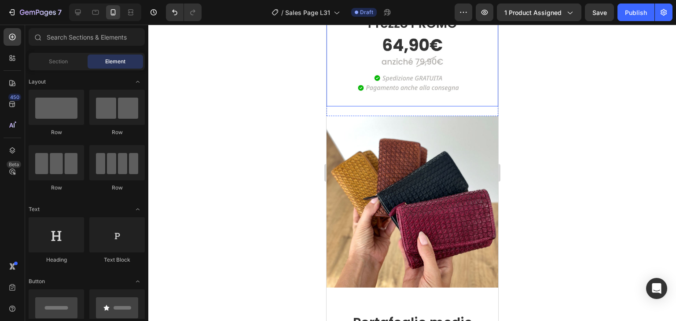
scroll to position [176, 0]
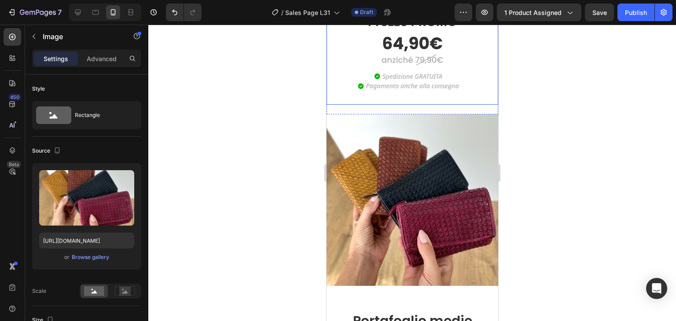
click at [435, 182] on img at bounding box center [412, 200] width 172 height 172
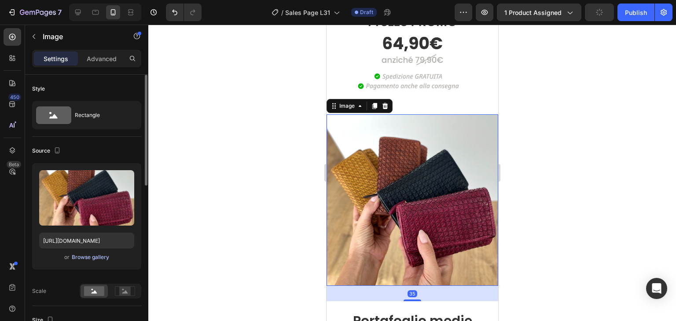
click at [79, 260] on div "Browse gallery" at bounding box center [90, 257] width 37 height 8
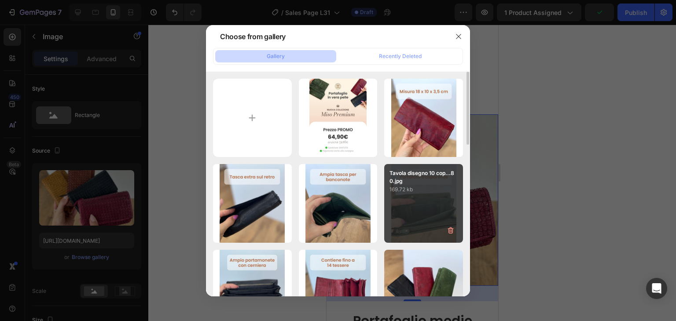
scroll to position [88, 0]
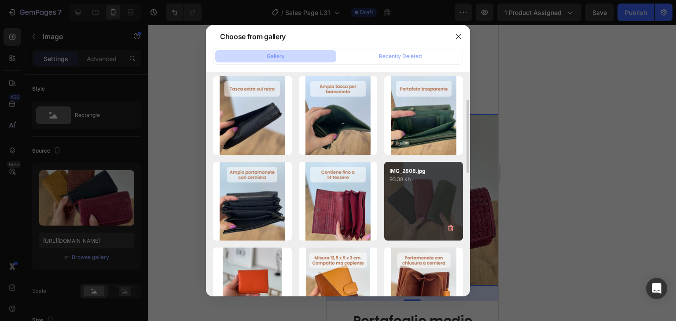
click at [426, 199] on div "IMG_2808.jpg 93.38 kb" at bounding box center [423, 201] width 79 height 79
type input "[URL][DOMAIN_NAME]"
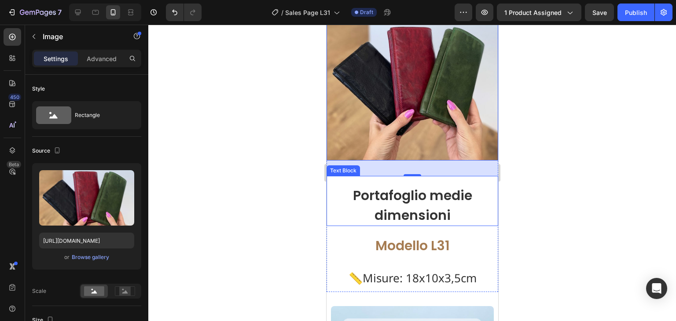
scroll to position [308, 0]
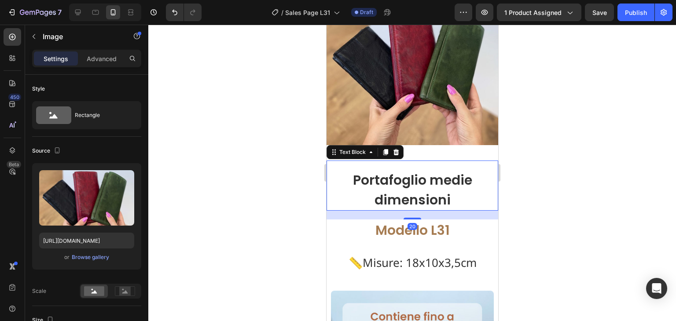
click at [447, 176] on p "Portafoglio medie dimensioni" at bounding box center [412, 190] width 136 height 40
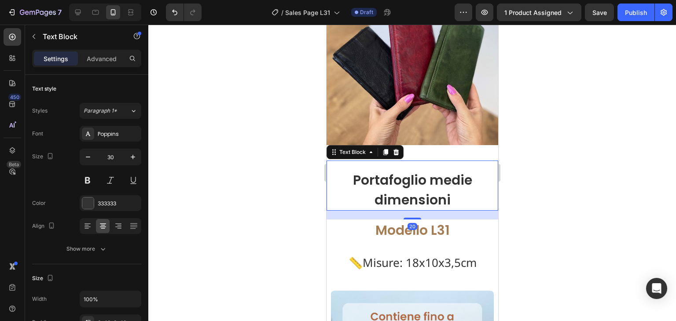
click at [447, 176] on p "Portafoglio medie dimensioni" at bounding box center [412, 190] width 136 height 40
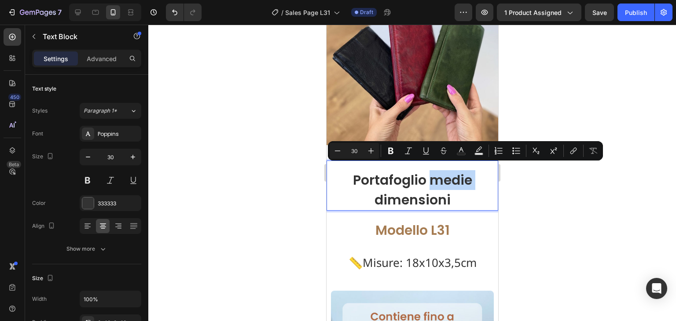
click at [425, 171] on p "Portafoglio medie dimensioni" at bounding box center [412, 190] width 136 height 40
drag, startPoint x: 425, startPoint y: 171, endPoint x: 452, endPoint y: 193, distance: 34.8
click at [452, 193] on p "Portafoglio medie dimensioni" at bounding box center [412, 190] width 136 height 40
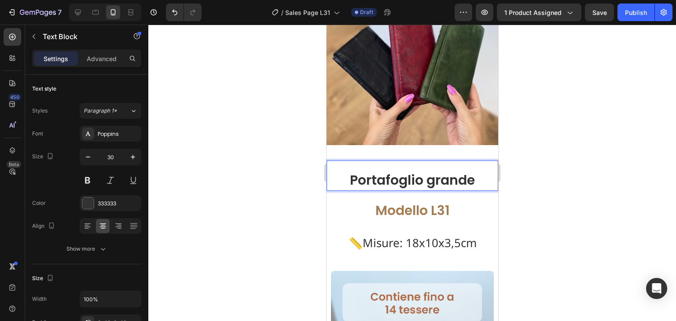
click at [511, 207] on div at bounding box center [412, 173] width 528 height 297
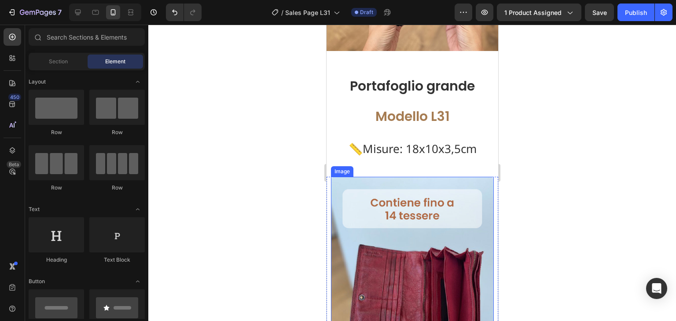
scroll to position [396, 0]
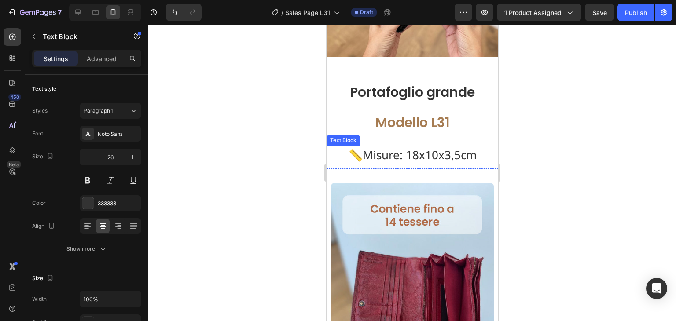
click at [398, 148] on p "📏Misure: 18x10x3,5cm" at bounding box center [412, 155] width 170 height 17
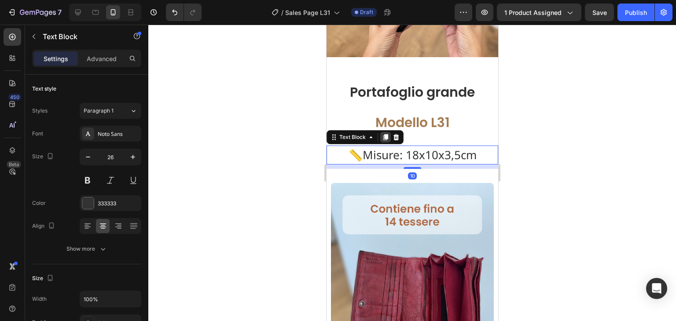
click at [380, 132] on div at bounding box center [385, 137] width 11 height 11
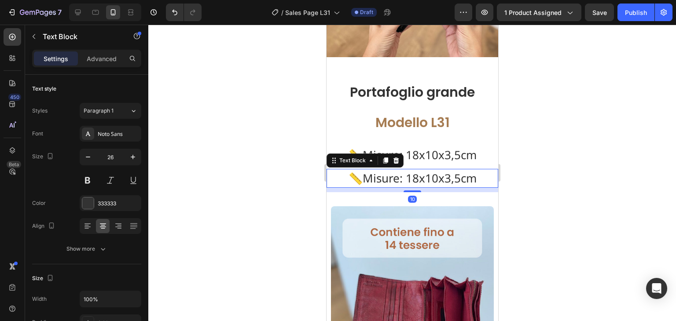
click at [398, 170] on p "📏Misure: 18x10x3,5cm" at bounding box center [412, 178] width 170 height 17
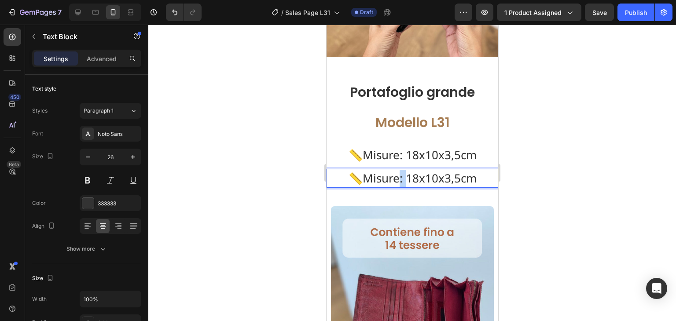
click at [398, 170] on p "📏Misure: 18x10x3,5cm" at bounding box center [412, 178] width 170 height 17
click at [397, 170] on p "📏Misure: 18x10x3,5cm" at bounding box center [412, 178] width 170 height 17
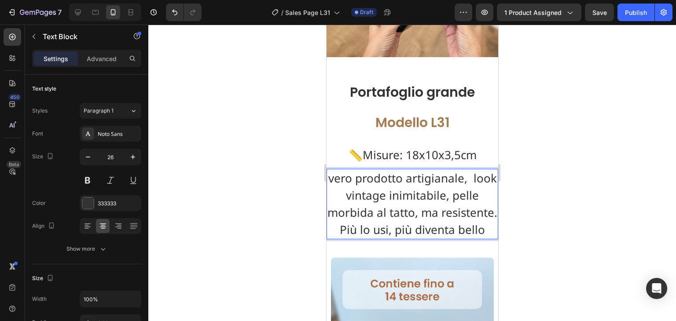
click at [526, 238] on div at bounding box center [412, 173] width 528 height 297
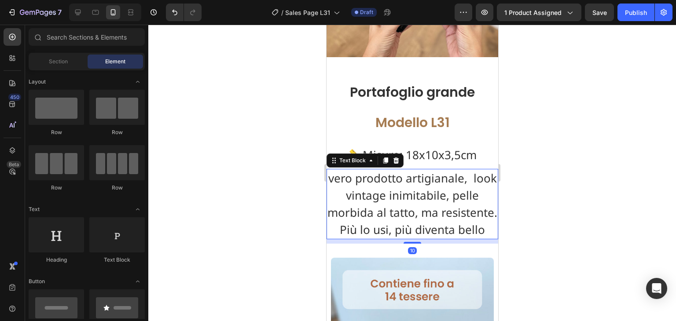
click at [465, 238] on p "vero prodotto artigianale, look vintage inimitabile, pelle morbida al tatto, ma…" at bounding box center [412, 204] width 170 height 69
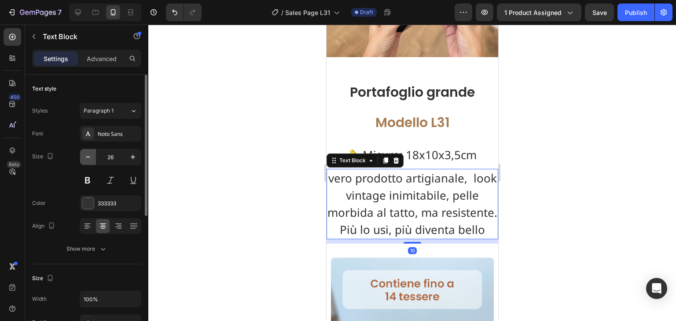
click at [87, 156] on icon "button" at bounding box center [88, 157] width 9 height 9
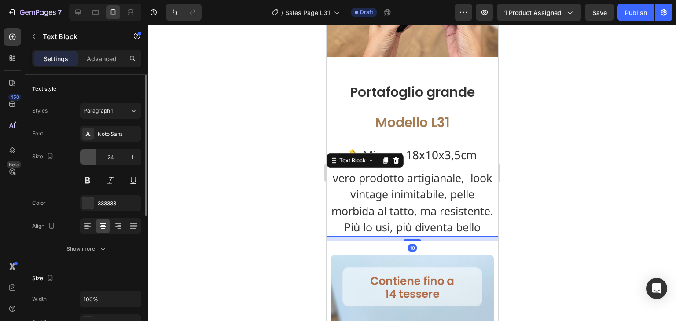
click at [87, 156] on icon "button" at bounding box center [88, 157] width 9 height 9
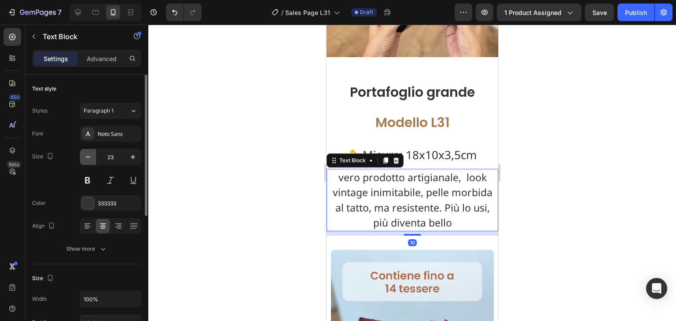
click at [87, 156] on icon "button" at bounding box center [88, 157] width 9 height 9
type input "22"
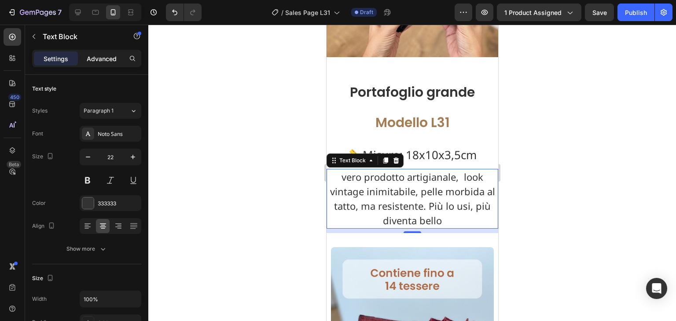
click at [104, 56] on p "Advanced" at bounding box center [102, 58] width 30 height 9
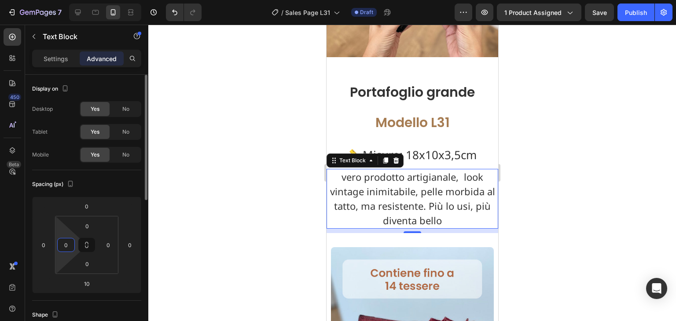
click at [67, 240] on input "0" at bounding box center [65, 245] width 13 height 13
type input "20"
click at [107, 242] on input "0" at bounding box center [108, 245] width 13 height 13
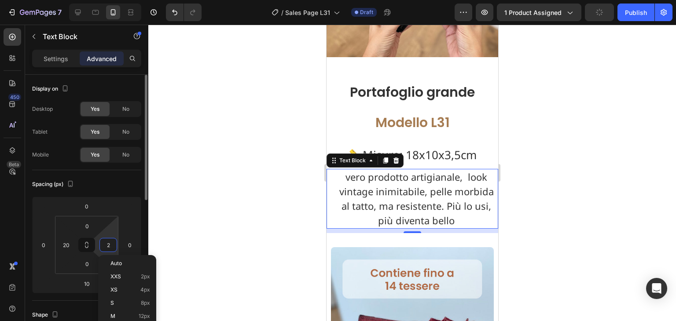
type input "20"
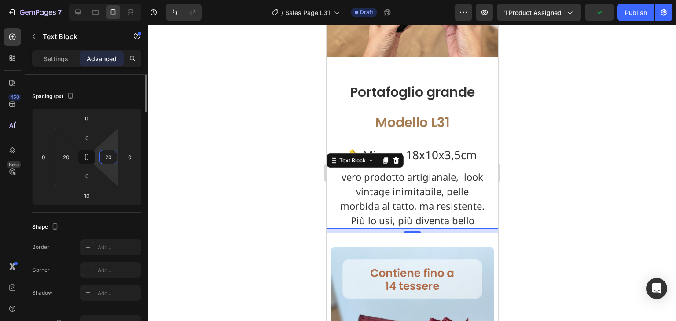
scroll to position [0, 0]
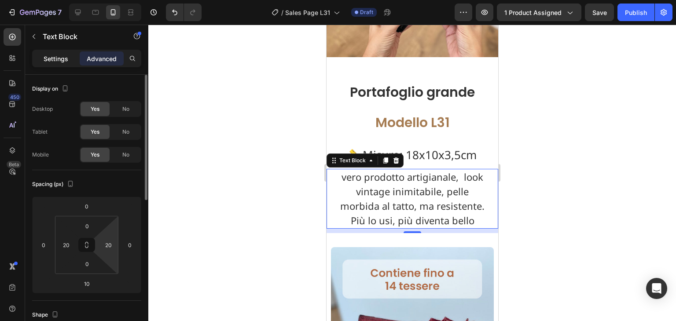
click at [59, 59] on p "Settings" at bounding box center [56, 58] width 25 height 9
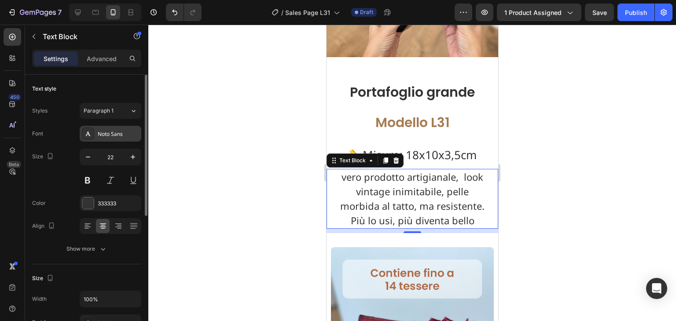
click at [95, 132] on div "Noto Sans" at bounding box center [111, 134] width 62 height 16
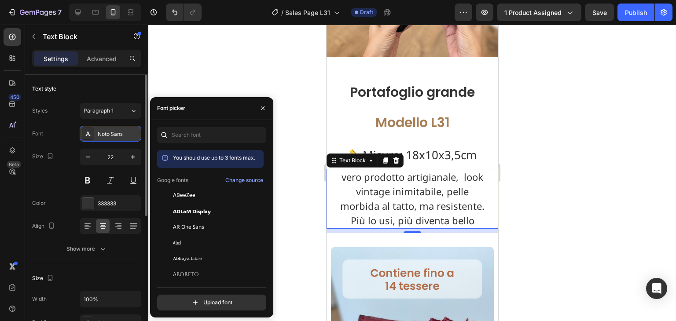
click at [102, 136] on div "Noto Sans" at bounding box center [118, 134] width 41 height 8
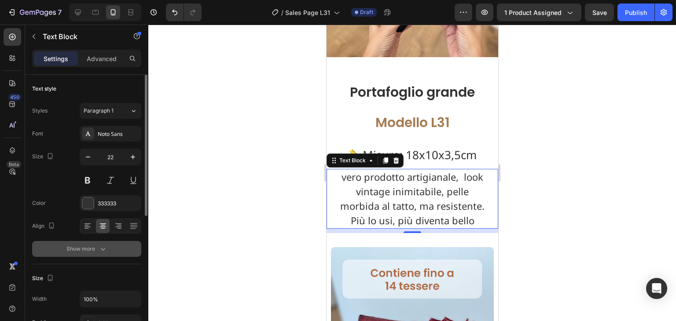
click at [96, 249] on div "Show more" at bounding box center [86, 249] width 41 height 9
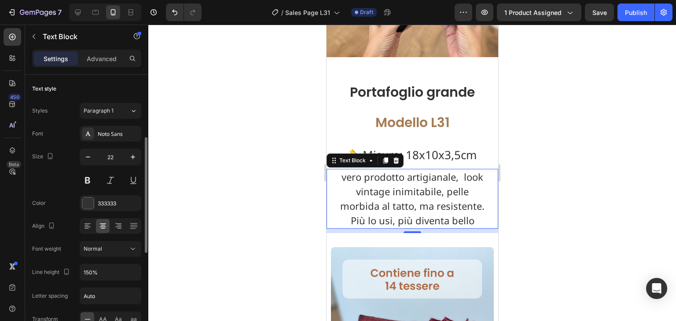
scroll to position [44, 0]
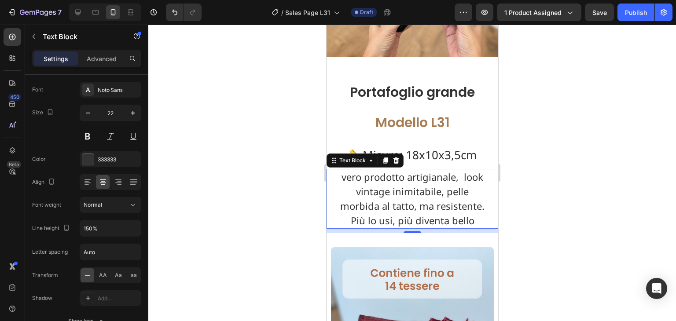
click at [485, 173] on div "vero prodotto artigianale, look vintage inimitabile, pelle morbida al tatto, ma…" at bounding box center [412, 199] width 172 height 60
click at [449, 153] on p "📏Misure: 18x10x3,5cm" at bounding box center [412, 155] width 170 height 17
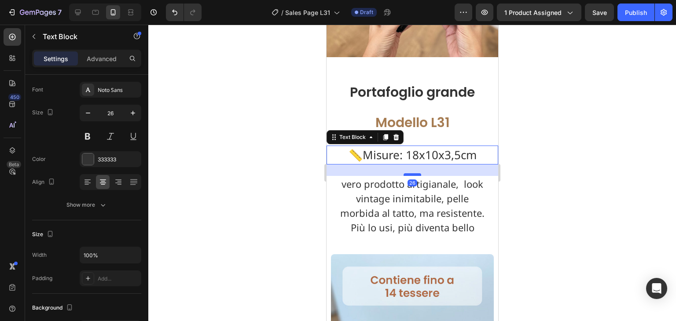
drag, startPoint x: 415, startPoint y: 162, endPoint x: 415, endPoint y: 169, distance: 7.0
click at [415, 173] on div at bounding box center [412, 174] width 18 height 3
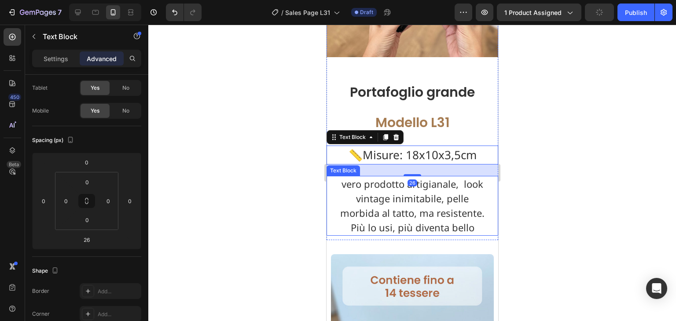
click at [582, 179] on div at bounding box center [412, 173] width 528 height 297
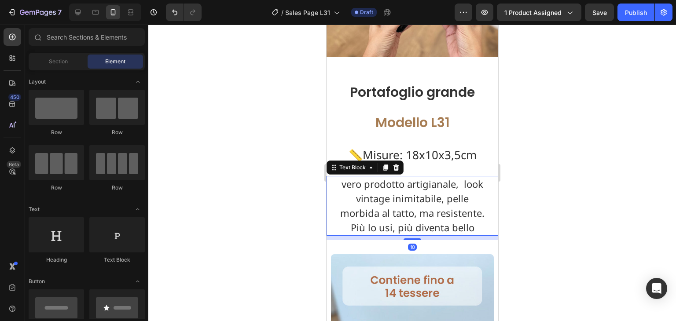
click at [393, 199] on p "vero prodotto artigianale, look vintage inimitabile, pelle morbida al tatto, ma…" at bounding box center [412, 206] width 152 height 58
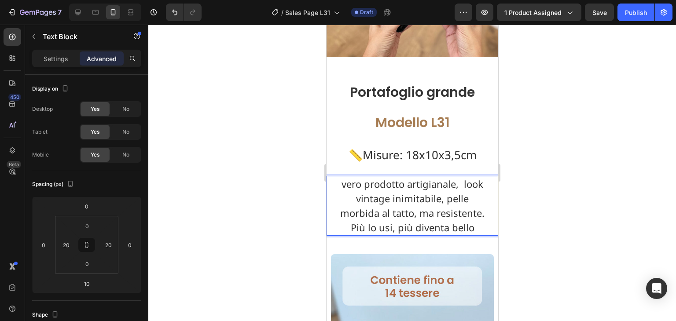
click at [423, 214] on p "vero prodotto artigianale, look vintage inimitabile, pelle morbida al tatto, ma…" at bounding box center [412, 206] width 152 height 58
click at [344, 178] on p "vero prodotto artigianale, look vintage inimitabile, pelle morbida al tatto, ma…" at bounding box center [412, 206] width 152 height 58
click at [342, 178] on p "vero prodotto artigianale, look vintage inimitabile, pelle morbida al tatto, ma…" at bounding box center [412, 206] width 152 height 58
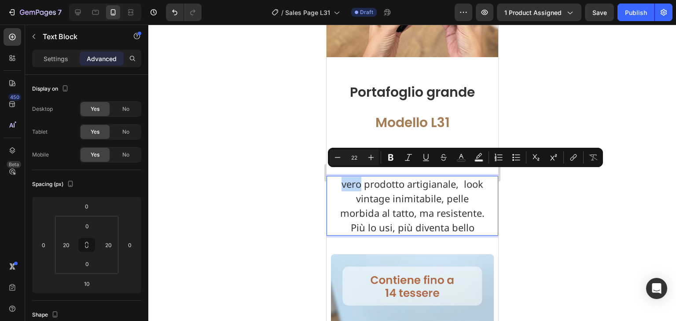
click at [342, 178] on p "vero prodotto artigianale, look vintage inimitabile, pelle morbida al tatto, ma…" at bounding box center [412, 206] width 152 height 58
click at [342, 179] on p "vero prodotto artigianale, look vintage inimitabile, pelle morbida al tatto, ma…" at bounding box center [412, 206] width 152 height 58
click at [346, 181] on p "vero prodotto artigianale, look vintage inimitabile, pelle morbida al tatto, ma…" at bounding box center [412, 206] width 152 height 58
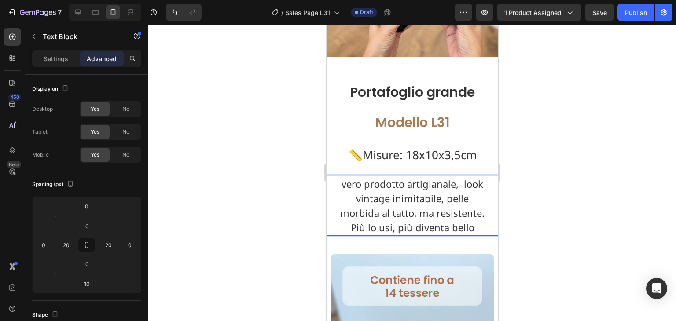
click at [344, 180] on p "vero prodotto artigianale, look vintage inimitabile, pelle morbida al tatto, ma…" at bounding box center [412, 206] width 152 height 58
click at [455, 178] on p "Vero prodotto artigianale, look vintage inimitabile, pelle morbida al tatto, ma…" at bounding box center [412, 206] width 152 height 58
drag, startPoint x: 460, startPoint y: 179, endPoint x: 455, endPoint y: 178, distance: 5.3
click at [455, 178] on p "Vero prodotto artigianale, look vintage inimitabile, pelle morbida al tatto, ma…" at bounding box center [412, 206] width 152 height 58
click at [361, 220] on p "Vero prodotto artigianale, look vintage inimitabile, pelle morbida al tatto, ma…" at bounding box center [412, 206] width 152 height 58
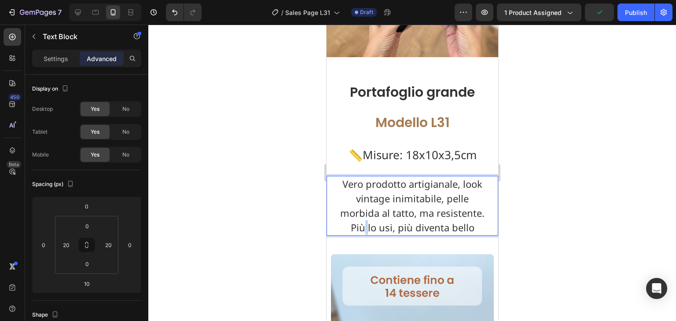
click at [361, 220] on p "Vero prodotto artigianale, look vintage inimitabile, pelle morbida al tatto, ma…" at bounding box center [412, 206] width 152 height 58
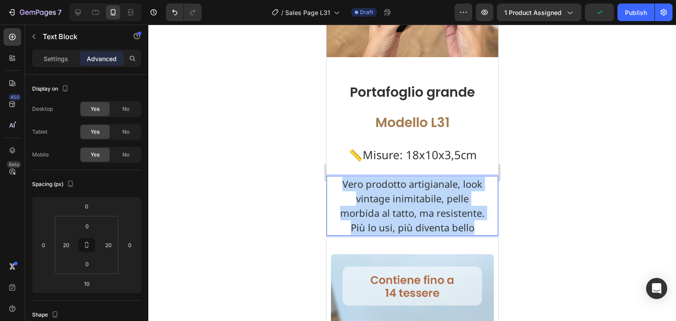
click at [361, 220] on p "Vero prodotto artigianale, look vintage inimitabile, pelle morbida al tatto, ma…" at bounding box center [412, 206] width 152 height 58
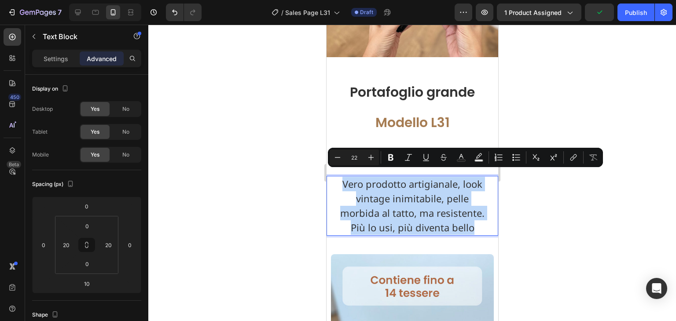
click at [359, 221] on p "Vero prodotto artigianale, look vintage inimitabile, pelle morbida al tatto, ma…" at bounding box center [412, 206] width 152 height 58
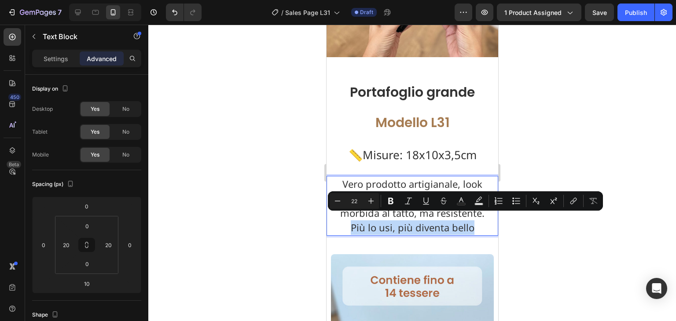
drag, startPoint x: 350, startPoint y: 220, endPoint x: 798, endPoint y: 220, distance: 447.6
click at [468, 217] on p "Vero prodotto artigianale, look vintage inimitabile, pelle morbida al tatto, ma…" at bounding box center [412, 206] width 152 height 58
click at [471, 177] on p "Vero prodotto artigianale, look vintage inimitabile, pelle morbida al tatto, ma…" at bounding box center [412, 206] width 152 height 58
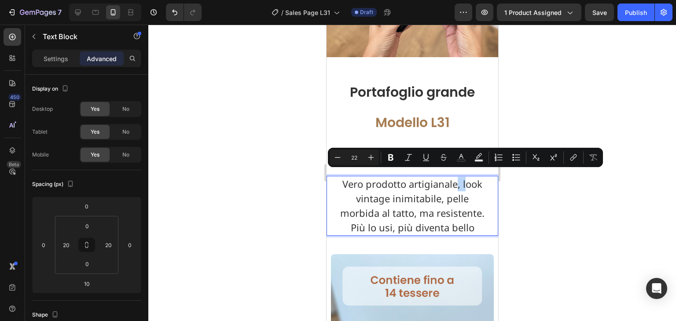
drag, startPoint x: 460, startPoint y: 177, endPoint x: 454, endPoint y: 177, distance: 6.2
click at [454, 177] on p "Vero prodotto artigianale, look vintage inimitabile, pelle morbida al tatto, ma…" at bounding box center [412, 206] width 152 height 58
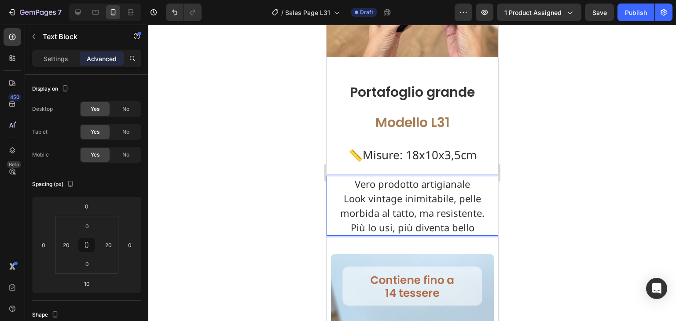
click at [456, 193] on p "Look vintage inimitabile, pelle morbida al tatto, ma resistente. Più lo usi, pi…" at bounding box center [412, 213] width 152 height 44
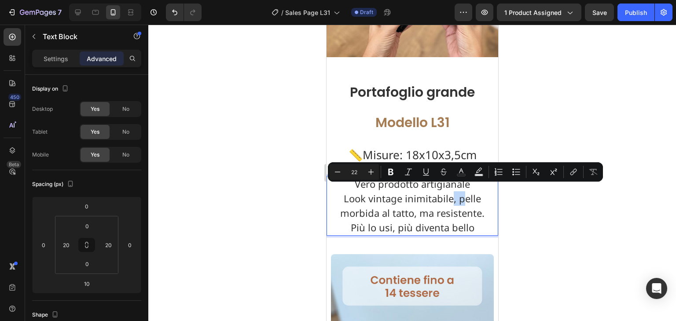
drag, startPoint x: 459, startPoint y: 194, endPoint x: 450, endPoint y: 194, distance: 9.3
click at [450, 194] on p "Look vintage inimitabile, pelle morbida al tatto, ma resistente. Più lo usi, pi…" at bounding box center [412, 213] width 152 height 44
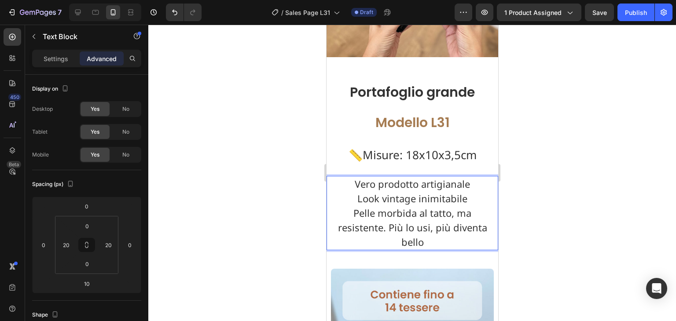
click at [405, 220] on p "Pelle morbida al tatto, ma resistente. Più lo usi, più diventa bello" at bounding box center [412, 228] width 152 height 44
drag, startPoint x: 400, startPoint y: 222, endPoint x: 459, endPoint y: 236, distance: 61.2
click at [459, 236] on p "Pelle morbida al tatto, ma resistente. Più lo usi, più diventa bello" at bounding box center [412, 228] width 152 height 44
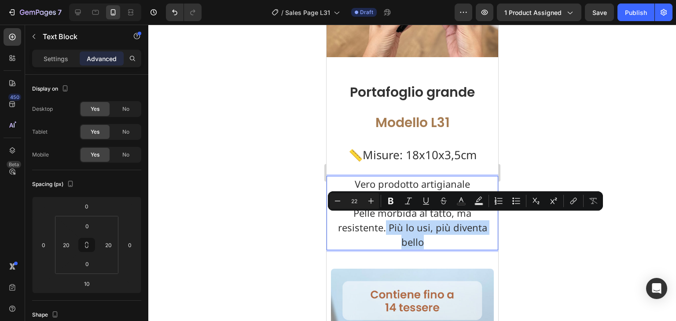
copy p "Più lo usi, più diventa bello"
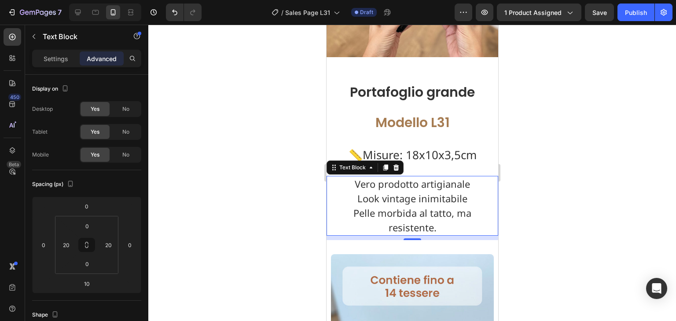
click at [535, 219] on div at bounding box center [412, 173] width 528 height 297
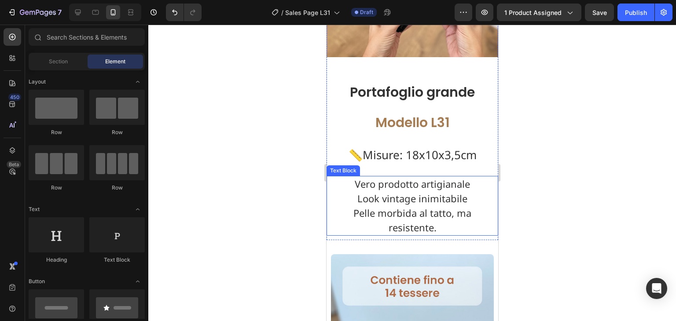
click at [461, 206] on p "Pelle morbida al tatto, ma resistente." at bounding box center [412, 220] width 152 height 29
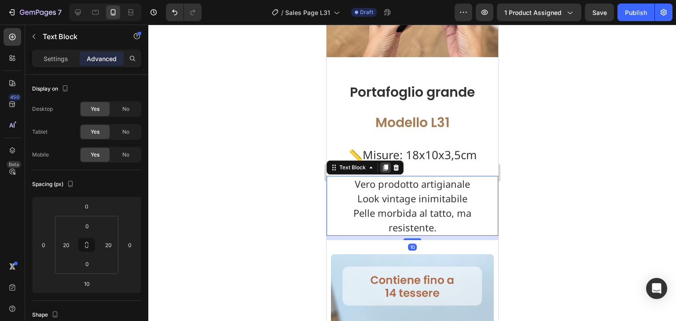
click at [386, 165] on div at bounding box center [385, 167] width 11 height 11
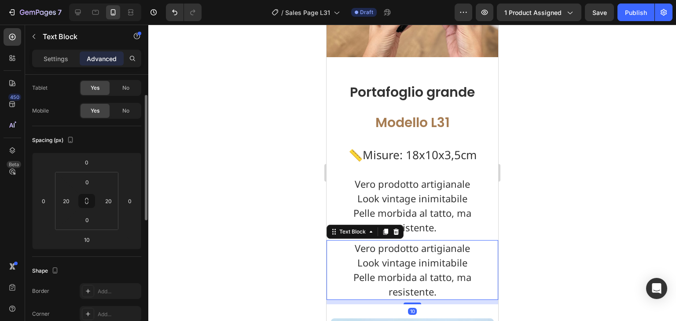
click at [418, 257] on p "Look vintage inimitabile" at bounding box center [412, 263] width 152 height 15
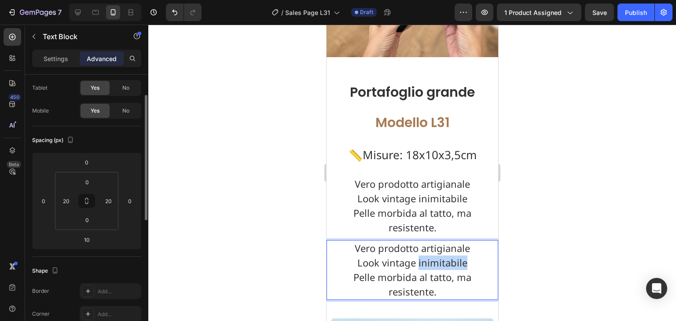
click at [418, 257] on p "Look vintage inimitabile" at bounding box center [412, 263] width 152 height 15
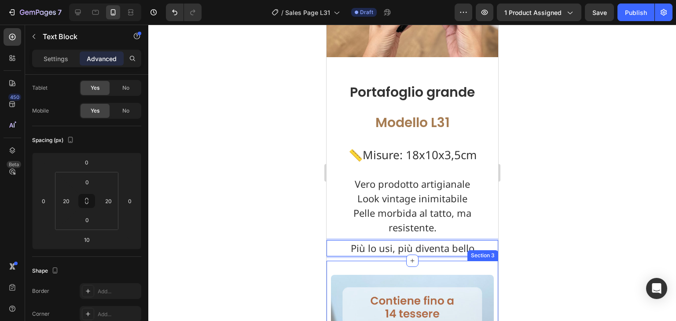
click at [537, 235] on div at bounding box center [412, 173] width 528 height 297
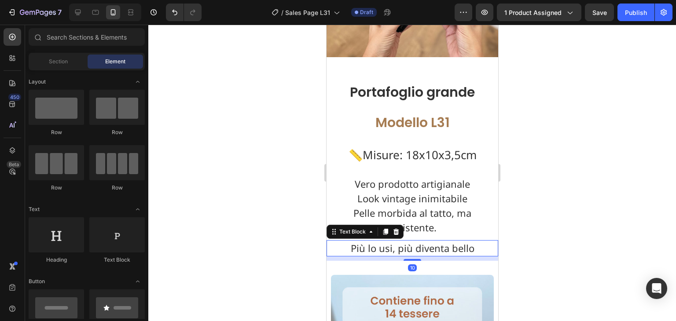
click at [449, 243] on p "Più lo usi, più diventa bello" at bounding box center [412, 248] width 152 height 15
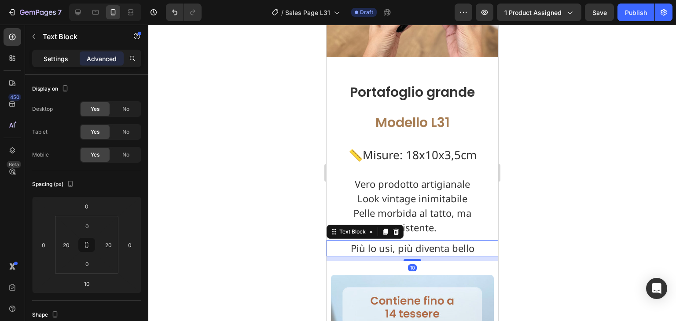
click at [68, 60] on div "Settings" at bounding box center [56, 58] width 44 height 14
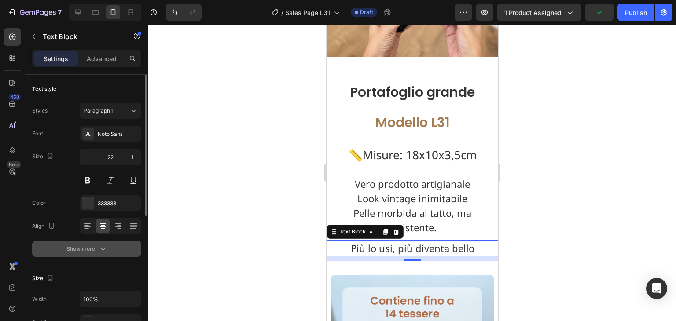
click at [95, 245] on div "Show more" at bounding box center [86, 249] width 41 height 9
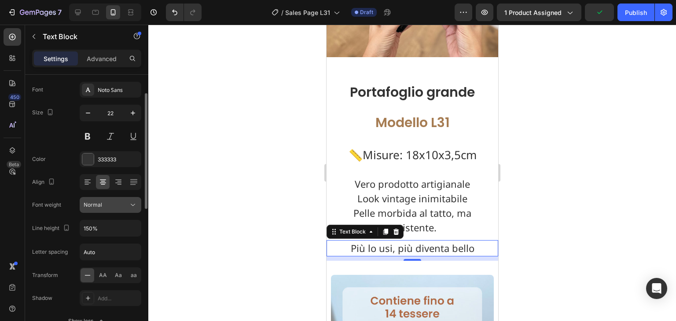
click at [109, 208] on div "Normal" at bounding box center [106, 205] width 45 height 8
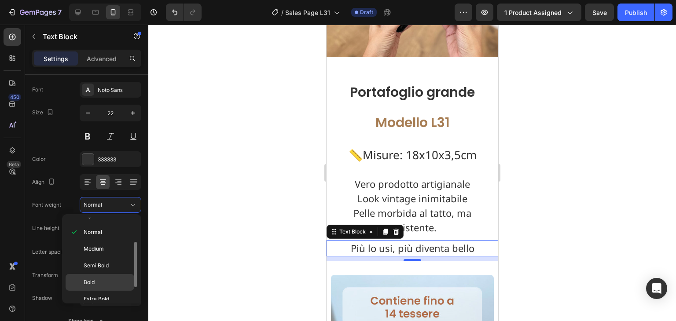
click at [102, 282] on p "Bold" at bounding box center [107, 283] width 47 height 8
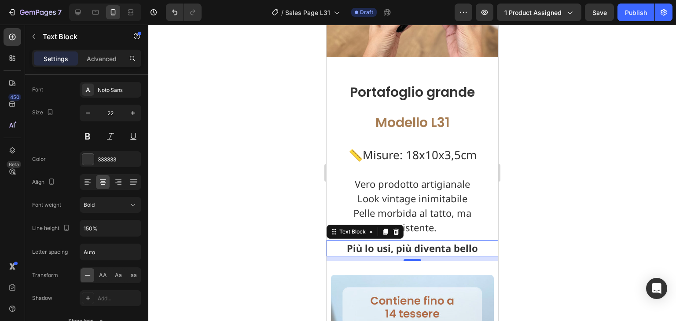
click at [546, 196] on div at bounding box center [412, 173] width 528 height 297
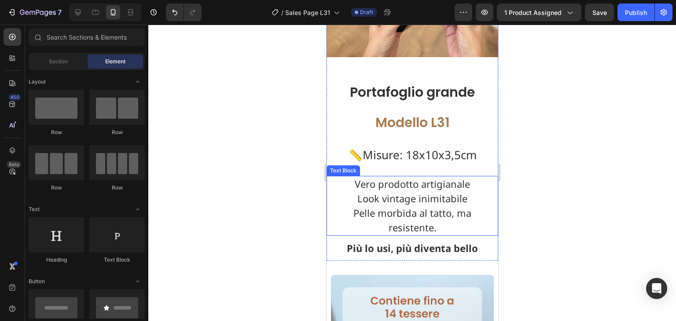
click at [423, 196] on p "Look vintage inimitabile" at bounding box center [412, 198] width 152 height 15
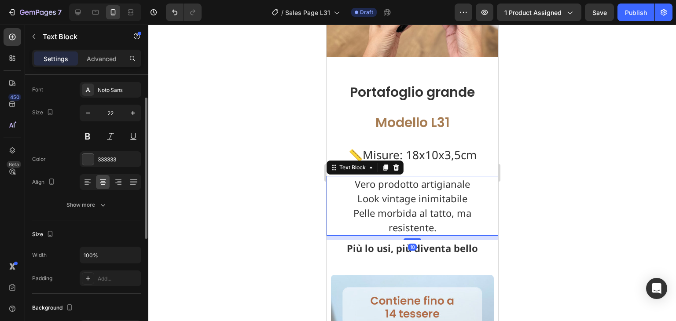
scroll to position [88, 0]
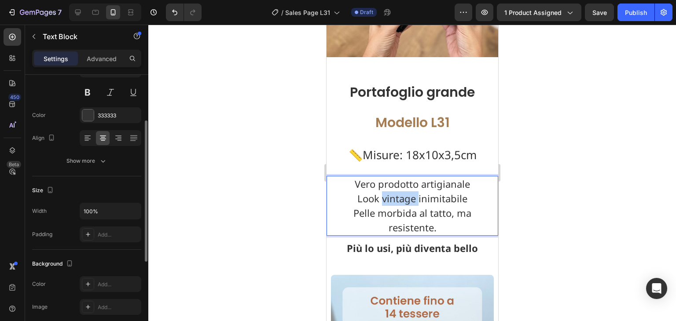
click at [391, 194] on p "Look vintage inimitabile" at bounding box center [412, 198] width 152 height 15
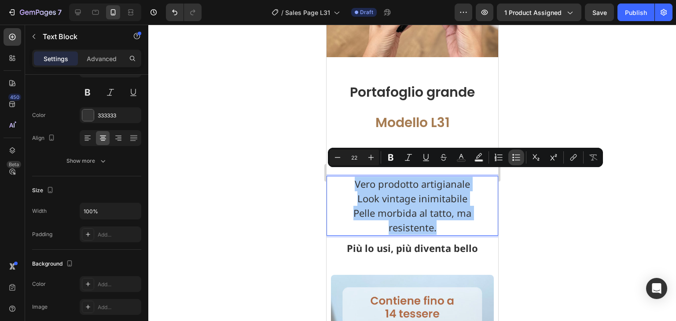
click at [518, 156] on icon "Editor contextual toolbar" at bounding box center [516, 157] width 9 height 9
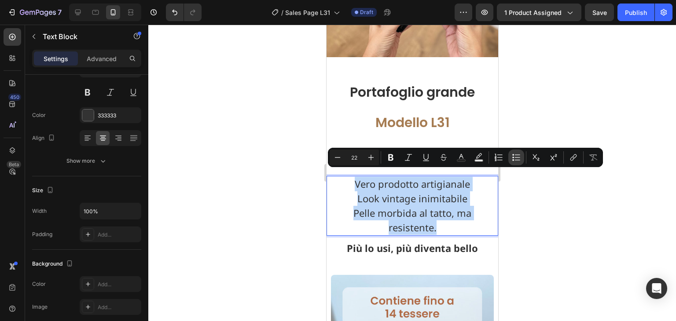
type input "22"
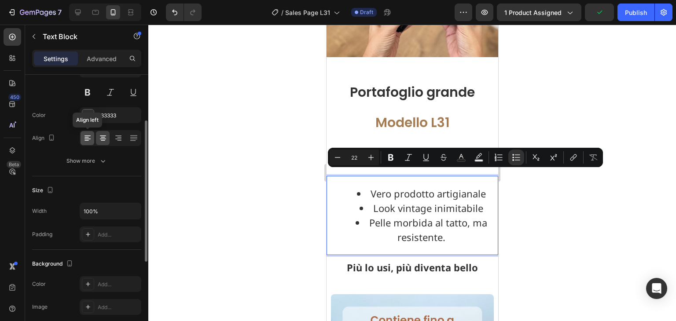
click at [91, 138] on icon at bounding box center [87, 138] width 9 height 9
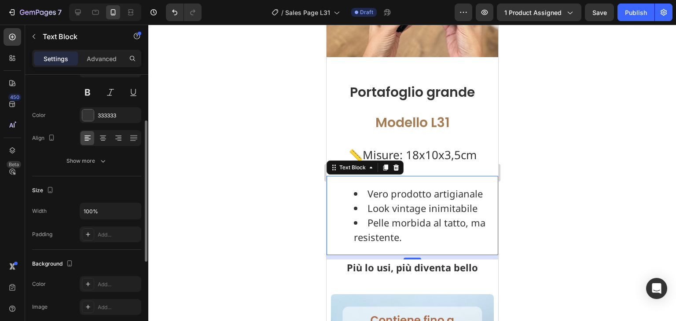
scroll to position [0, 0]
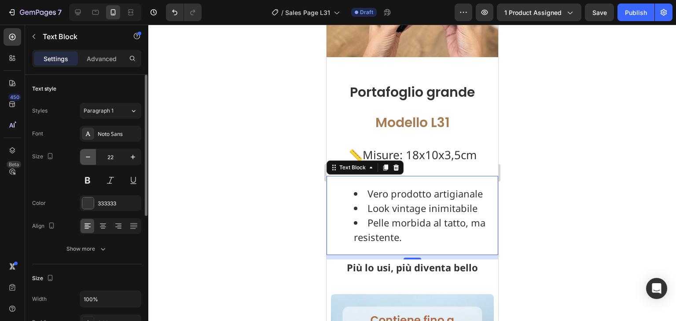
click at [85, 152] on button "button" at bounding box center [88, 157] width 16 height 16
type input "20"
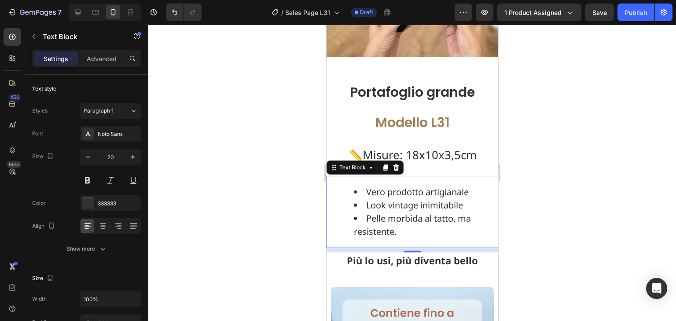
click at [539, 204] on div at bounding box center [412, 173] width 528 height 297
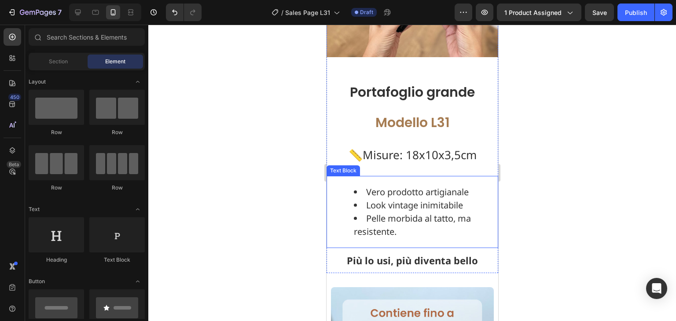
click at [446, 199] on li "Look vintage inimitabile" at bounding box center [420, 205] width 135 height 13
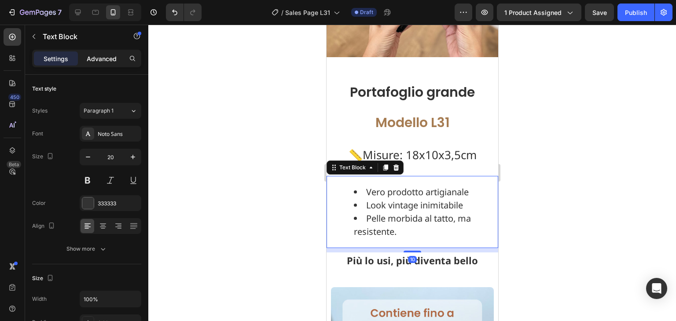
click at [93, 59] on p "Advanced" at bounding box center [102, 58] width 30 height 9
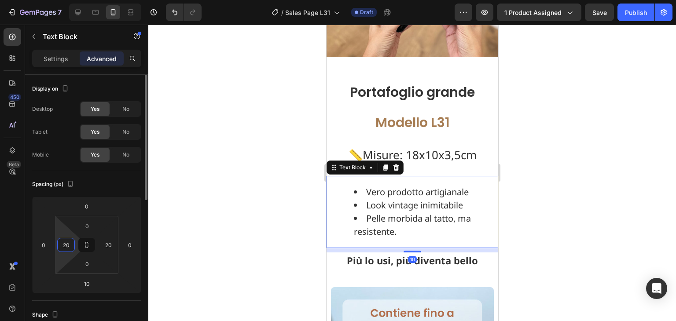
click at [70, 240] on input "20" at bounding box center [65, 245] width 13 height 13
type input "0"
click at [235, 213] on div at bounding box center [412, 173] width 528 height 297
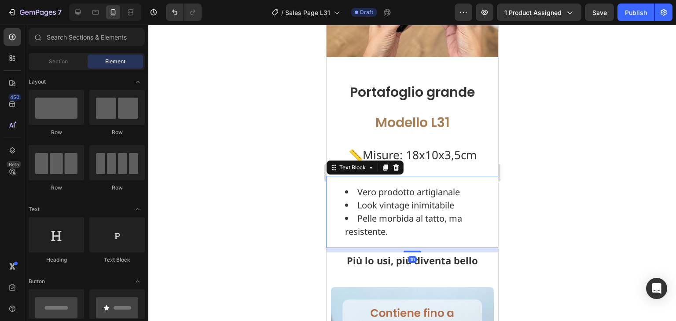
click at [421, 218] on li "Pelle morbida al tatto, ma resistente." at bounding box center [416, 225] width 143 height 26
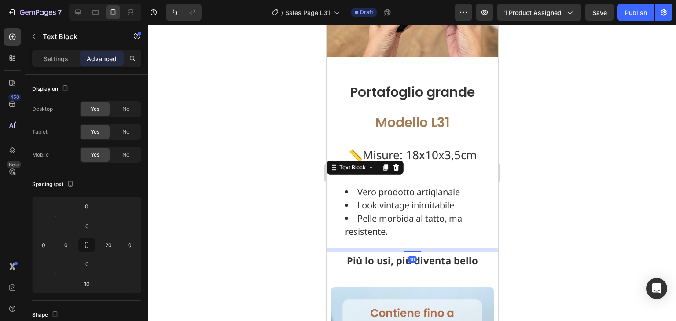
click at [521, 198] on div at bounding box center [412, 173] width 528 height 297
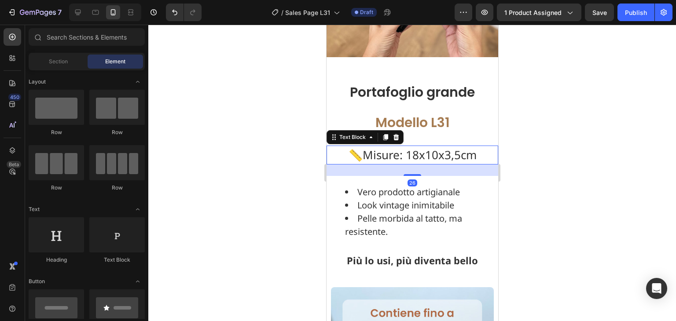
click at [437, 155] on p "📏Misure: 18x10x3,5cm" at bounding box center [412, 155] width 170 height 17
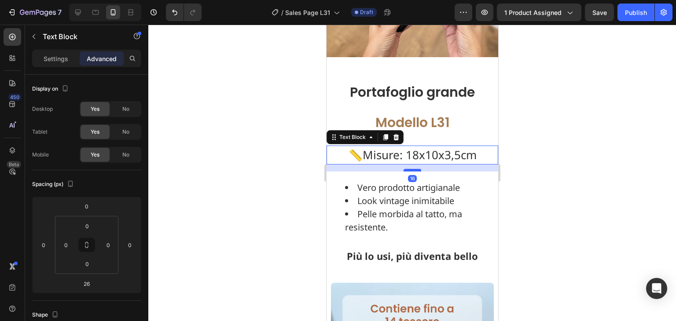
drag, startPoint x: 413, startPoint y: 168, endPoint x: 414, endPoint y: 164, distance: 4.5
click at [414, 169] on div at bounding box center [412, 170] width 18 height 3
type input "16"
click at [567, 217] on div at bounding box center [412, 173] width 528 height 297
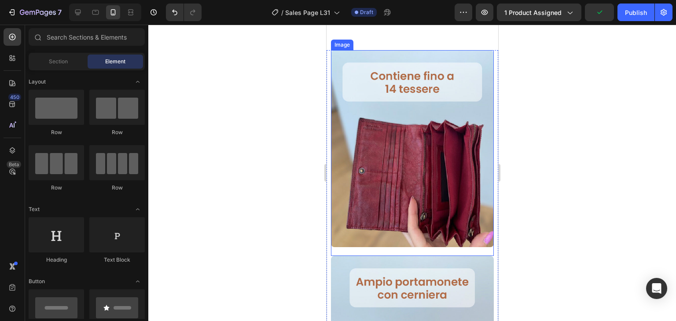
scroll to position [660, 0]
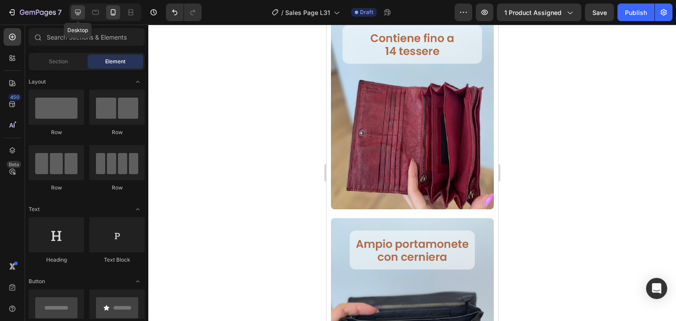
click at [79, 16] on icon at bounding box center [77, 12] width 9 height 9
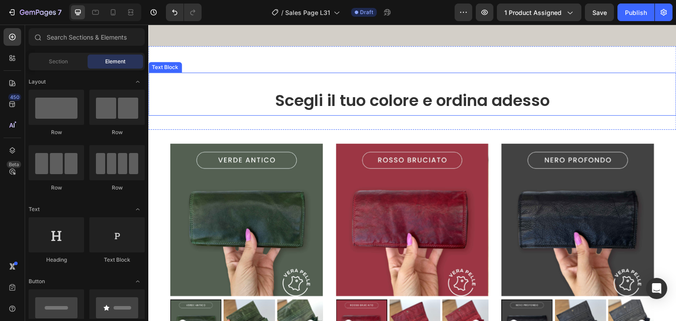
scroll to position [1056, 0]
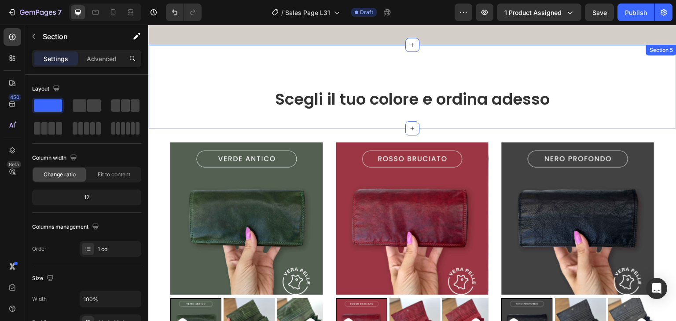
click at [353, 61] on div "Scegli il tuo colore e ordina adesso Text Block Section 5" at bounding box center [412, 87] width 528 height 84
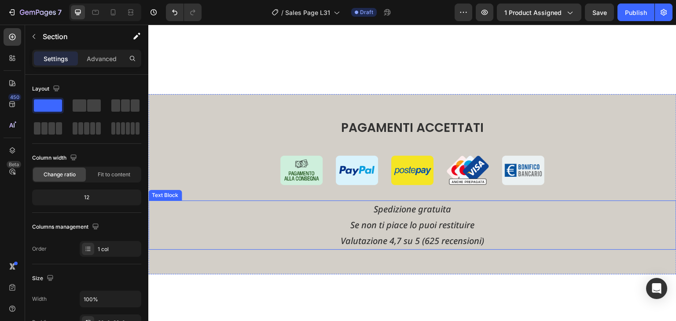
scroll to position [968, 0]
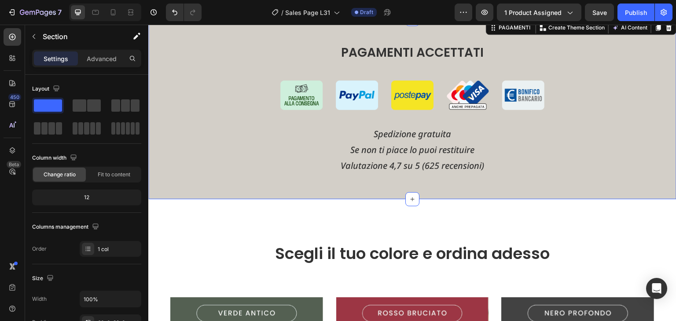
click at [186, 79] on div "PAGAMENTI ACCETTATI Text Block Image Image Image Image Image Row Spedizione gra…" at bounding box center [412, 113] width 528 height 144
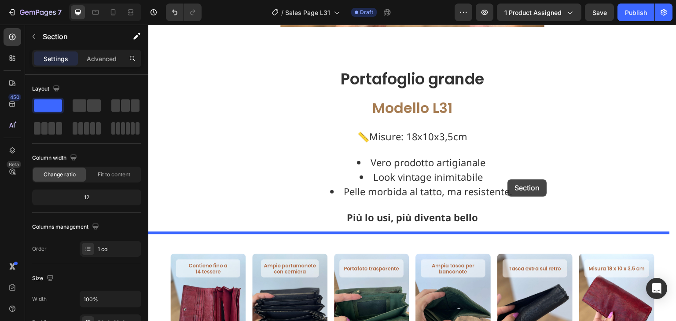
scroll to position [569, 0]
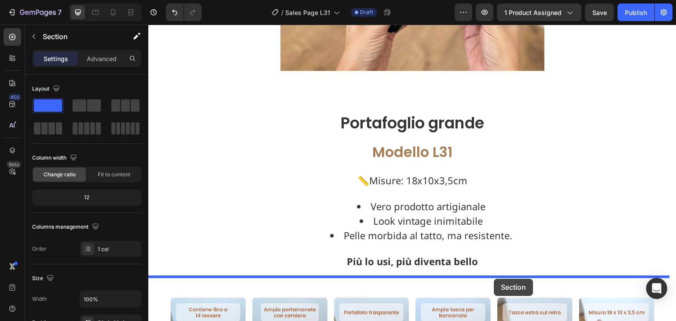
drag, startPoint x: 490, startPoint y: 205, endPoint x: 493, endPoint y: 278, distance: 73.1
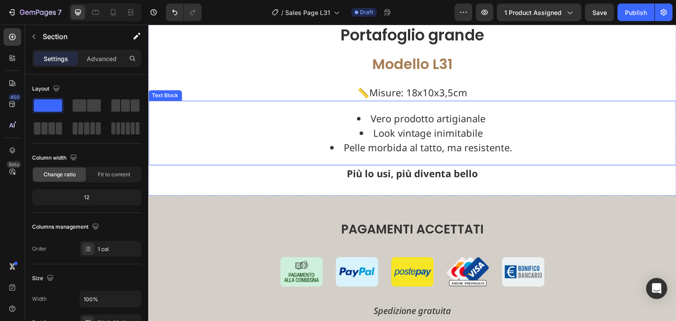
scroll to position [702, 0]
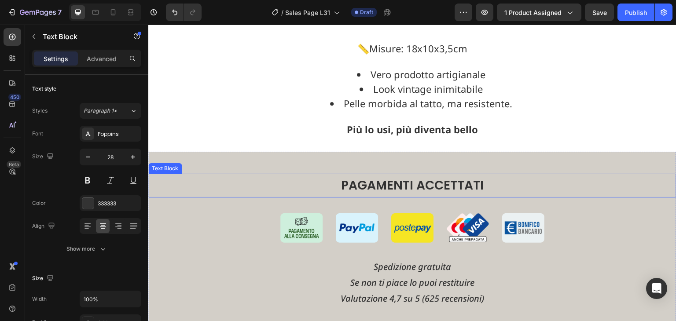
click at [239, 175] on p "PAGAMENTI ACCETTATI" at bounding box center [412, 186] width 526 height 22
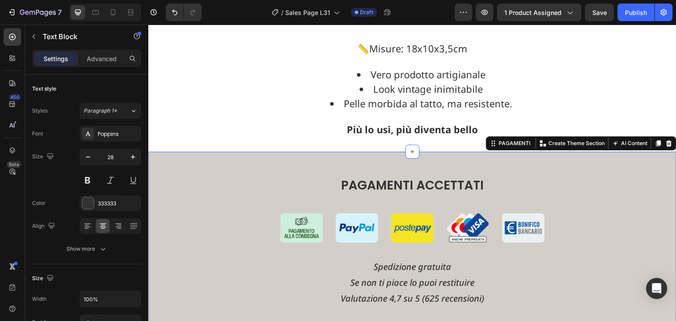
click at [258, 154] on div "PAGAMENTI ACCETTATI Text Block Image Image Image Image Image Row Spedizione gra…" at bounding box center [412, 242] width 528 height 180
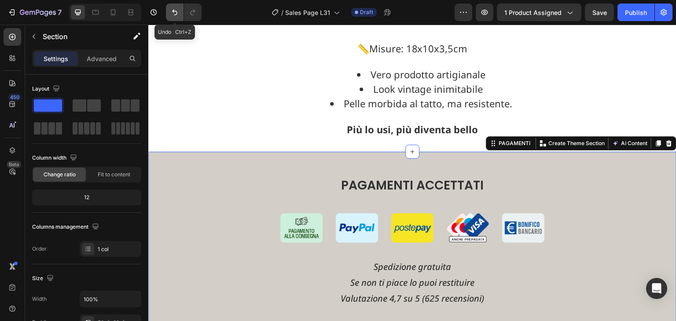
click at [177, 15] on icon "Undo/Redo" at bounding box center [174, 12] width 9 height 9
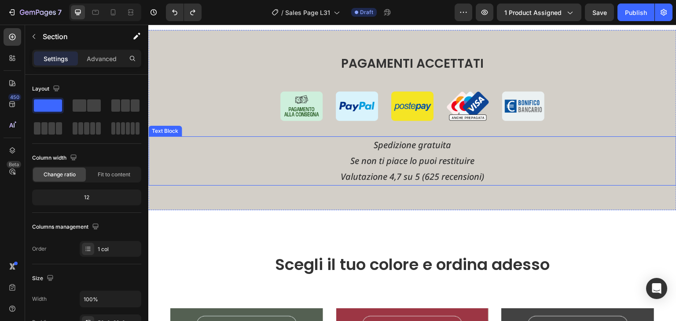
scroll to position [924, 0]
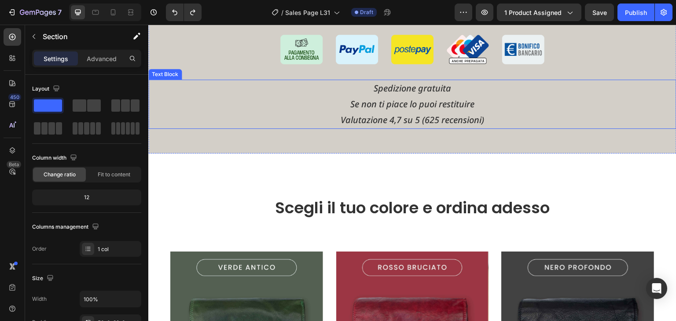
click at [441, 84] on p "Spedizione gratuita" at bounding box center [412, 89] width 526 height 16
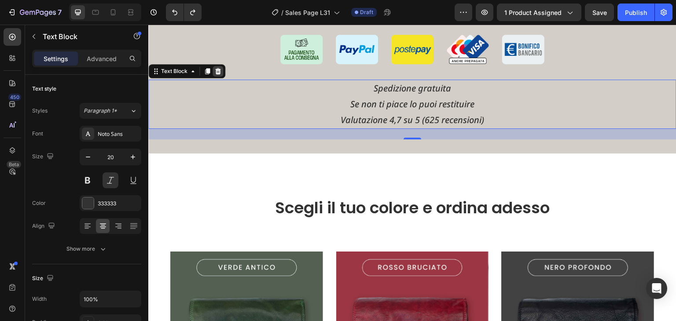
click at [221, 70] on div at bounding box center [218, 71] width 11 height 11
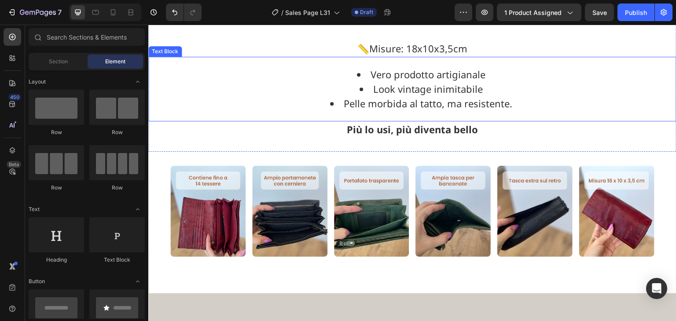
scroll to position [790, 0]
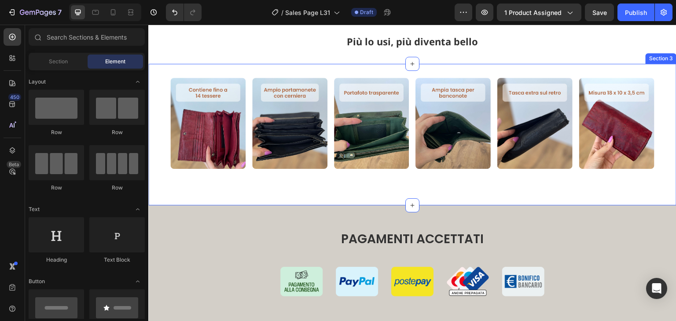
click at [360, 184] on div "Image Image Image Image Image Image Row Section 3" at bounding box center [412, 135] width 528 height 142
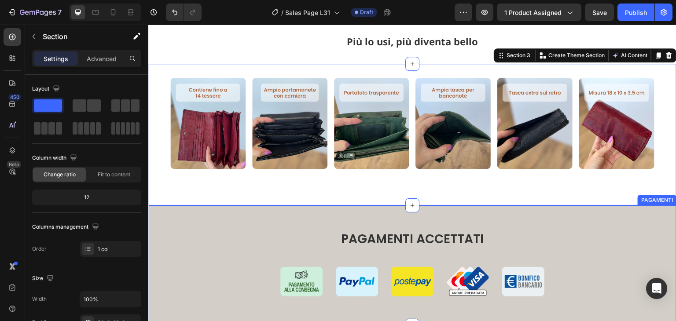
click at [353, 206] on div "PAGAMENTI ACCETTATI Text Block Image Image Image Image Image Row PAGAMENTI" at bounding box center [412, 266] width 528 height 121
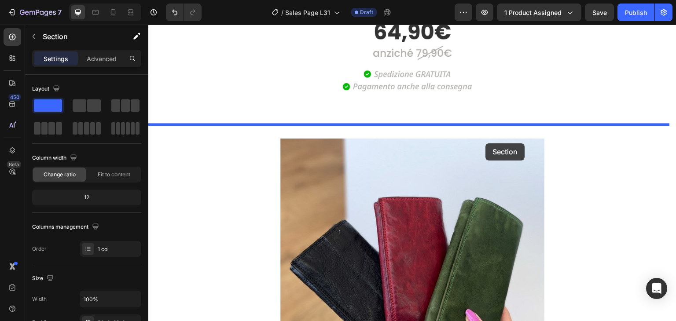
scroll to position [127, 0]
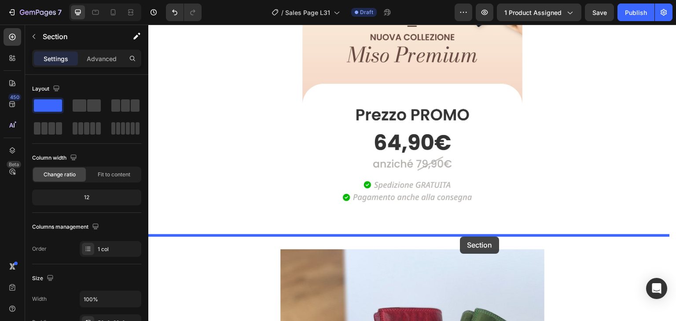
drag, startPoint x: 486, startPoint y: 188, endPoint x: 460, endPoint y: 237, distance: 55.3
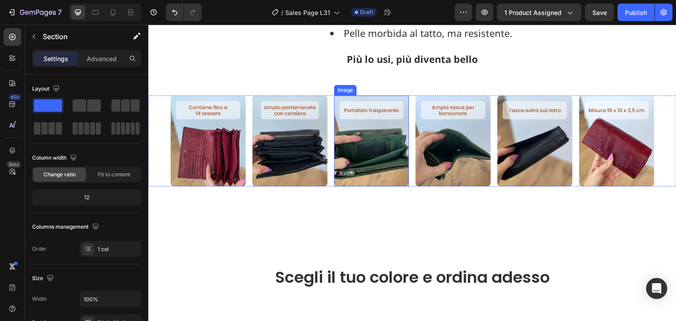
scroll to position [880, 0]
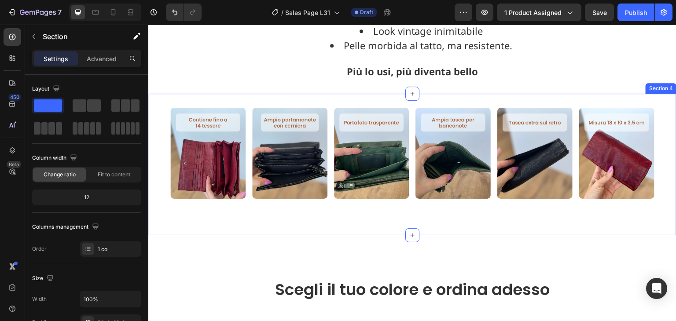
click at [400, 94] on div "Image Image Image Image Image Image Row Section 4" at bounding box center [412, 165] width 528 height 142
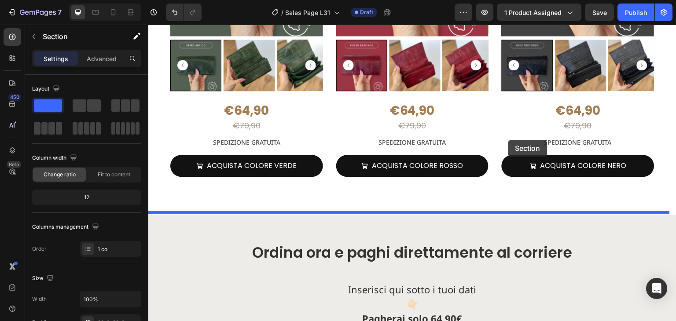
scroll to position [1364, 0]
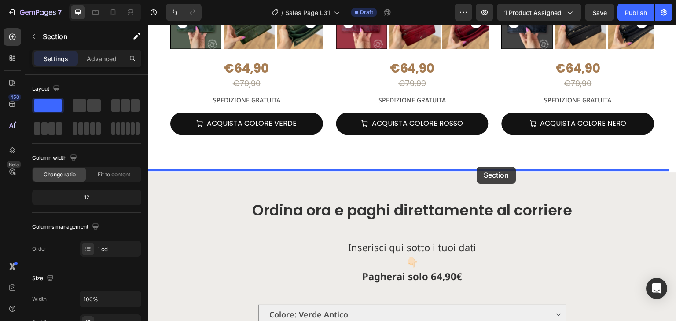
drag, startPoint x: 515, startPoint y: 80, endPoint x: 477, endPoint y: 167, distance: 94.6
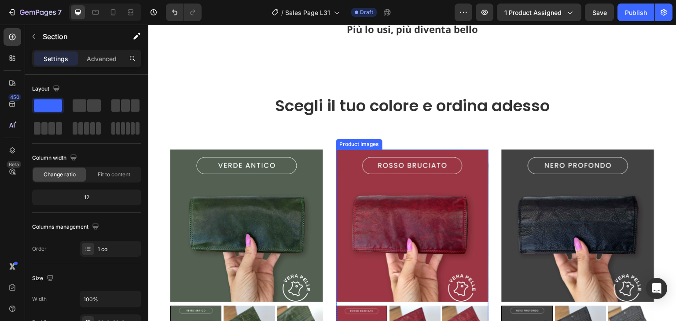
scroll to position [828, 0]
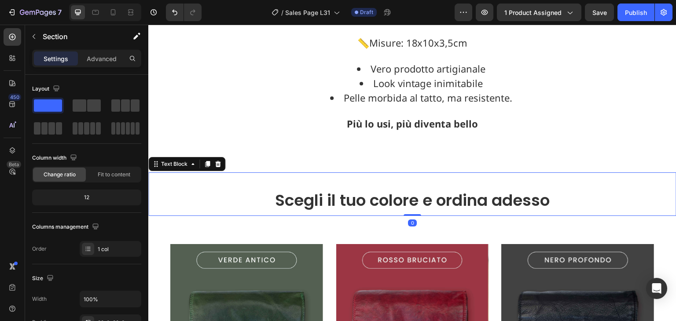
click at [429, 192] on p "Scegli il tuo colore e ordina adesso" at bounding box center [412, 201] width 526 height 29
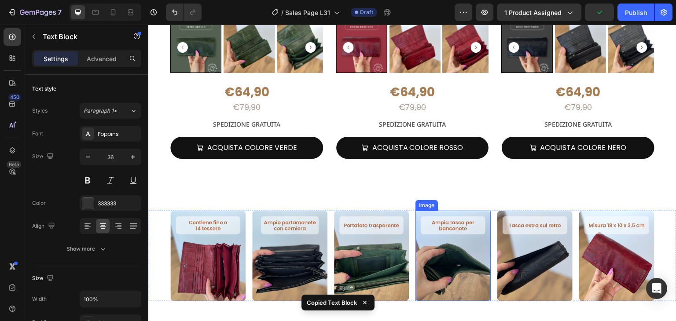
scroll to position [1180, 0]
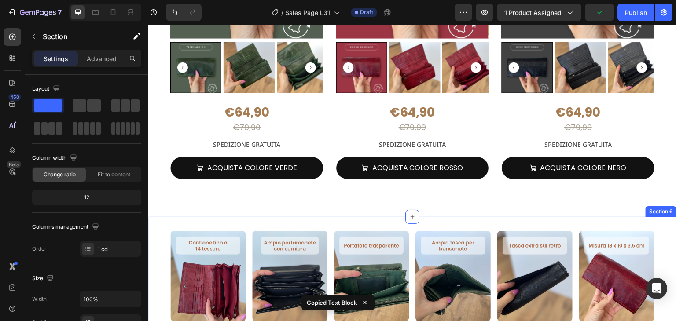
click at [447, 221] on div "Image Image Image Image Image Image Row Section 6" at bounding box center [412, 288] width 528 height 142
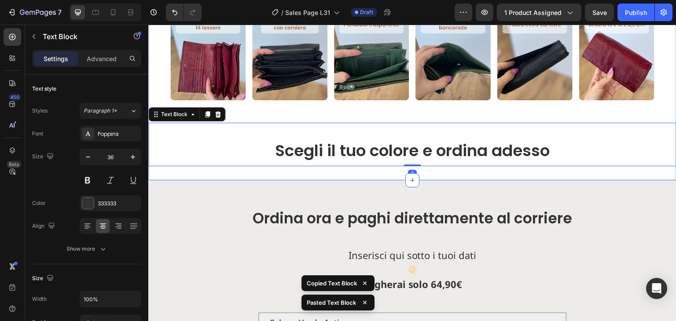
scroll to position [1289, 0]
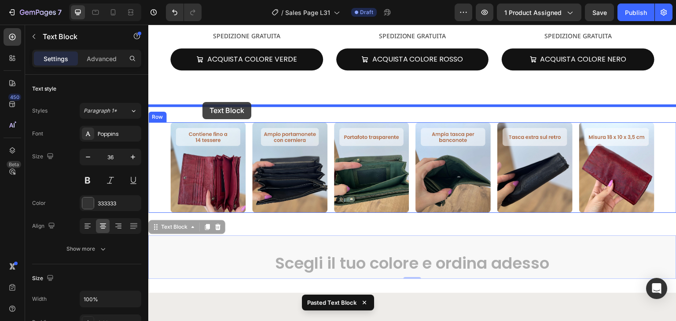
drag, startPoint x: 160, startPoint y: 225, endPoint x: 202, endPoint y: 102, distance: 129.9
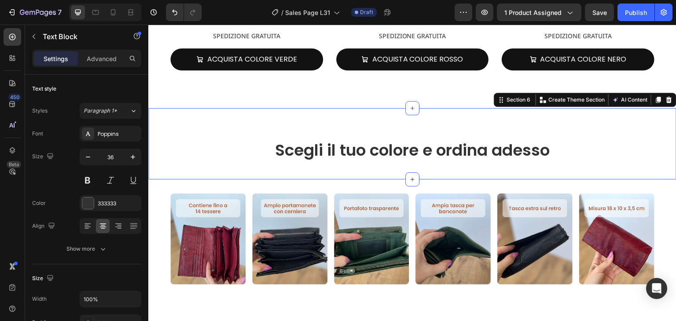
click at [227, 164] on div "Scegli il tuo colore e ordina adesso Text Block Section 6 Create Theme Section …" at bounding box center [412, 144] width 528 height 72
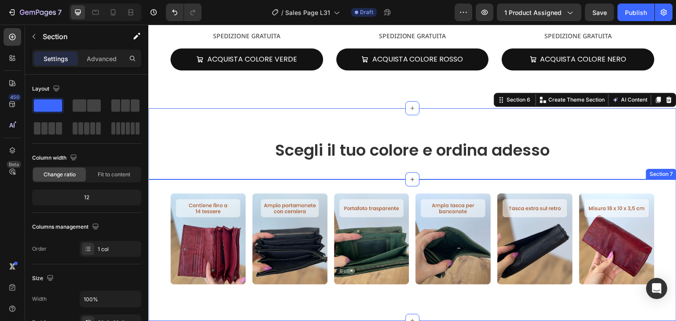
click at [271, 183] on div "Image Image Image Image Image Image Row Section 7" at bounding box center [412, 251] width 528 height 142
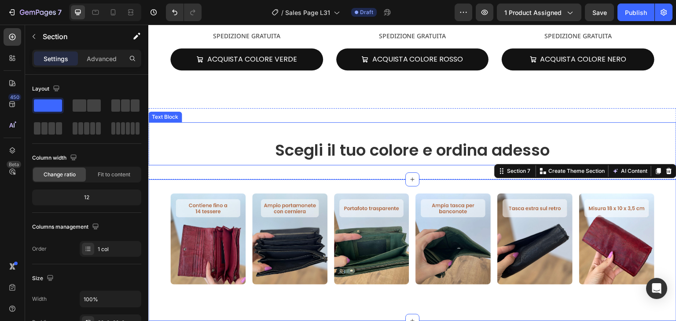
click at [296, 148] on p "Scegli il tuo colore e ordina adesso" at bounding box center [412, 150] width 526 height 29
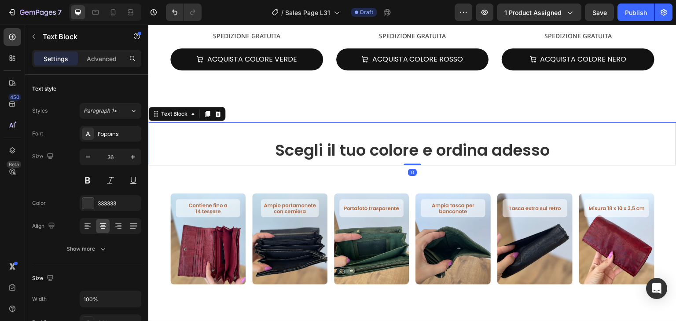
click at [284, 150] on p "Scegli il tuo colore e ordina adesso" at bounding box center [412, 150] width 526 height 29
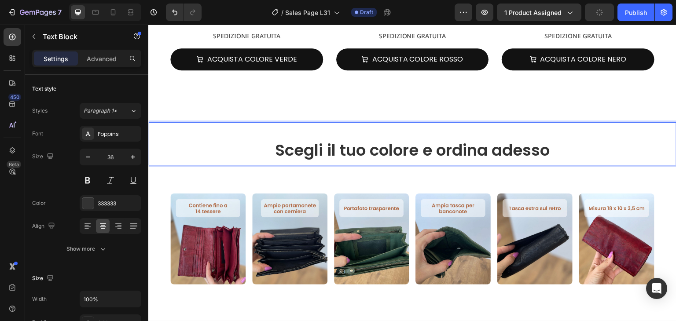
click at [302, 149] on p "Scegli il tuo colore e ordina adesso" at bounding box center [412, 150] width 526 height 29
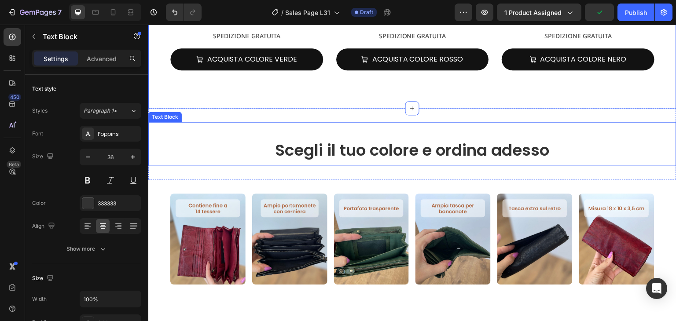
click at [297, 136] on div "Scegli il tuo colore e ordina adesso" at bounding box center [412, 151] width 528 height 30
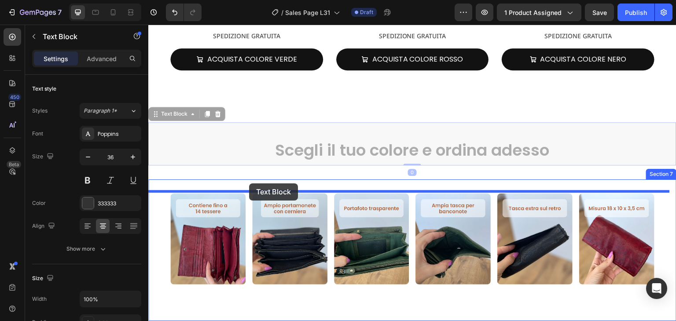
drag, startPoint x: 159, startPoint y: 110, endPoint x: 249, endPoint y: 184, distance: 116.4
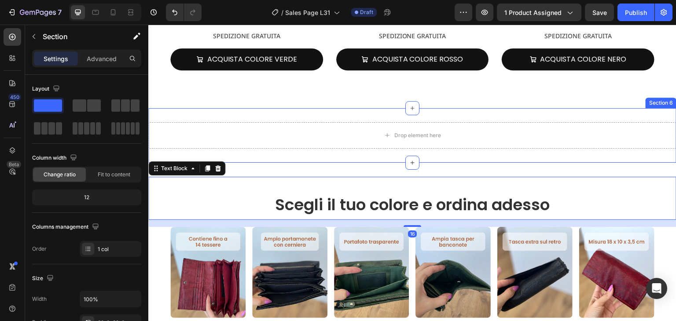
drag, startPoint x: 571, startPoint y: 107, endPoint x: 581, endPoint y: 107, distance: 9.7
click at [571, 108] on div "Drop element here Section 6" at bounding box center [412, 135] width 528 height 55
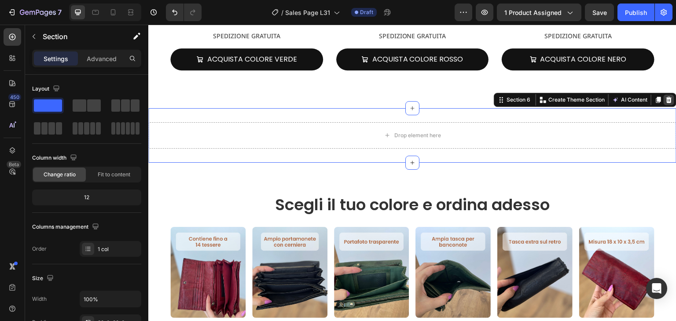
click at [664, 95] on div at bounding box center [669, 100] width 11 height 11
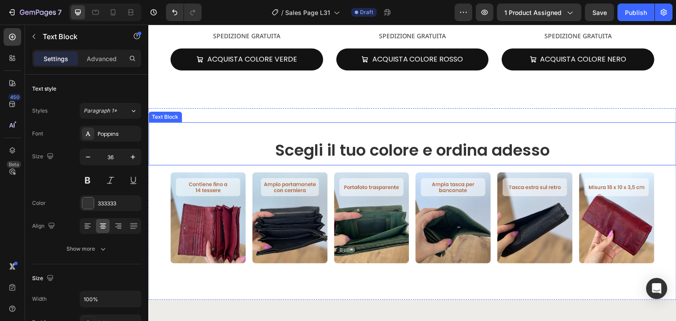
click at [447, 143] on p "Scegli il tuo colore e ordina adesso" at bounding box center [412, 150] width 526 height 29
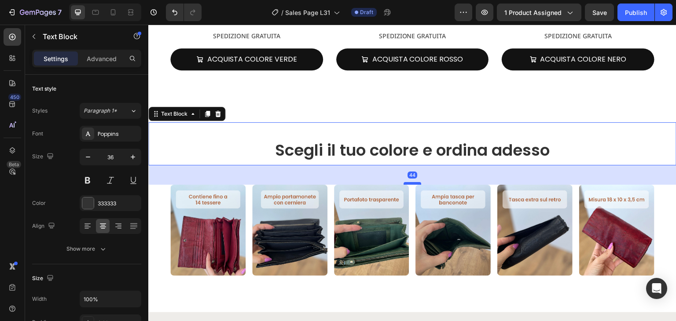
drag, startPoint x: 410, startPoint y: 169, endPoint x: 411, endPoint y: 181, distance: 12.4
click at [411, 182] on div at bounding box center [413, 183] width 18 height 3
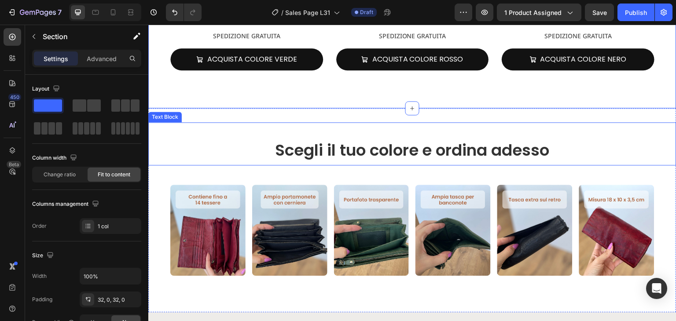
click at [437, 138] on p "Scegli il tuo colore e ordina adesso" at bounding box center [412, 150] width 526 height 29
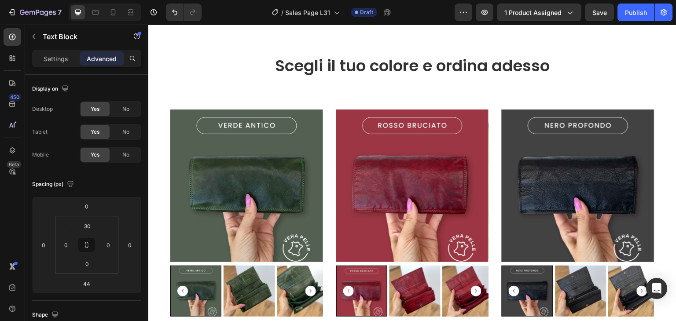
scroll to position [893, 0]
